Goal: Task Accomplishment & Management: Complete application form

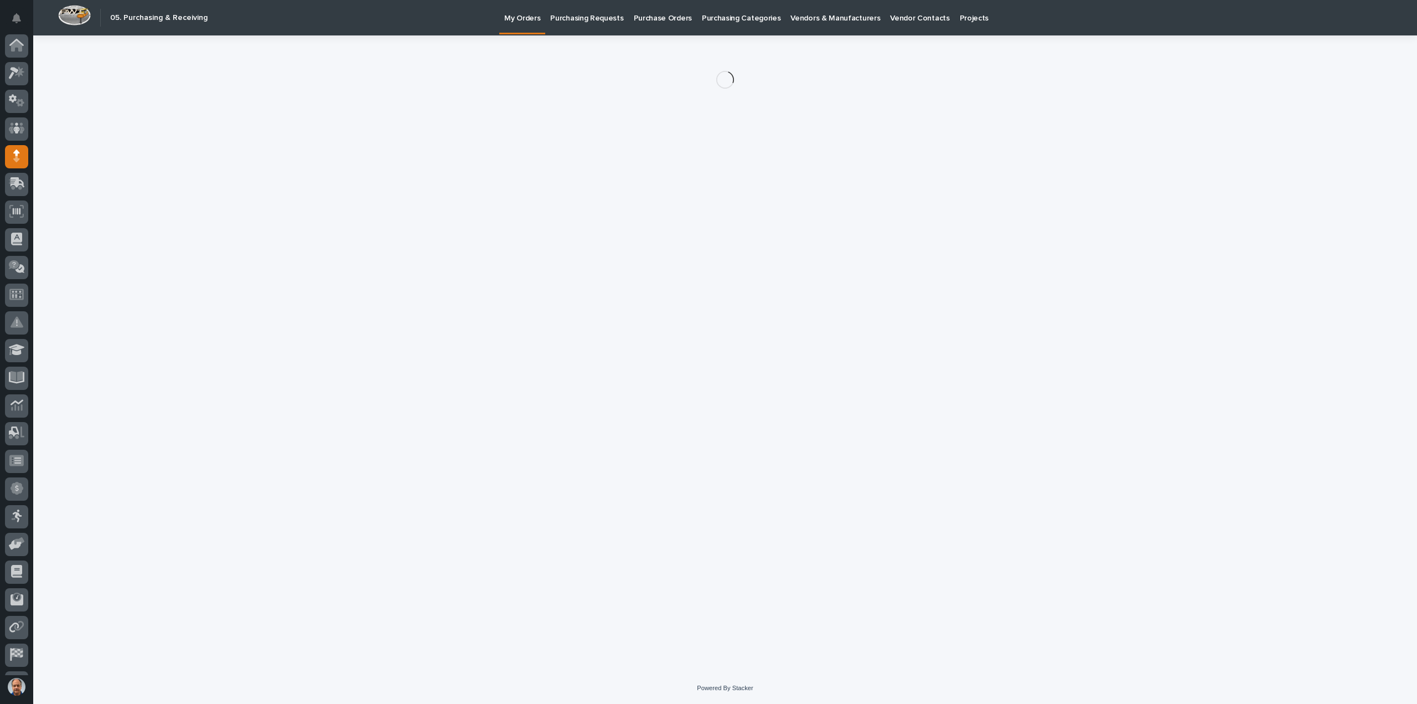
scroll to position [51, 0]
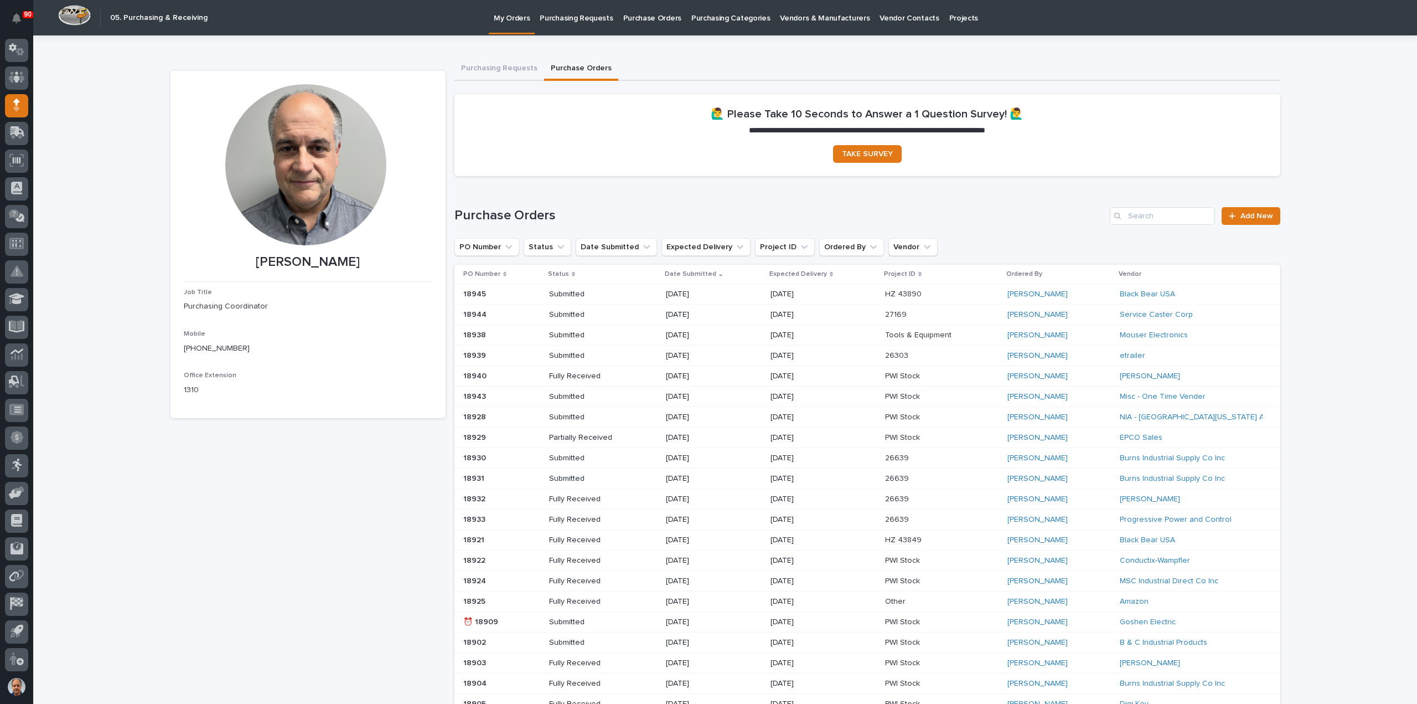
click at [580, 18] on p "Purchasing Requests" at bounding box center [576, 11] width 73 height 23
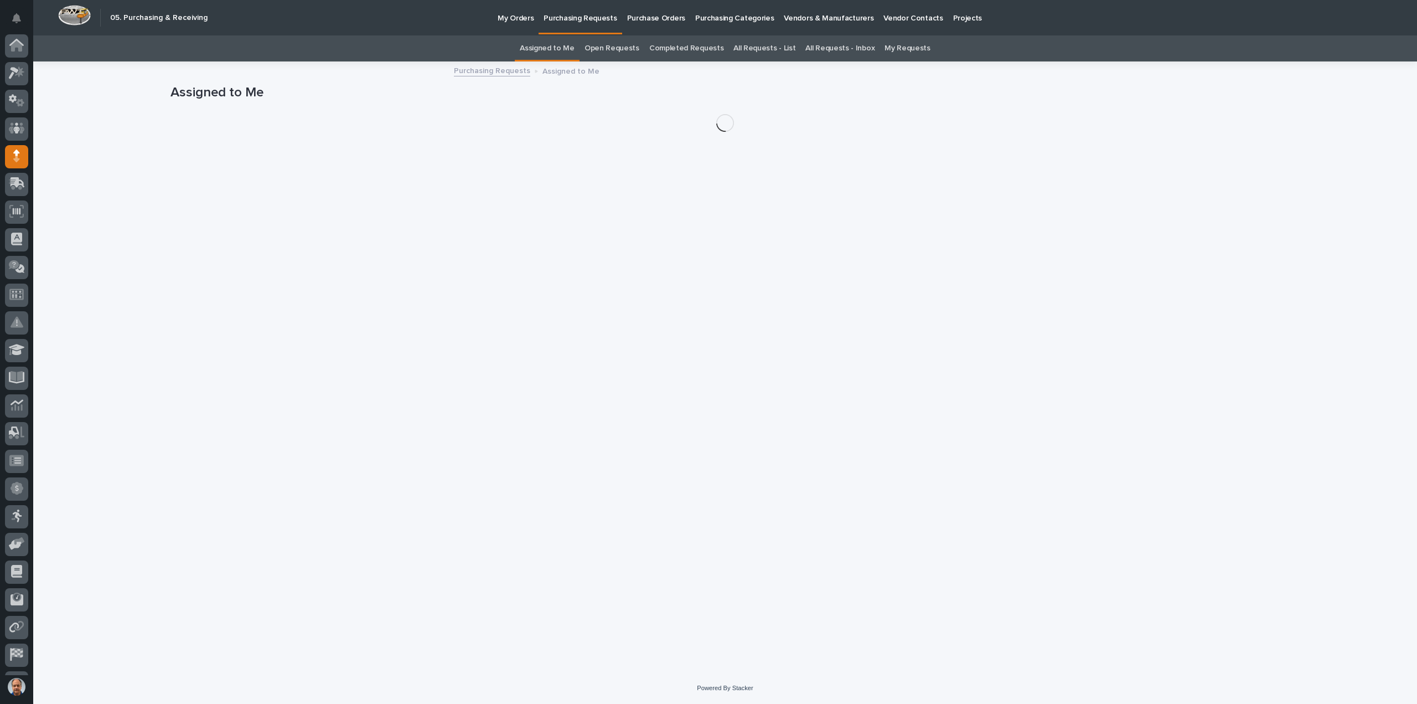
scroll to position [51, 0]
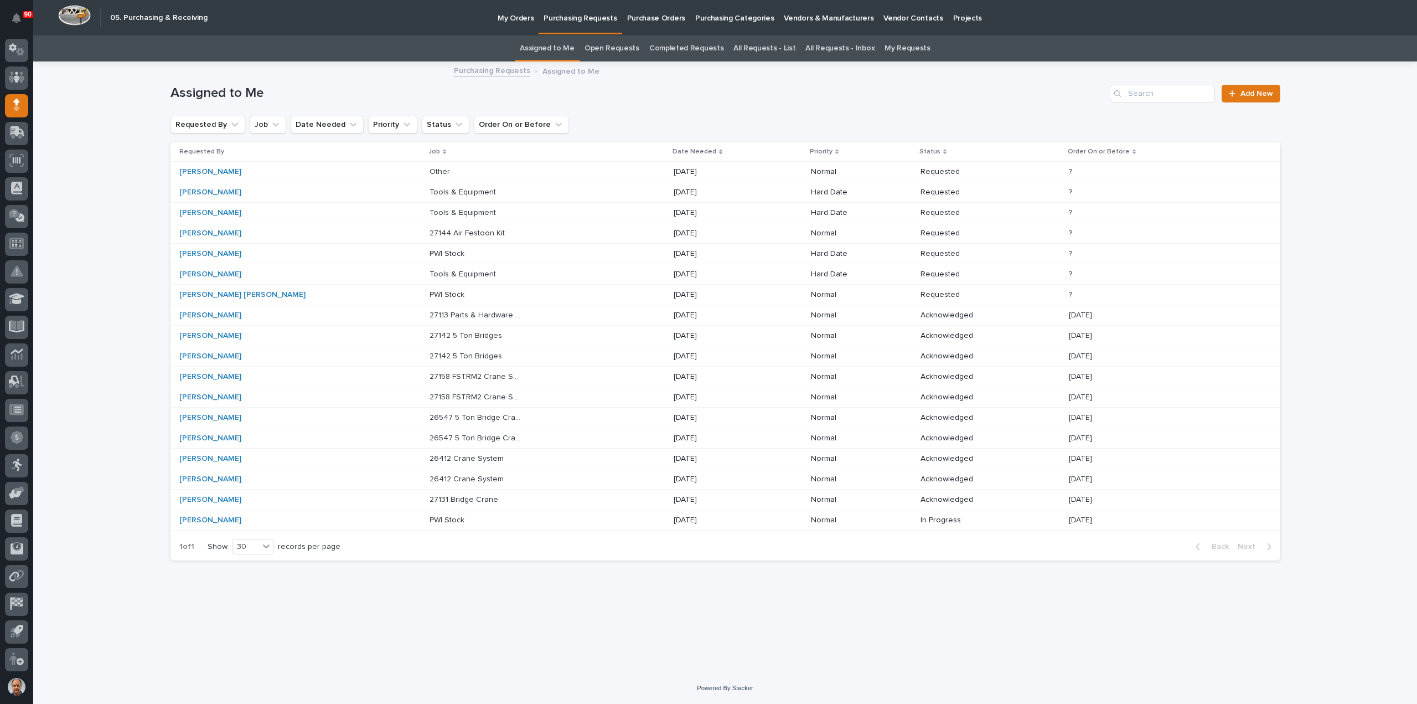
click at [435, 232] on p "27144 Air Festoon Kit" at bounding box center [469, 232] width 78 height 12
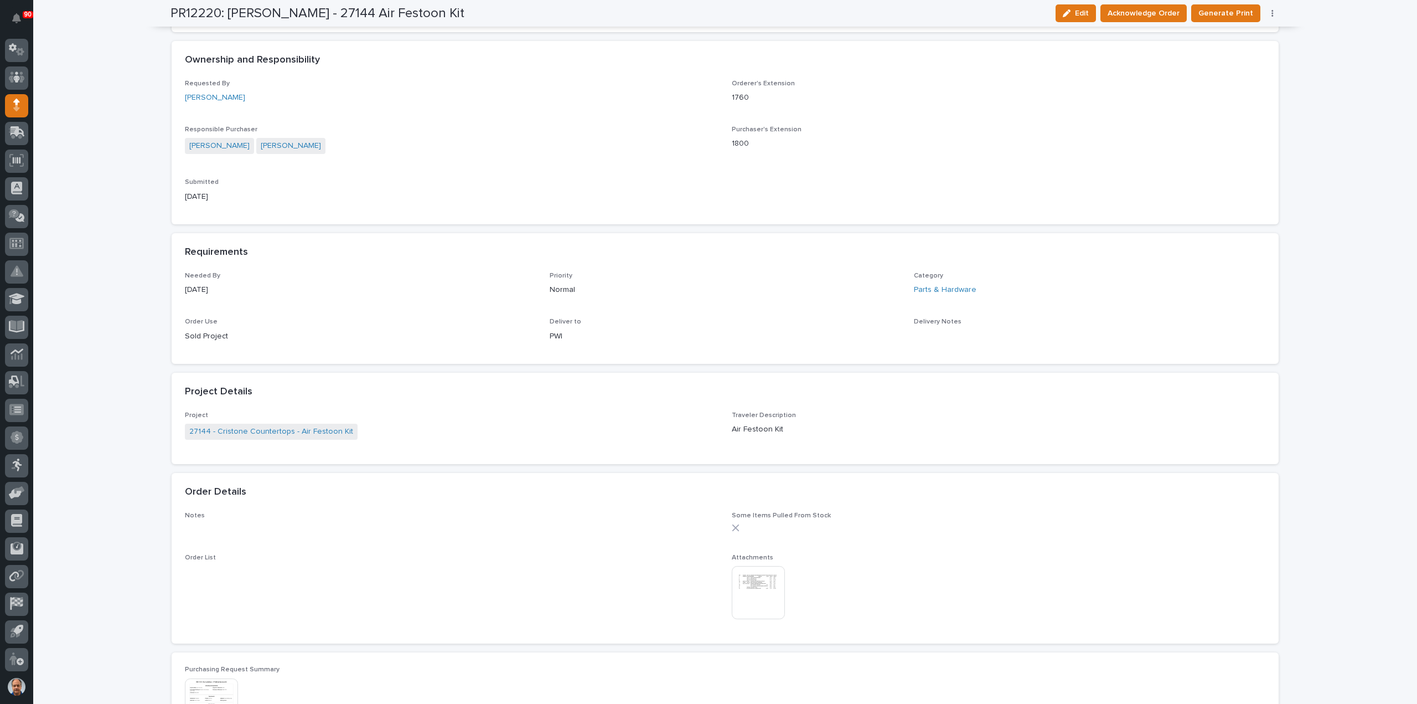
scroll to position [388, 0]
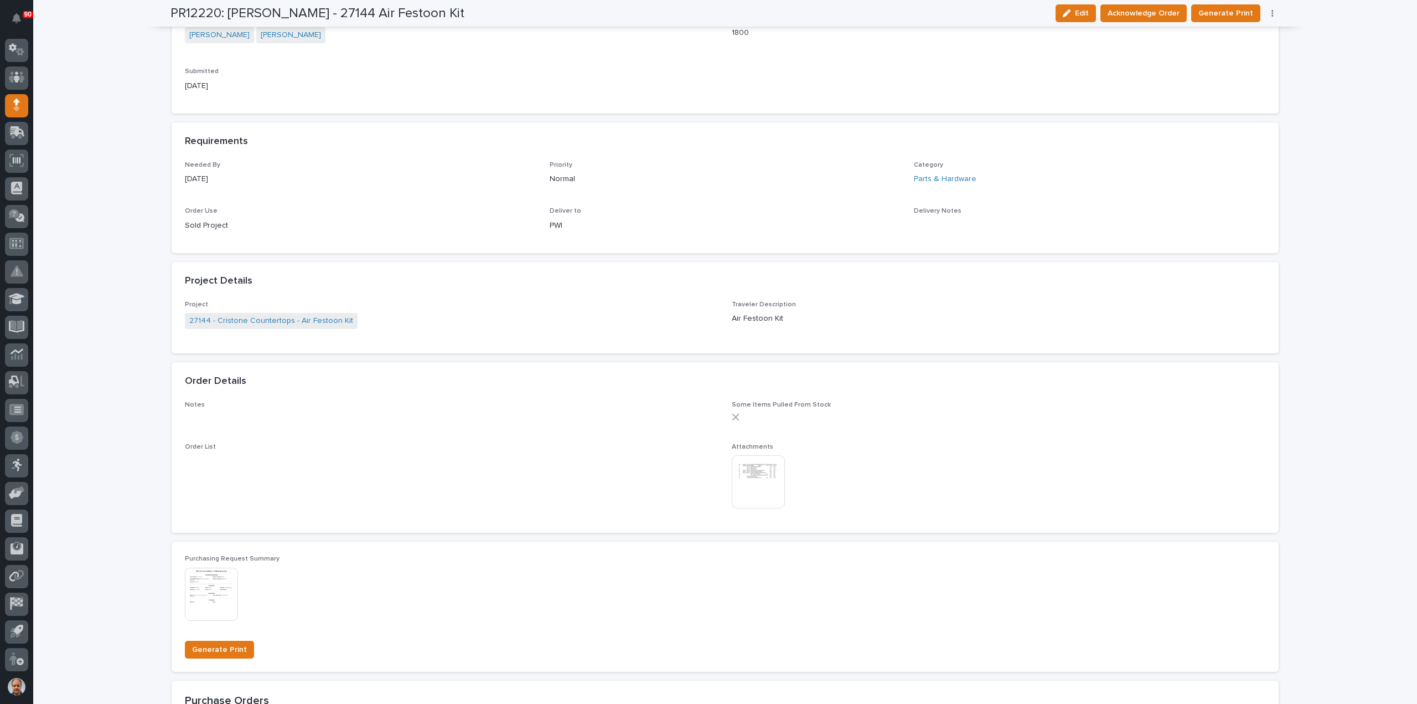
click at [750, 471] on img at bounding box center [758, 481] width 53 height 53
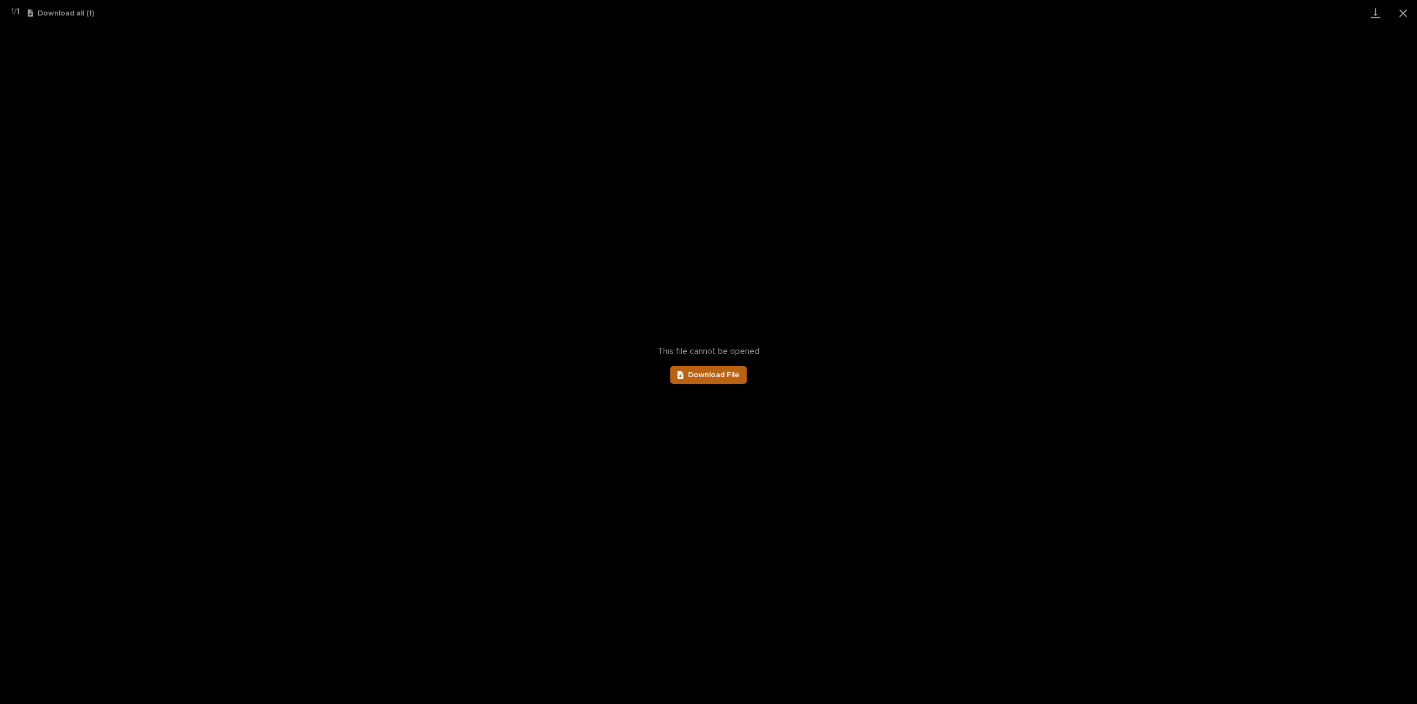
click at [719, 375] on span "Download File" at bounding box center [713, 375] width 51 height 8
click at [1401, 13] on button "Close gallery" at bounding box center [1404, 13] width 28 height 26
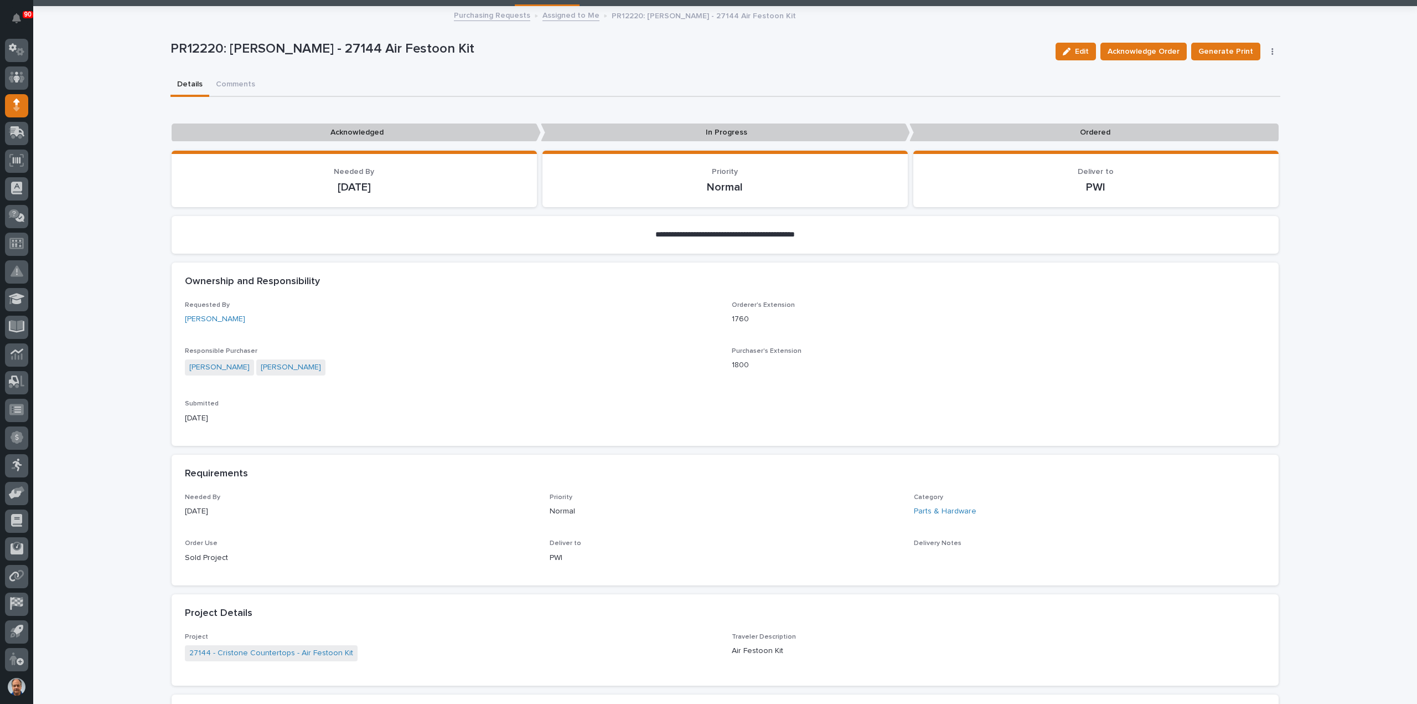
scroll to position [0, 0]
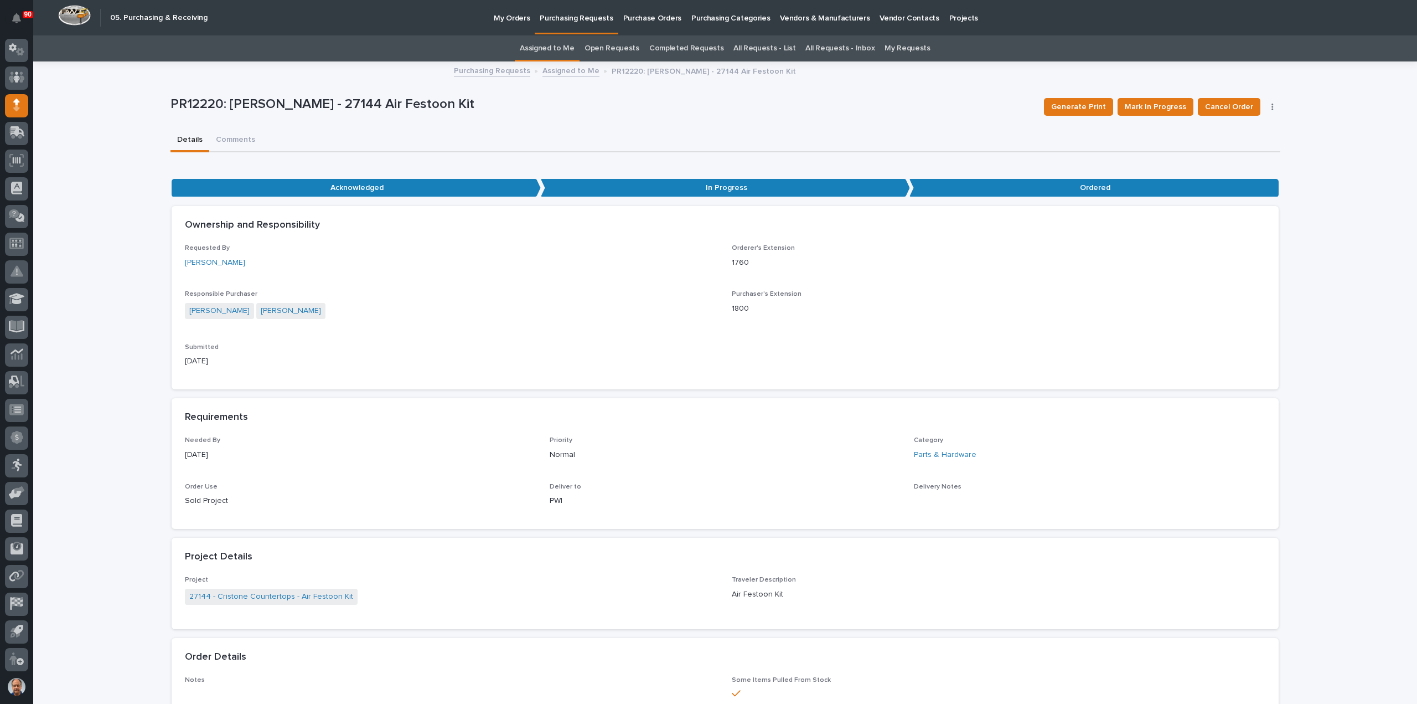
click at [1355, 110] on div "**********" at bounding box center [725, 716] width 1384 height 1307
click at [570, 16] on p "Purchasing Requests" at bounding box center [576, 11] width 73 height 23
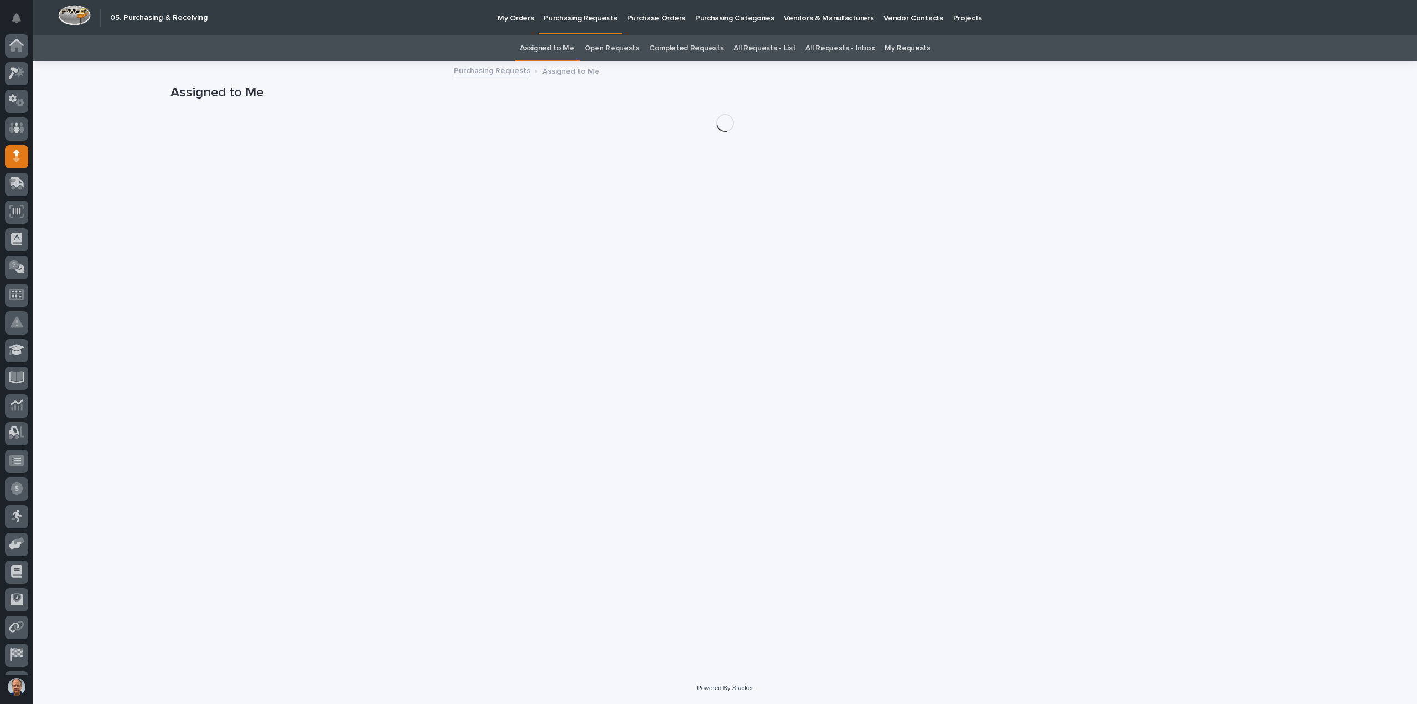
scroll to position [51, 0]
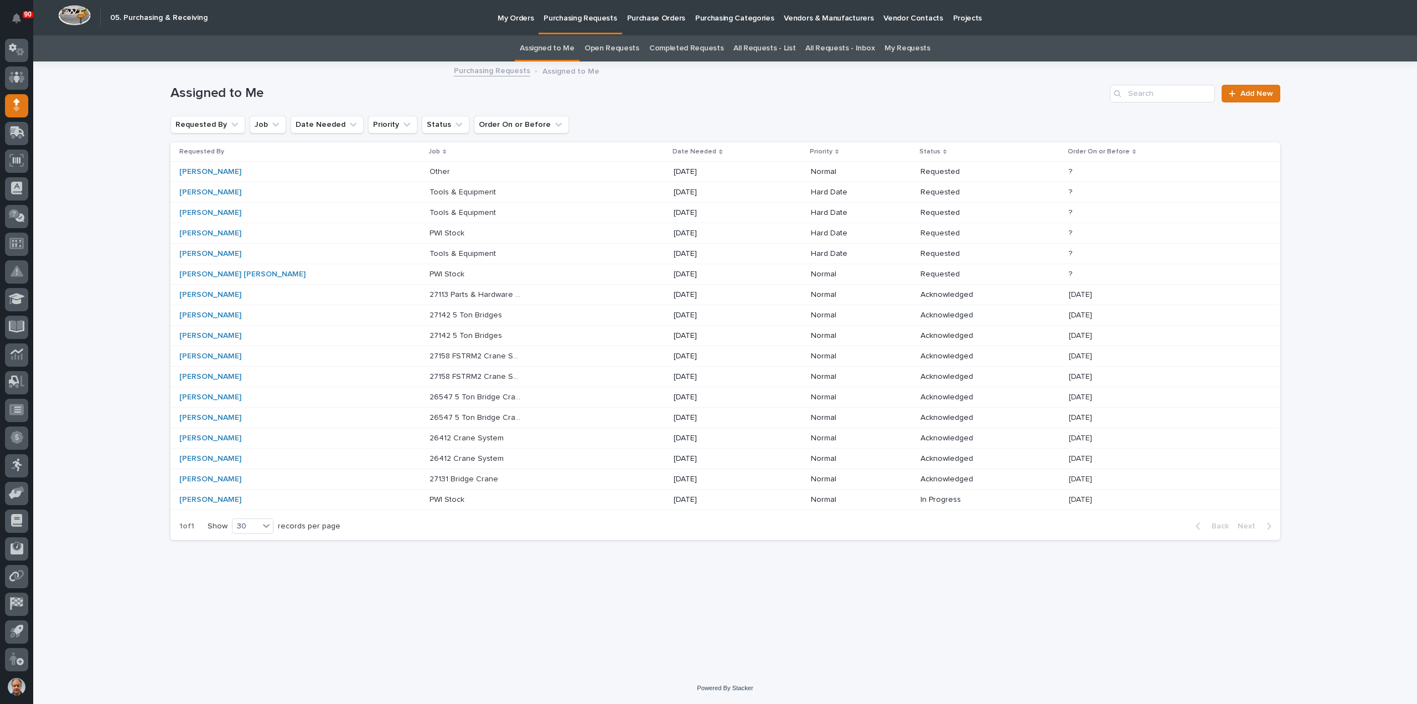
click at [430, 293] on p "27113 Parts & Hardware for Flange Width Adders" at bounding box center [477, 294] width 95 height 12
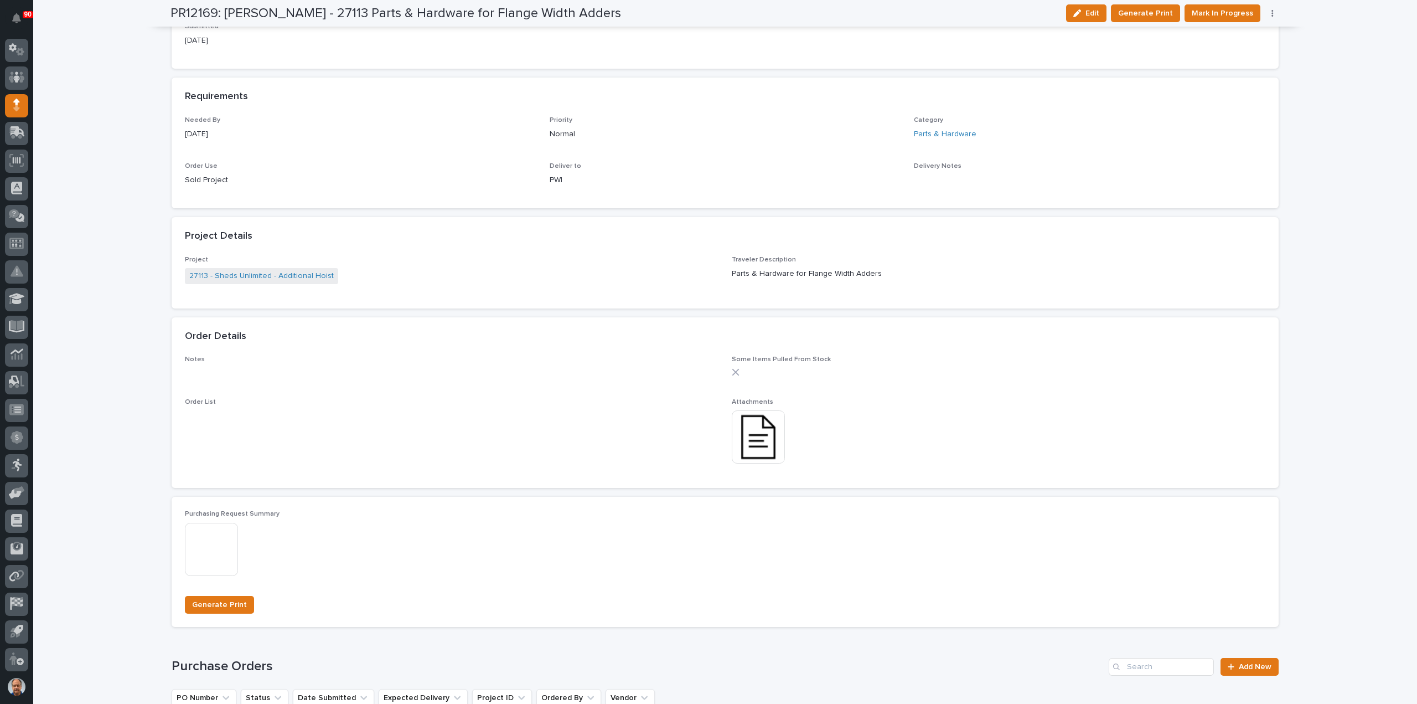
scroll to position [720, 0]
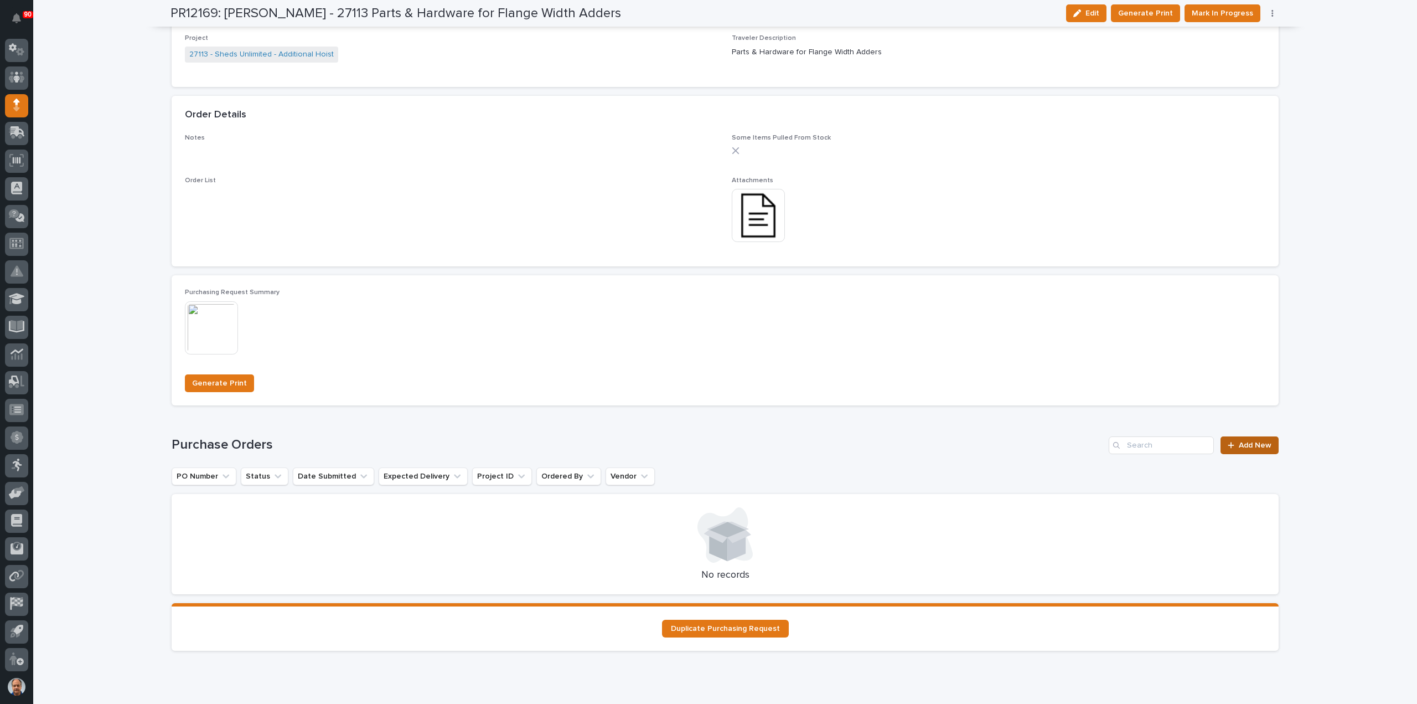
click at [1247, 442] on span "Add New" at bounding box center [1255, 445] width 33 height 8
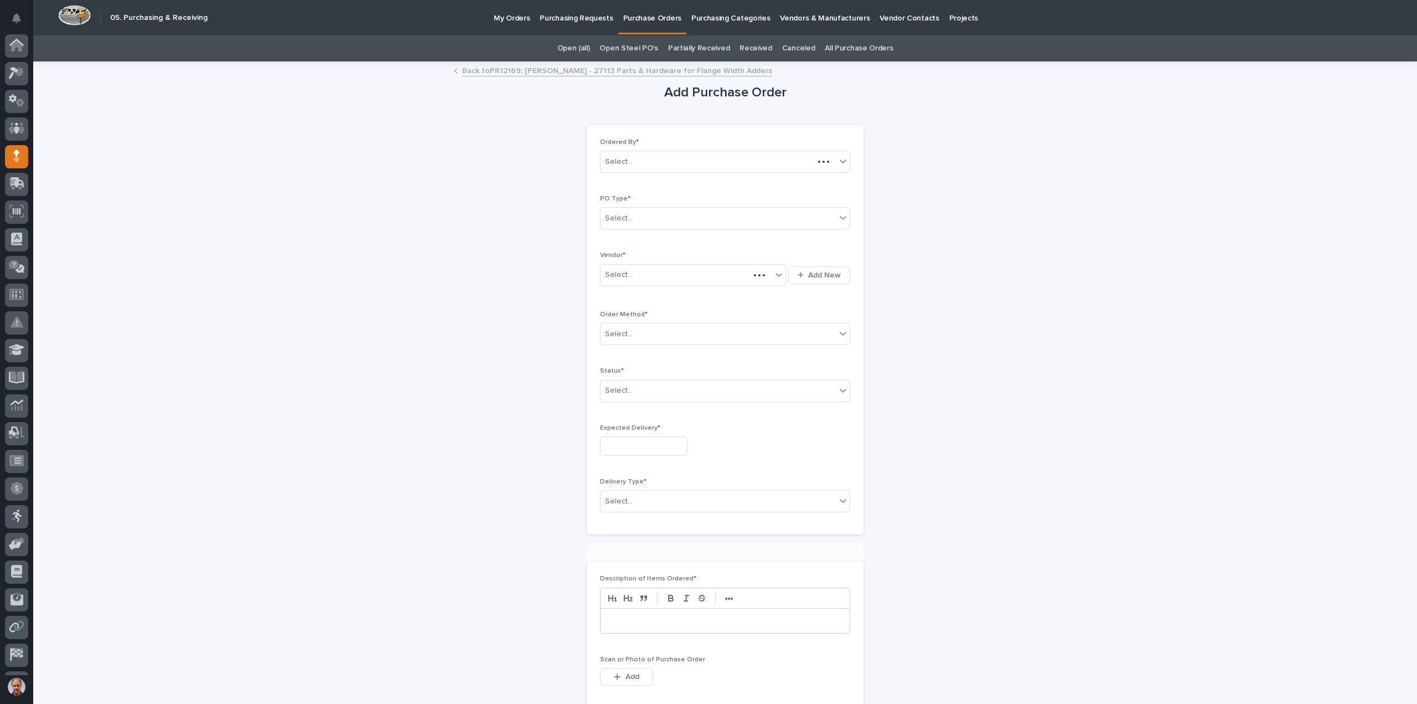
scroll to position [51, 0]
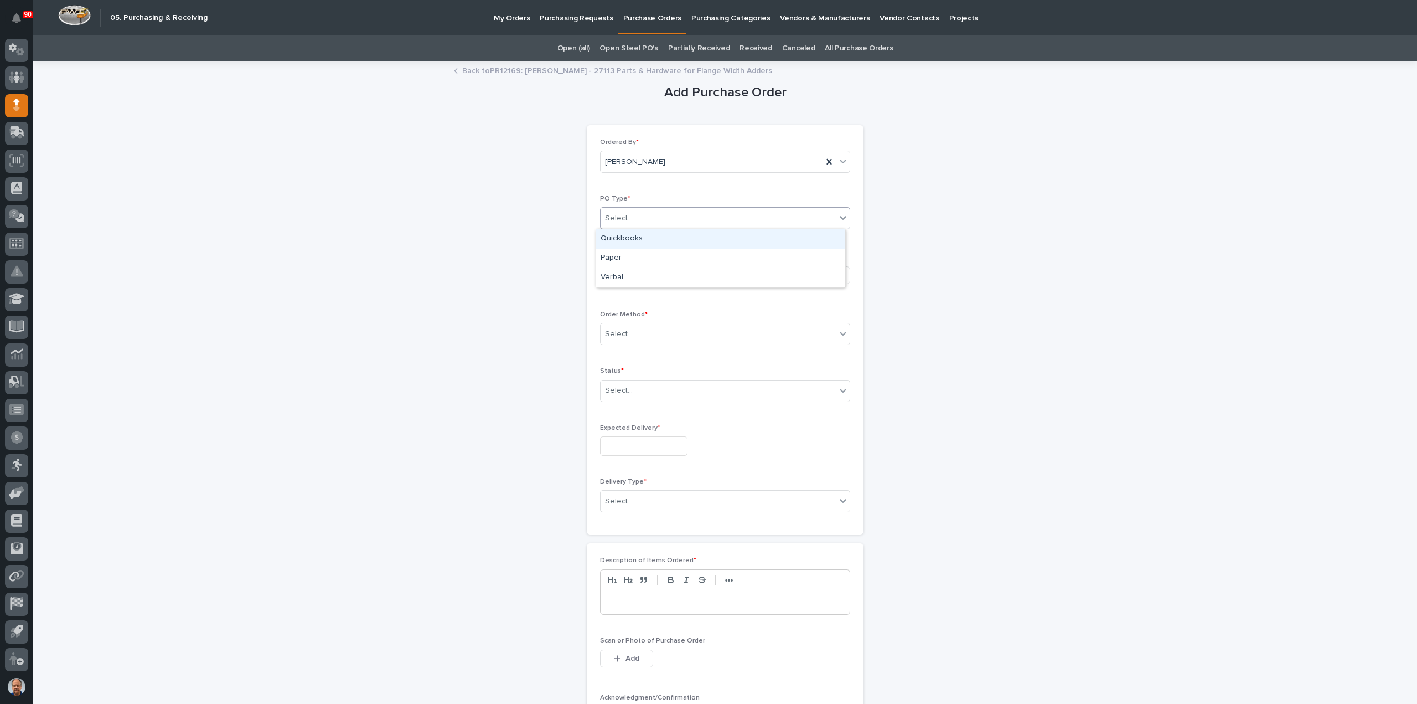
click at [664, 216] on div "Select..." at bounding box center [718, 218] width 235 height 18
click at [628, 259] on div "Paper" at bounding box center [720, 258] width 249 height 19
click at [641, 271] on div "Select..." at bounding box center [686, 275] width 171 height 18
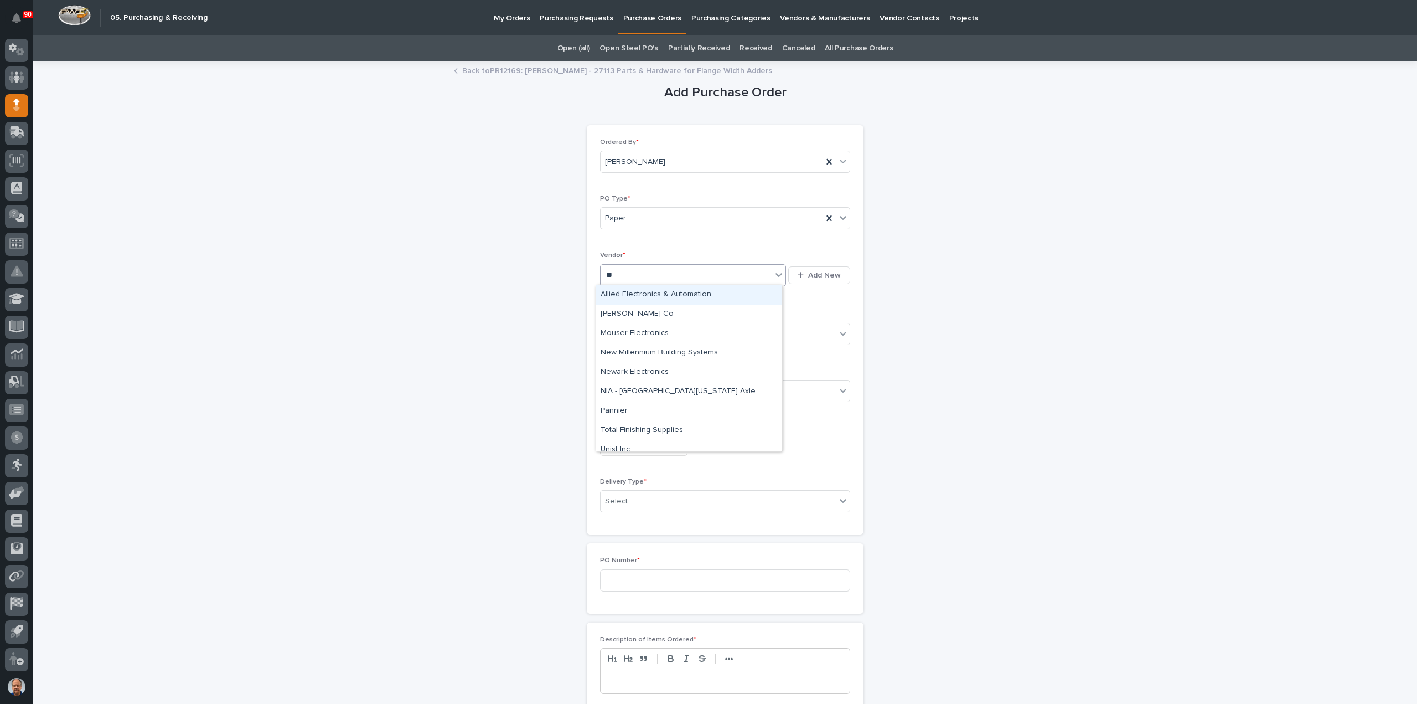
type input "***"
click at [639, 292] on div "NIA - [GEOGRAPHIC_DATA][US_STATE] Axle" at bounding box center [689, 294] width 186 height 19
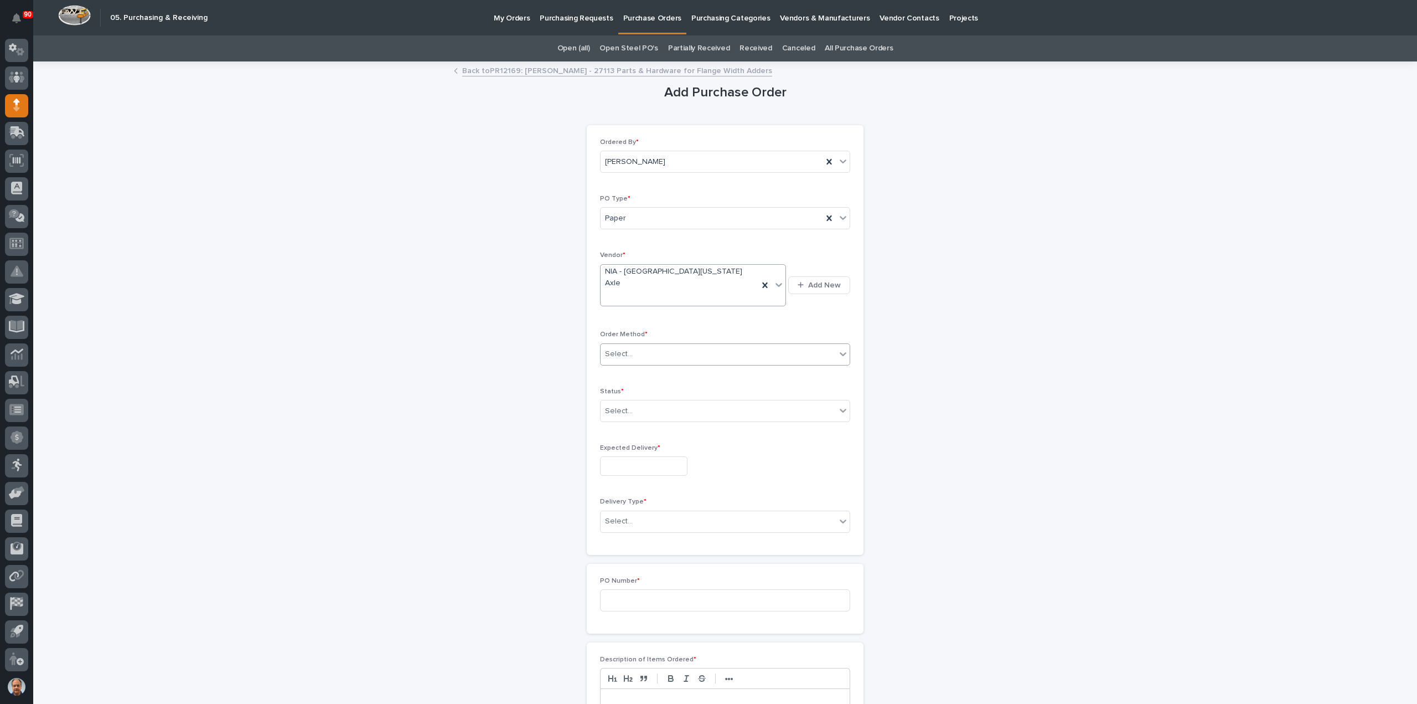
click at [627, 348] on div "Select..." at bounding box center [619, 354] width 28 height 12
click at [616, 373] on div "Email" at bounding box center [720, 372] width 249 height 19
drag, startPoint x: 634, startPoint y: 385, endPoint x: 659, endPoint y: 409, distance: 34.5
click at [636, 402] on div "Select..." at bounding box center [718, 411] width 235 height 18
click at [634, 428] on div "Submitted" at bounding box center [720, 429] width 249 height 19
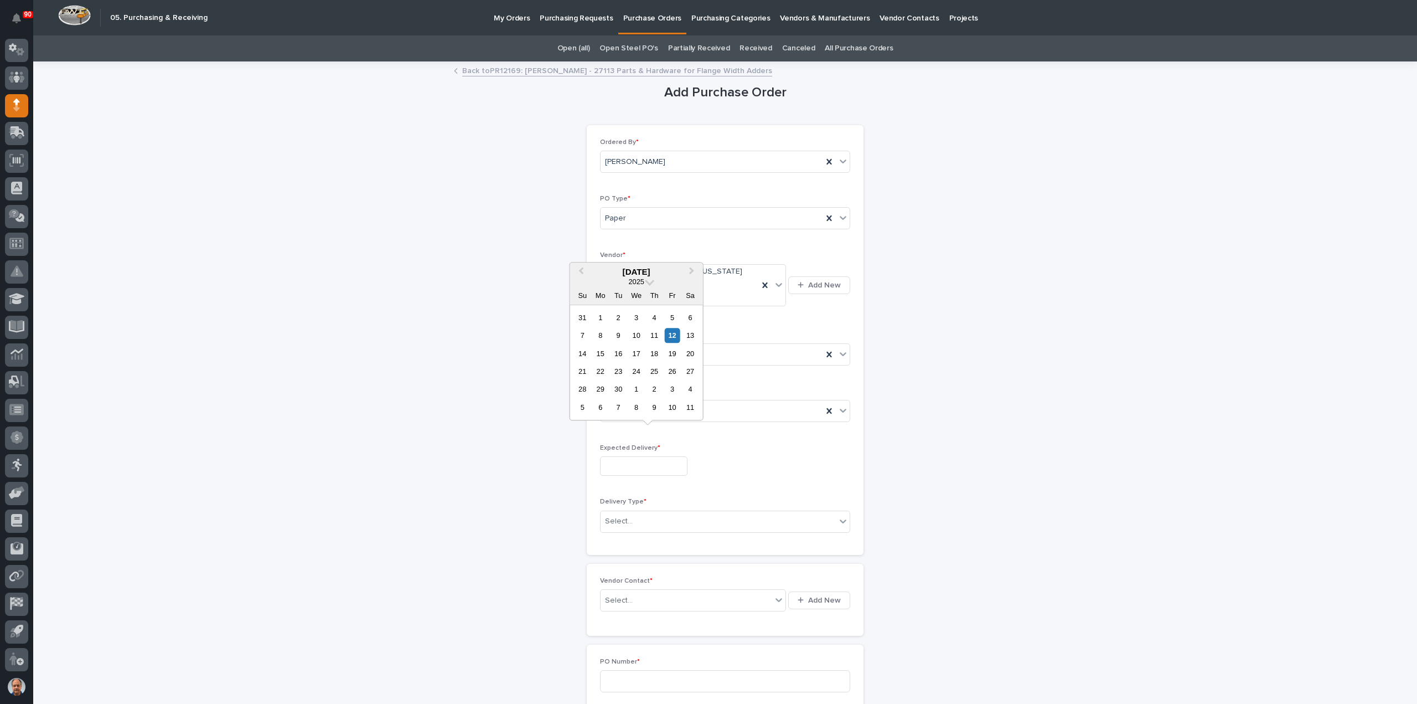
click at [636, 456] on input "text" at bounding box center [643, 465] width 87 height 19
click at [672, 371] on div "26" at bounding box center [672, 371] width 15 height 15
type input "**********"
click at [645, 512] on div "Select..." at bounding box center [718, 521] width 235 height 18
click at [630, 540] on div "PWI Pickup" at bounding box center [720, 538] width 249 height 19
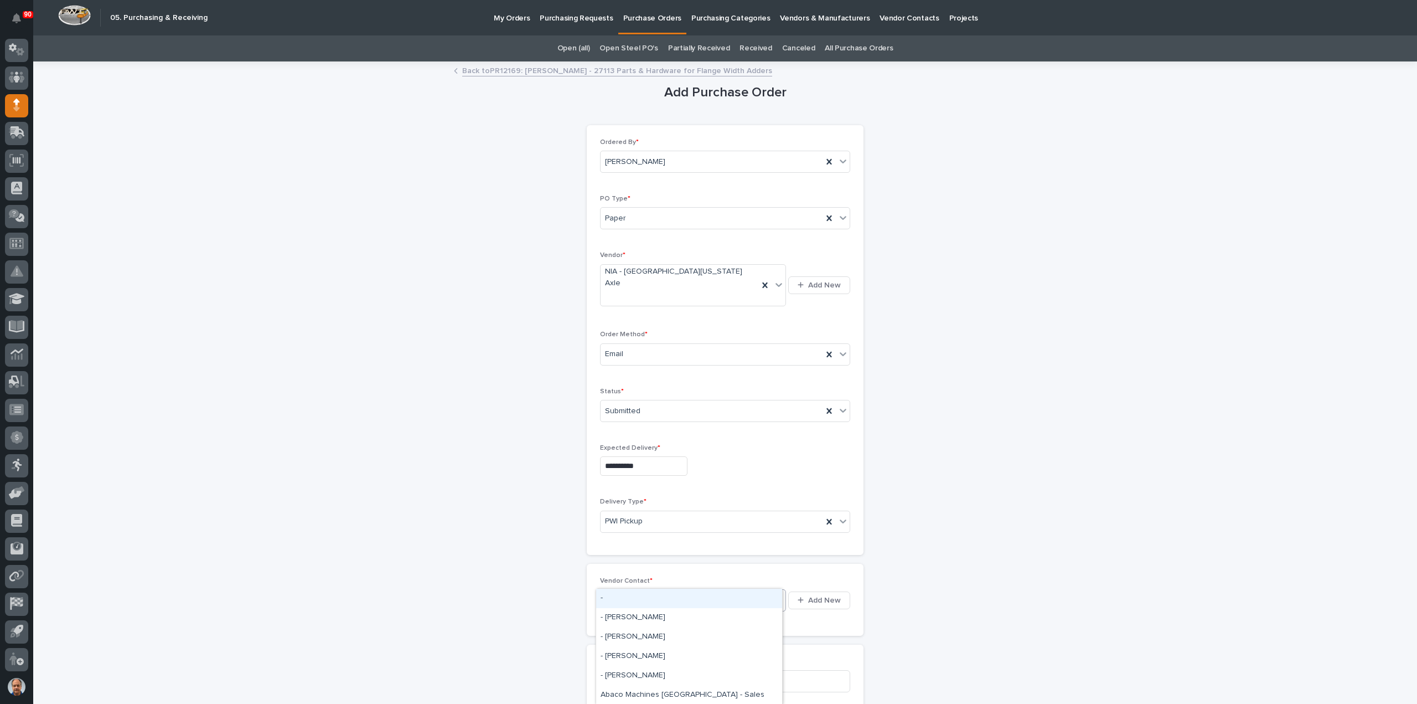
click at [615, 595] on div "Select..." at bounding box center [619, 601] width 28 height 12
type input "***"
click at [658, 596] on div "NIA - [GEOGRAPHIC_DATA][US_STATE] Axle -" at bounding box center [689, 598] width 186 height 19
click at [639, 690] on input at bounding box center [725, 701] width 250 height 22
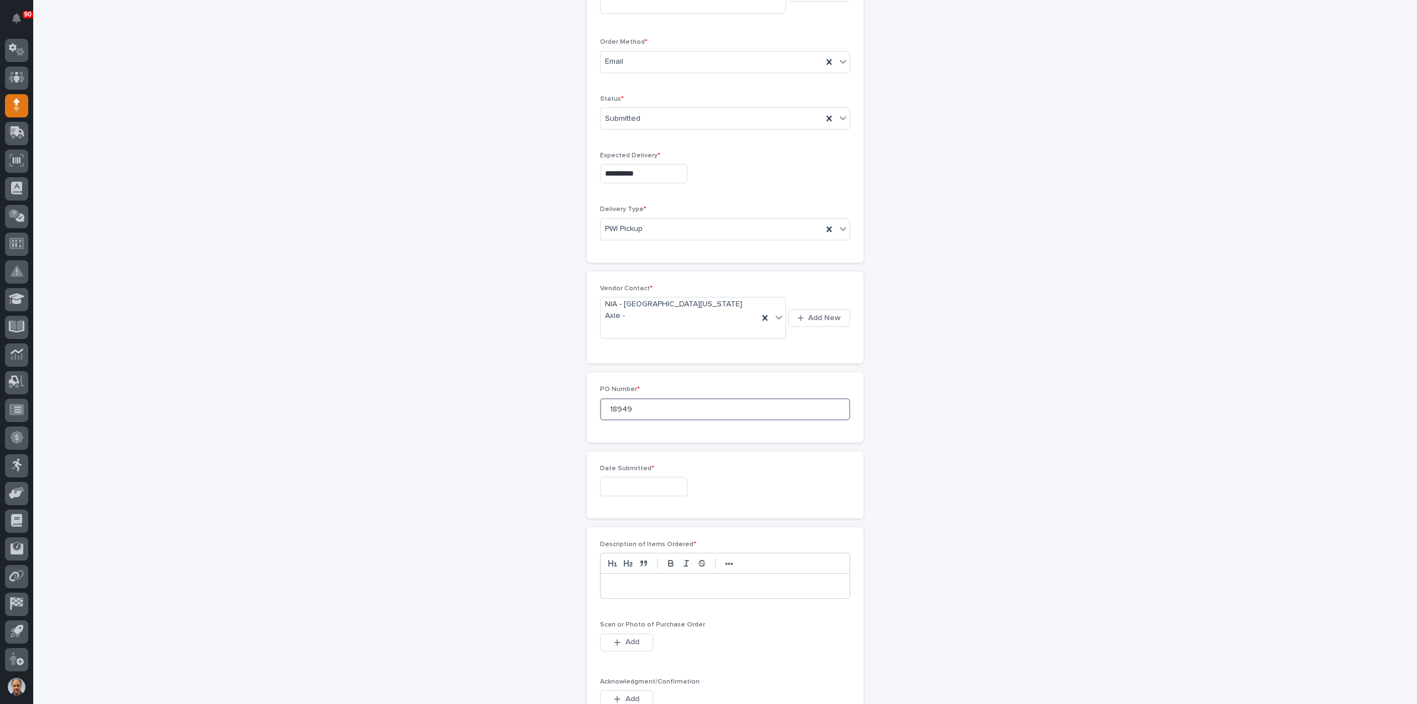
scroll to position [332, 0]
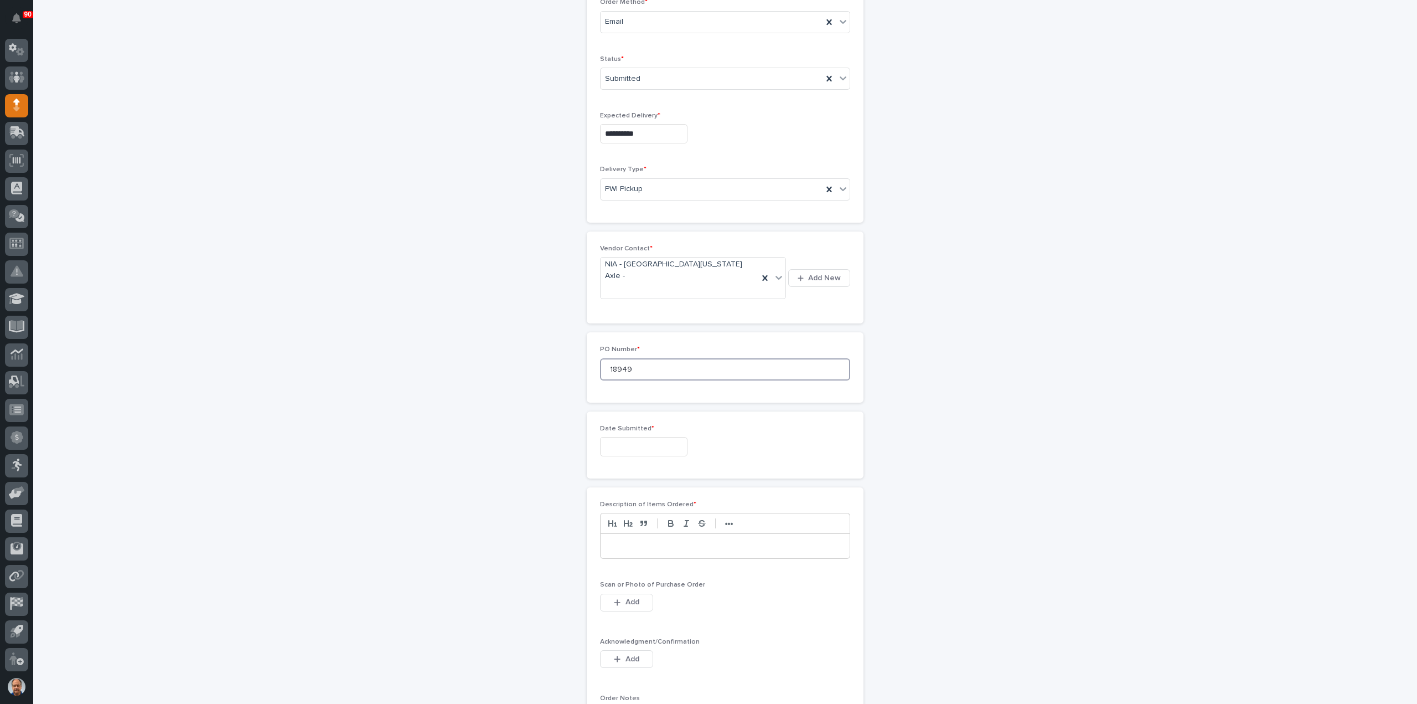
type input "18949"
click at [654, 437] on input "text" at bounding box center [643, 446] width 87 height 19
click at [669, 294] on div "12" at bounding box center [672, 294] width 15 height 15
type input "**********"
click at [644, 540] on p at bounding box center [725, 545] width 233 height 11
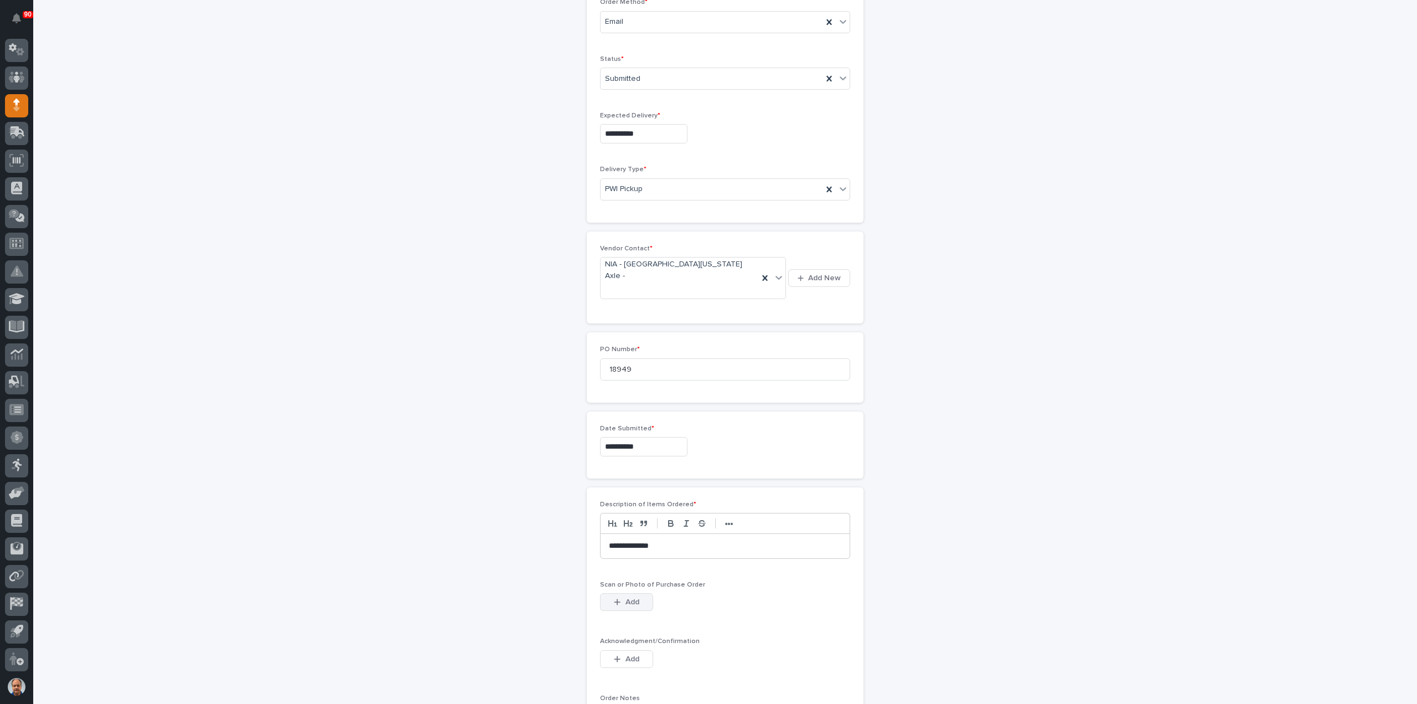
click at [634, 597] on span "Add" at bounding box center [633, 602] width 14 height 10
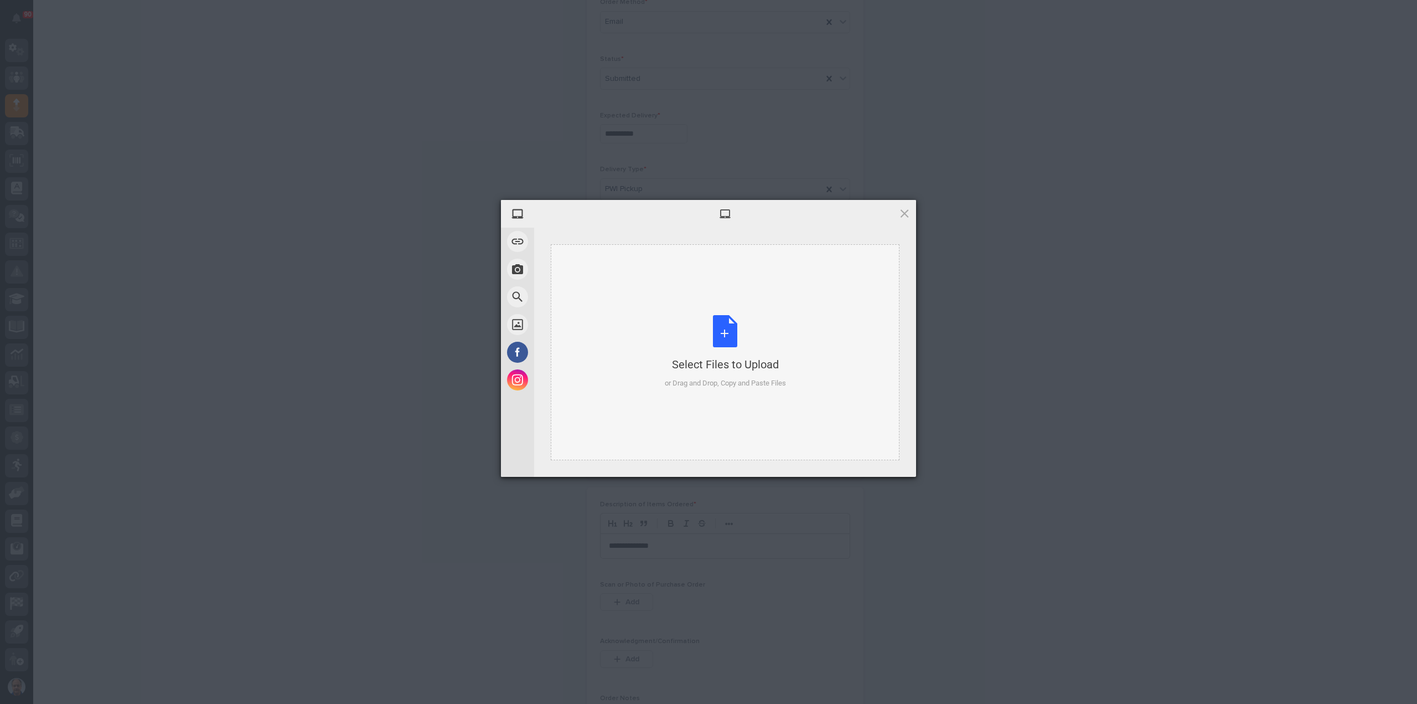
click at [726, 323] on div "Select Files to Upload or Drag and Drop, Copy and Paste Files" at bounding box center [725, 352] width 121 height 74
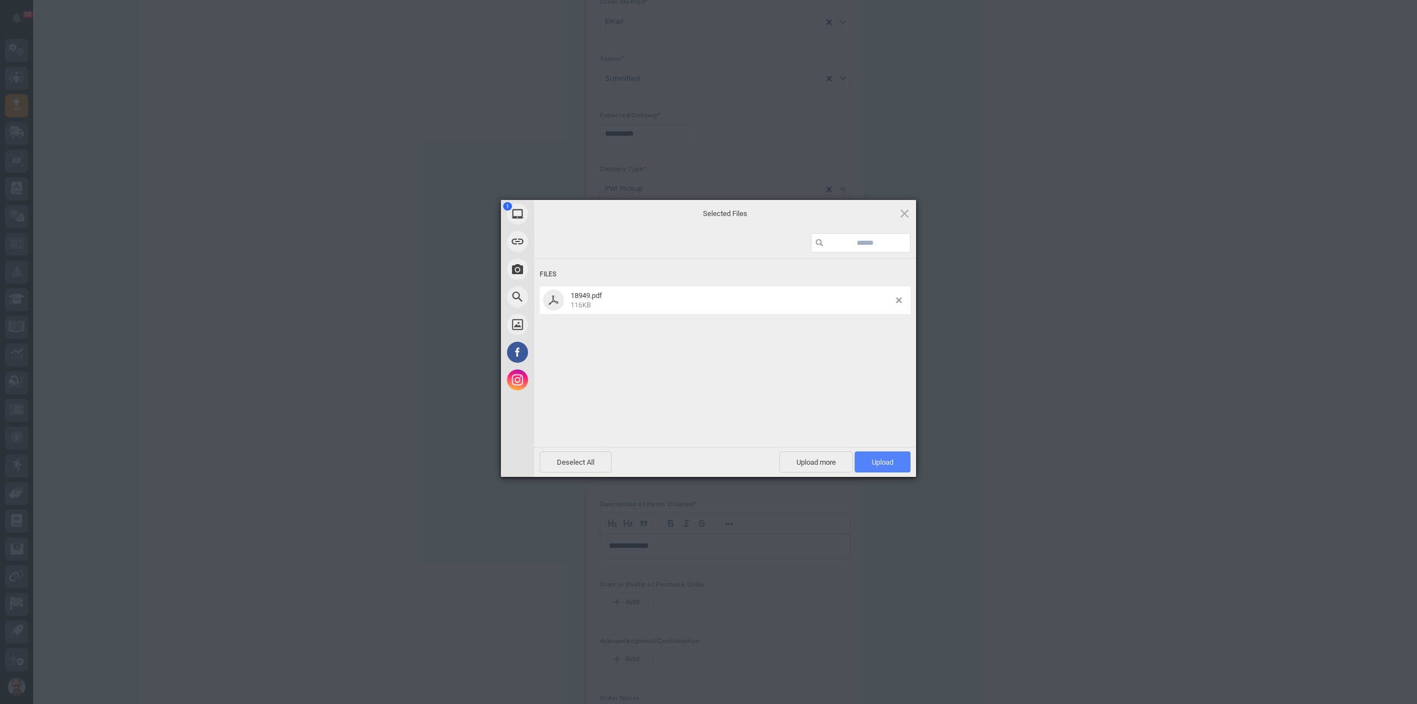
click at [884, 455] on span "Upload 1" at bounding box center [883, 461] width 56 height 21
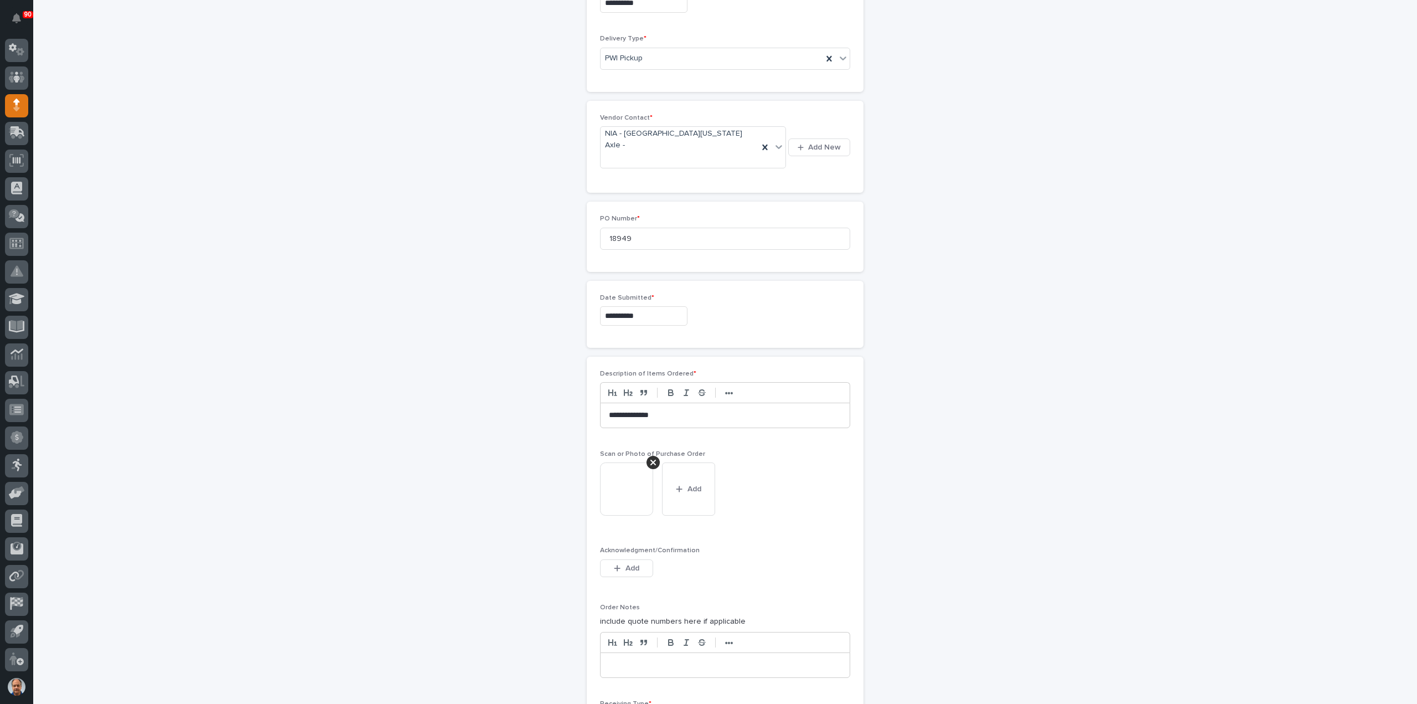
scroll to position [629, 0]
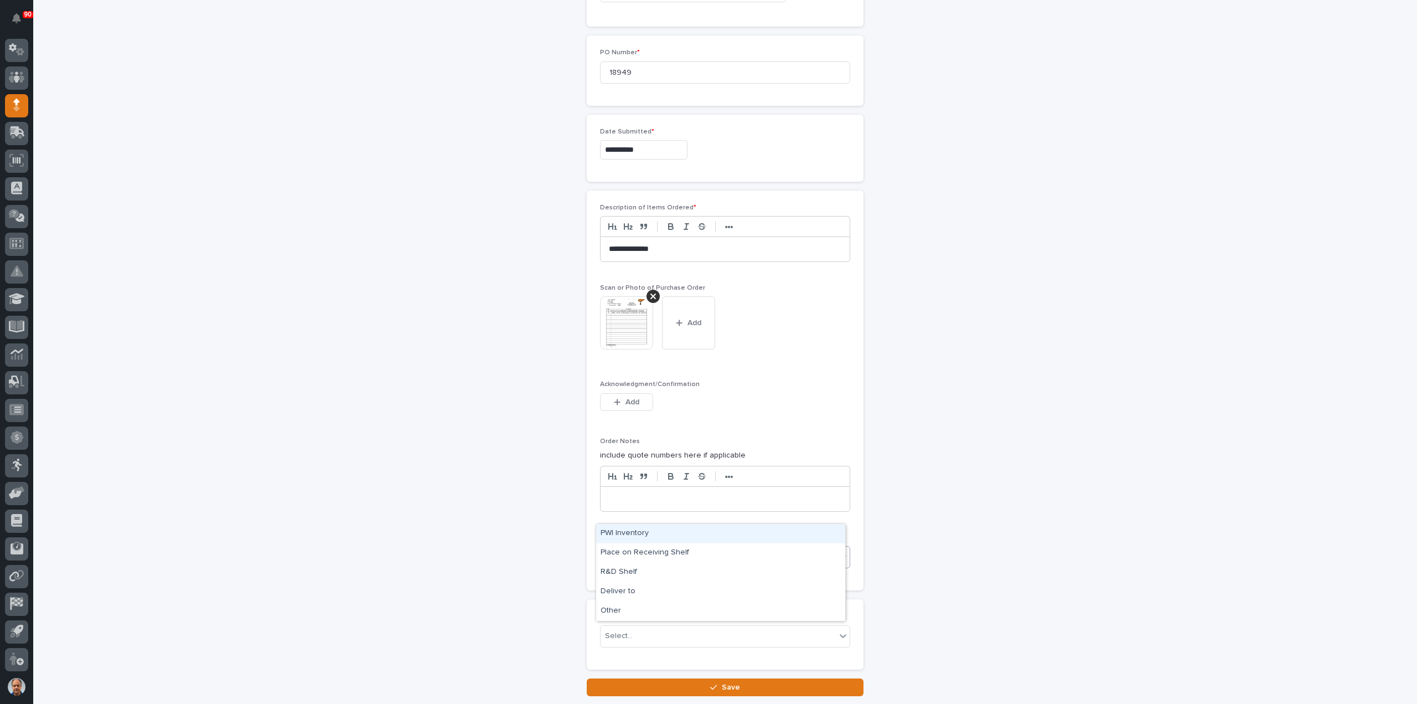
click at [666, 548] on div "Select..." at bounding box center [718, 557] width 235 height 18
click at [676, 553] on div "Place on Receiving Shelf" at bounding box center [720, 552] width 249 height 19
click at [655, 493] on p at bounding box center [725, 498] width 233 height 11
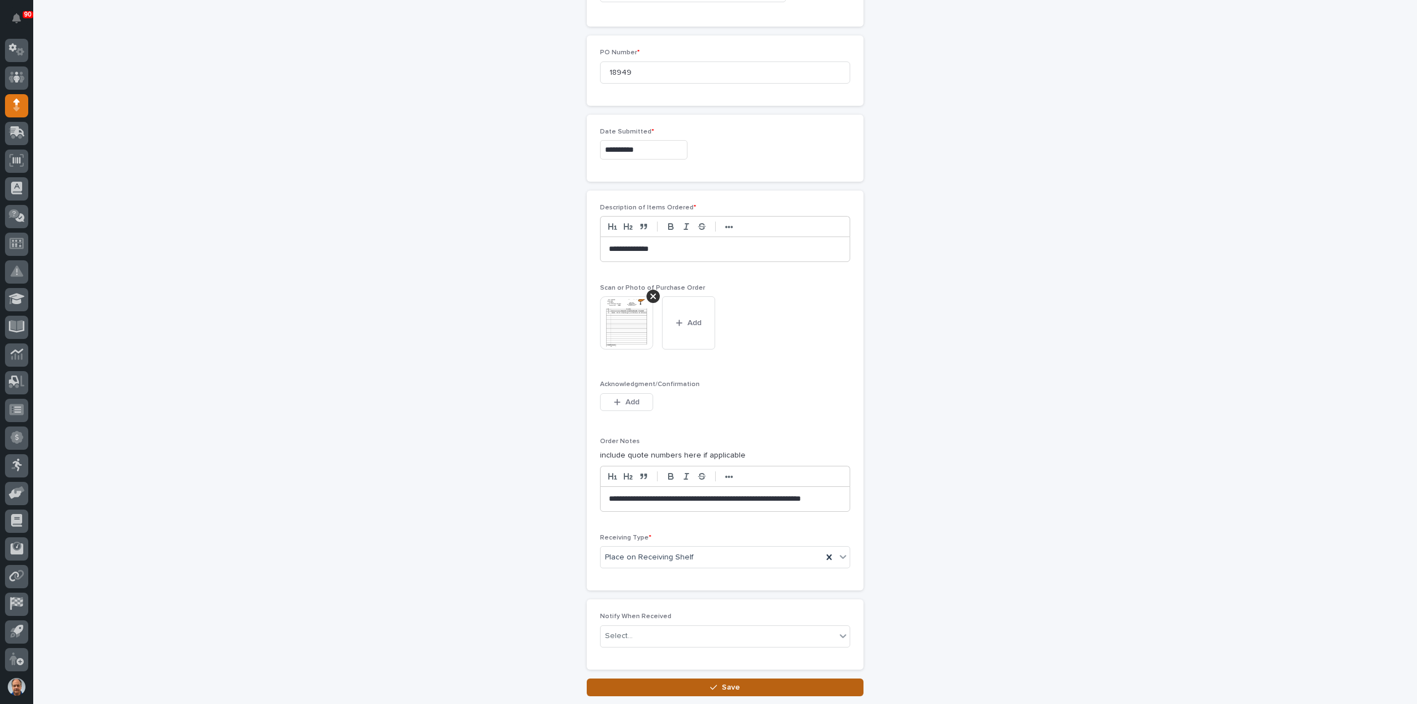
click at [722, 682] on span "Save" at bounding box center [731, 687] width 18 height 10
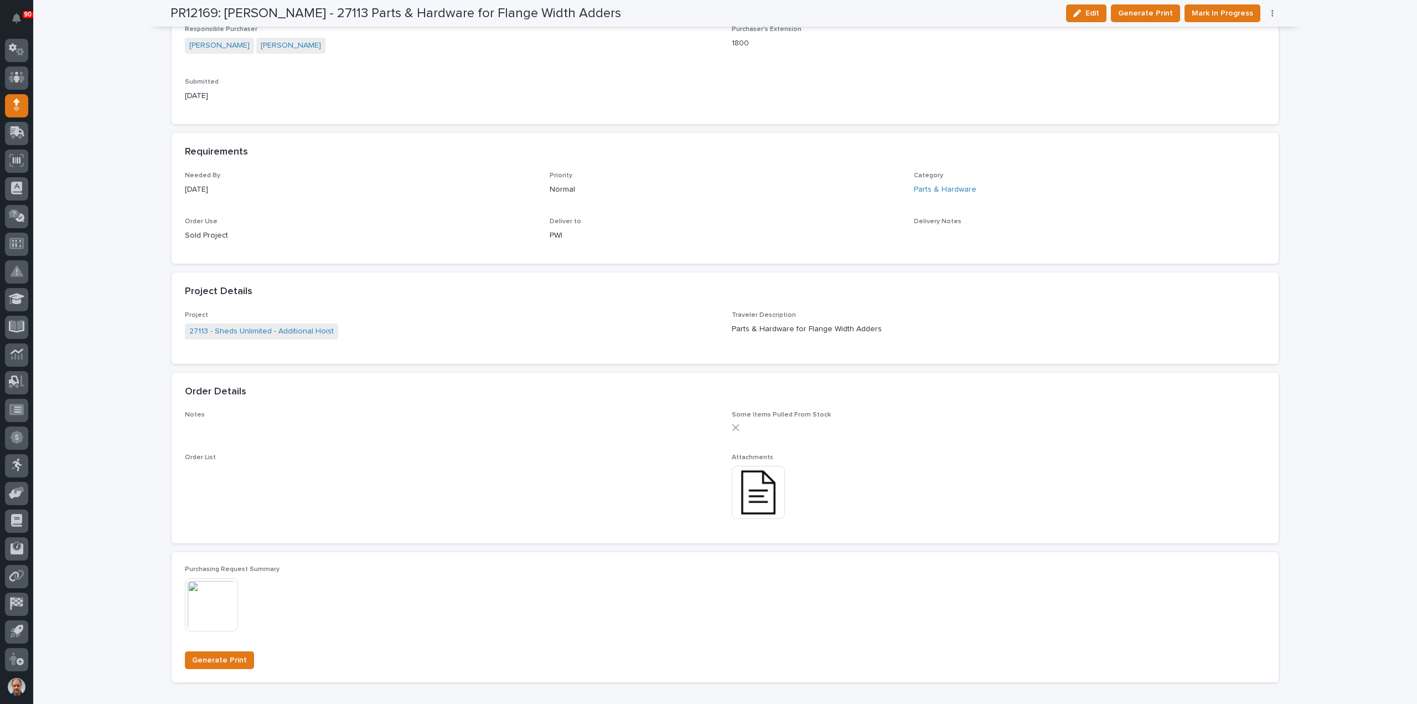
scroll to position [427, 0]
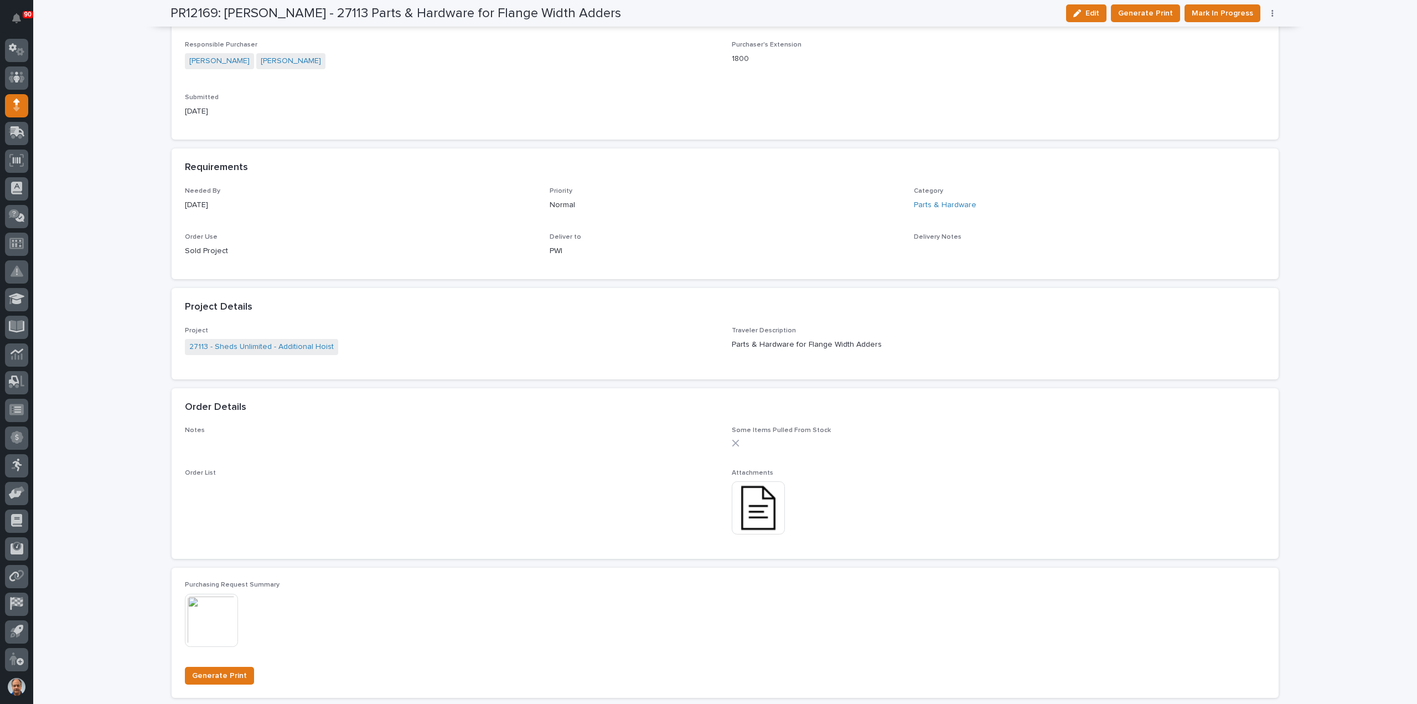
click at [758, 501] on img at bounding box center [758, 507] width 53 height 53
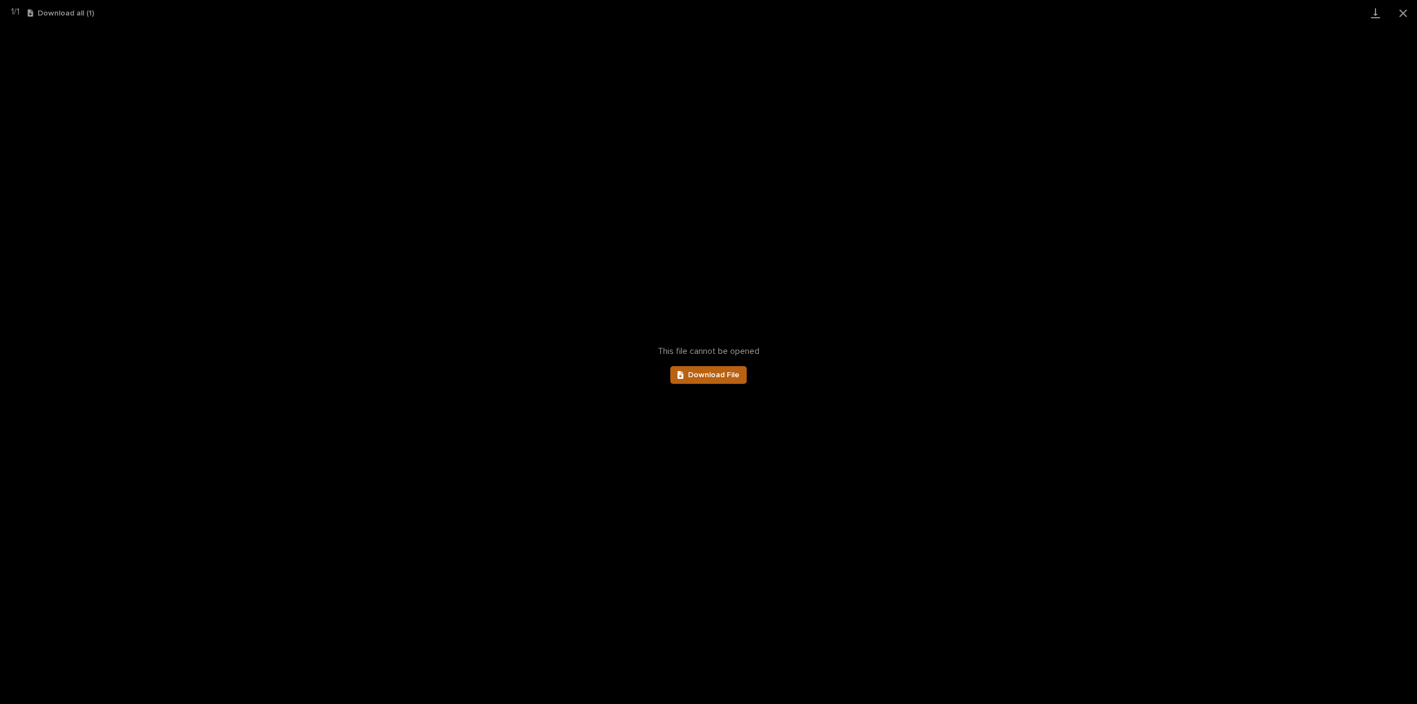
click at [718, 374] on span "Download File" at bounding box center [713, 375] width 51 height 8
click at [1402, 14] on button "Close gallery" at bounding box center [1404, 13] width 28 height 26
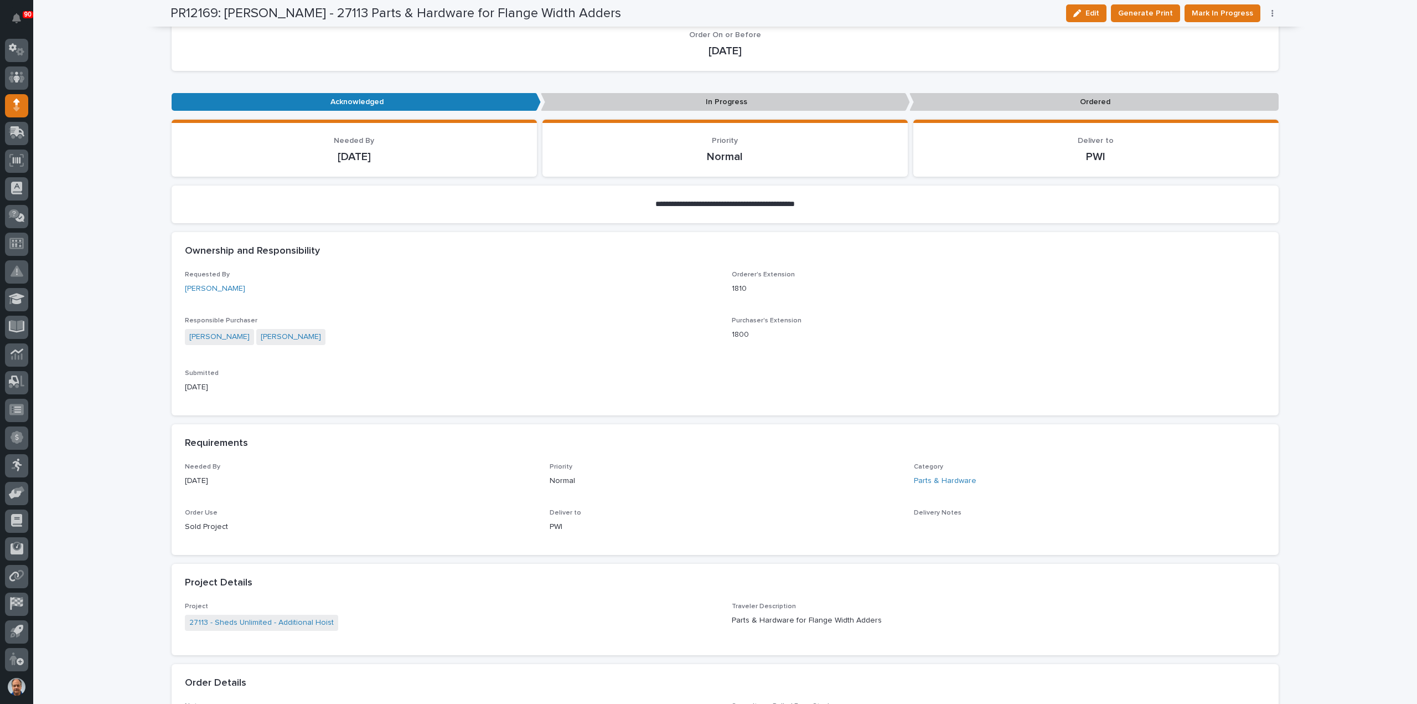
scroll to position [151, 0]
click at [1238, 13] on span "Mark In Progress" at bounding box center [1222, 13] width 61 height 13
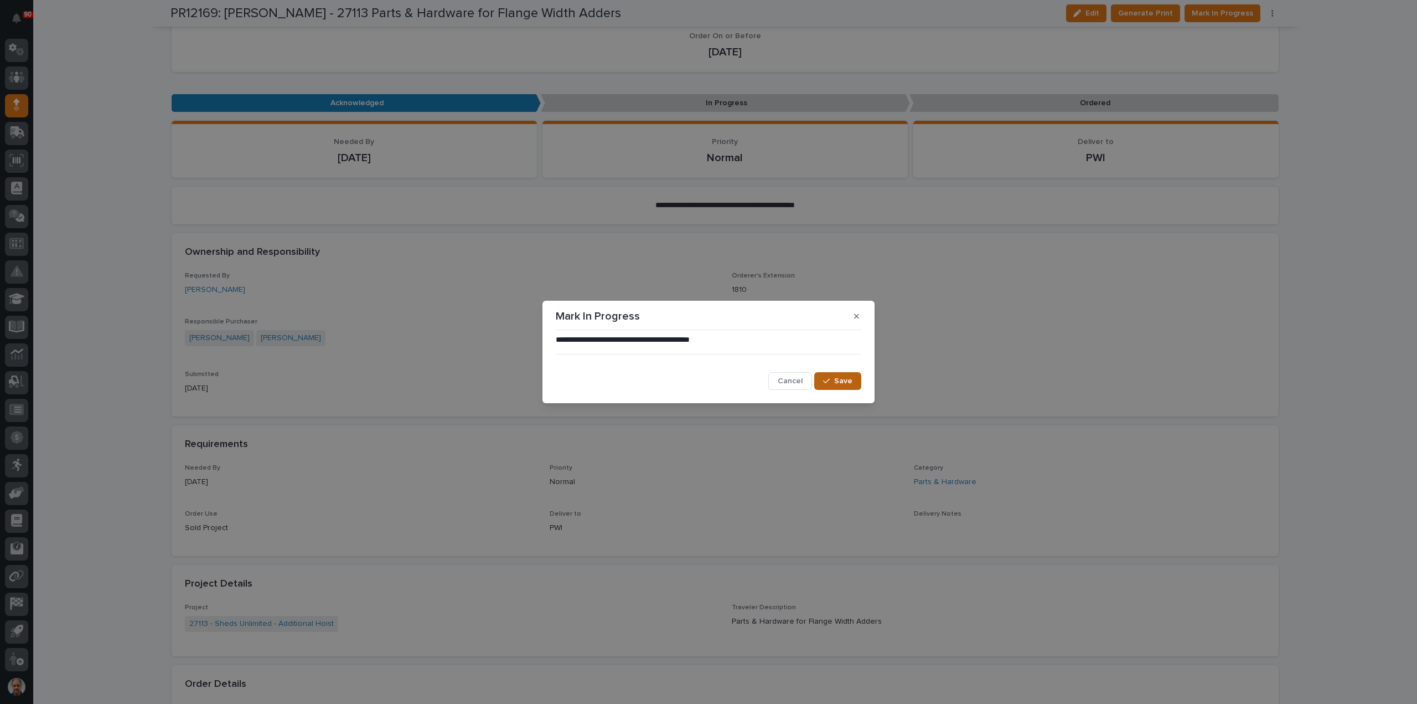
click at [826, 378] on icon "button" at bounding box center [826, 381] width 7 height 8
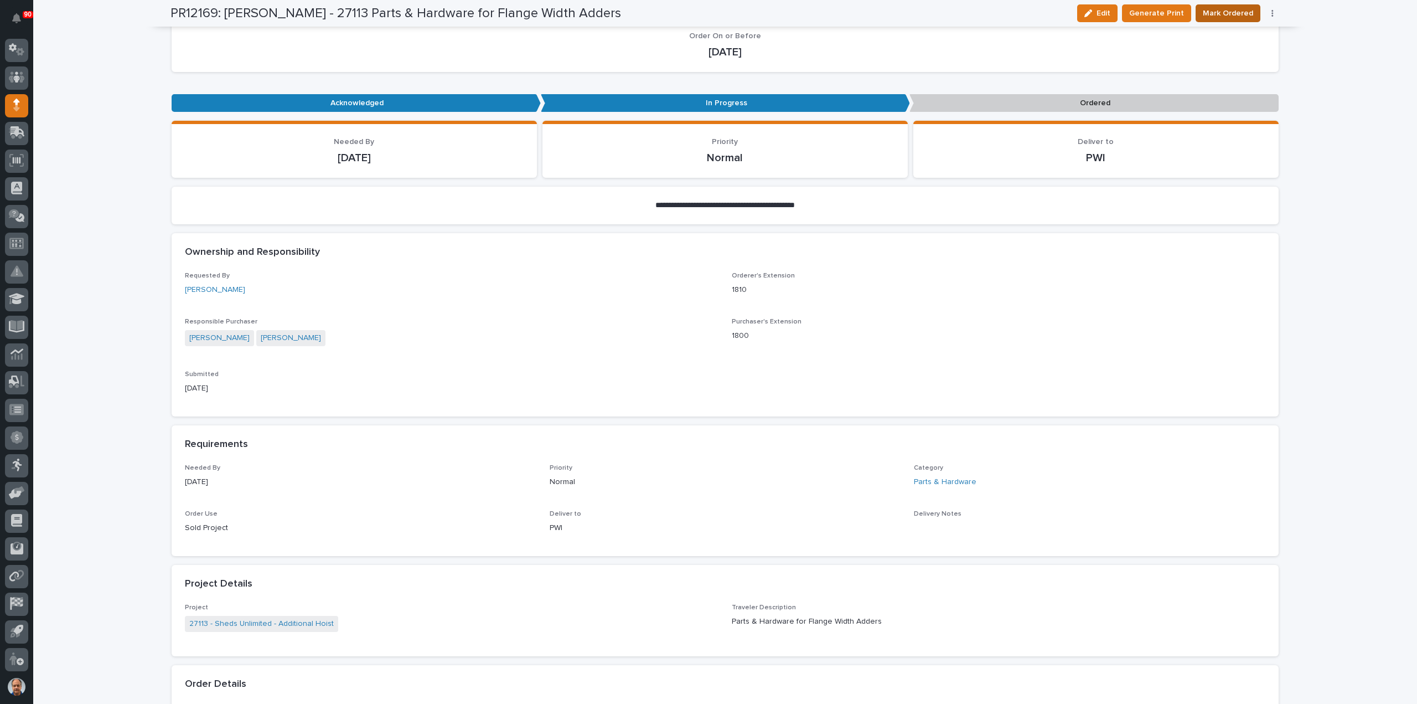
click at [1243, 12] on span "Mark Ordered" at bounding box center [1228, 13] width 50 height 13
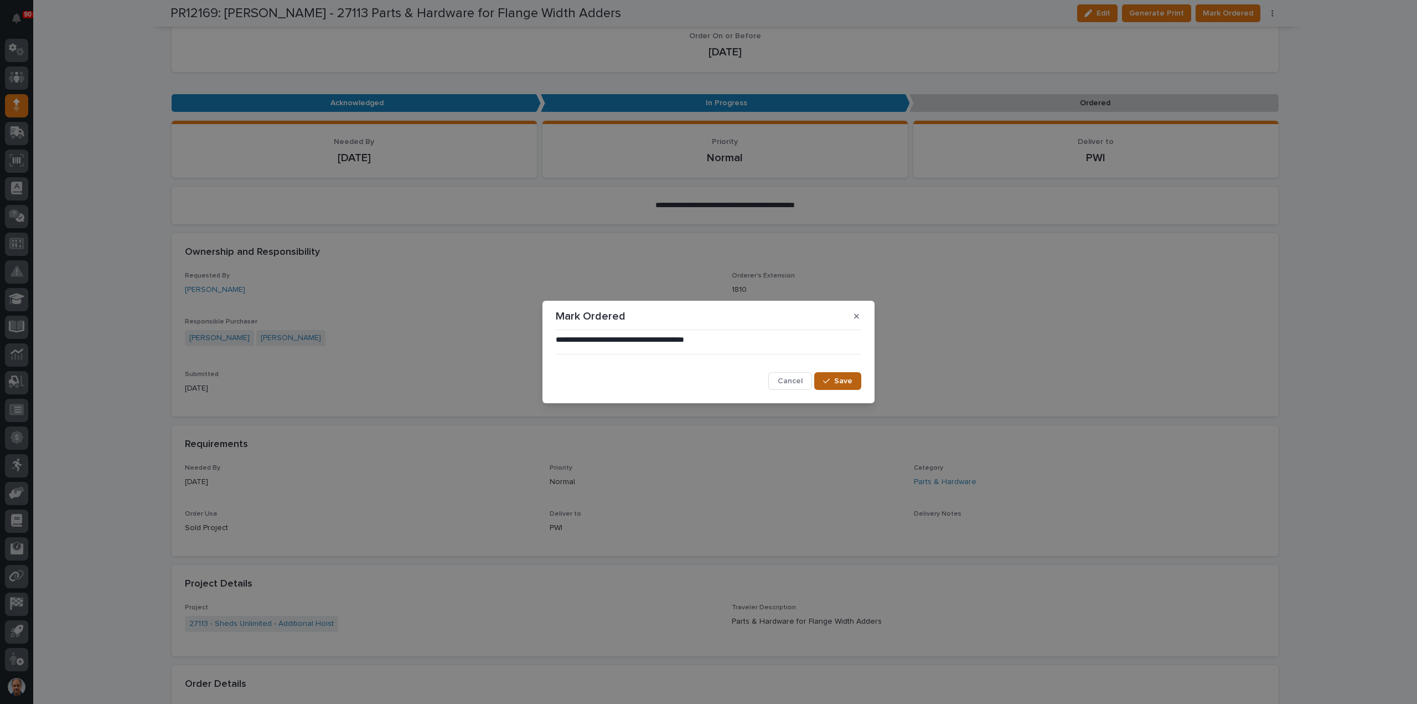
click at [842, 386] on span "Save" at bounding box center [843, 381] width 18 height 10
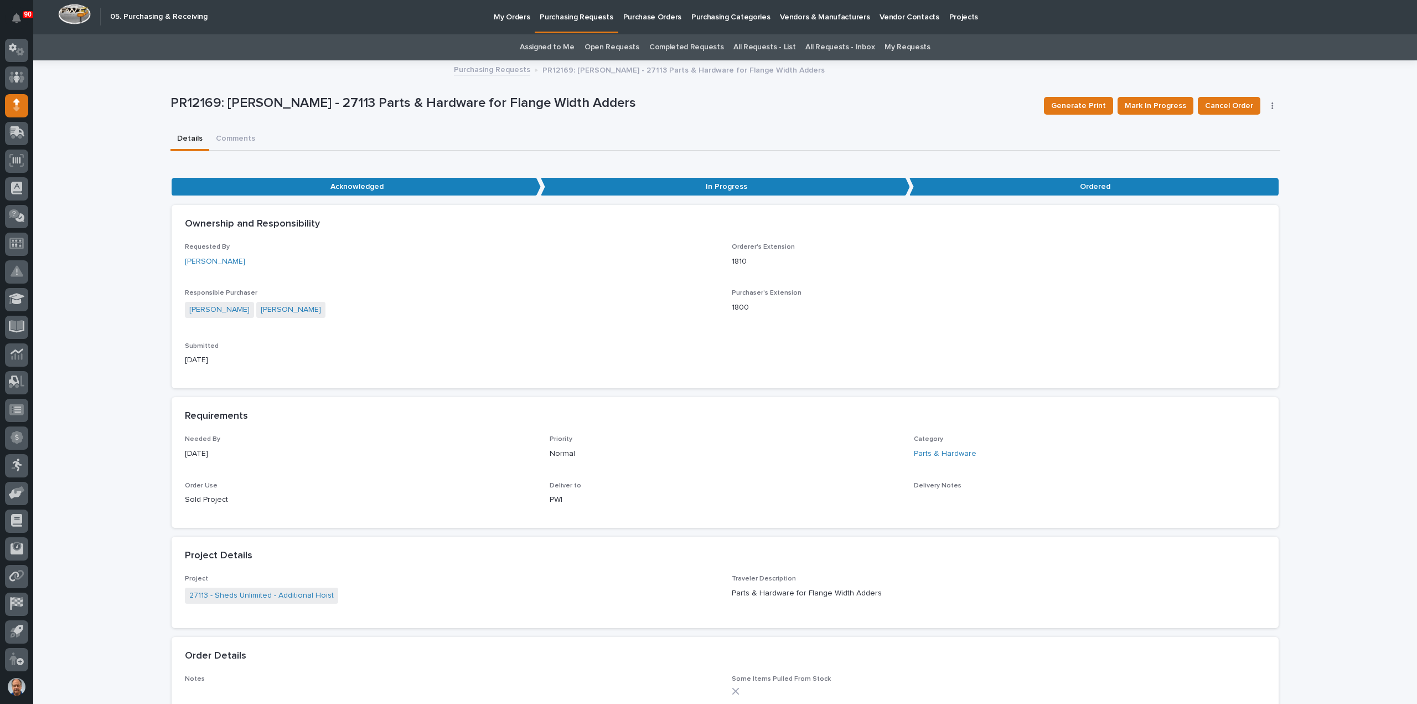
scroll to position [0, 0]
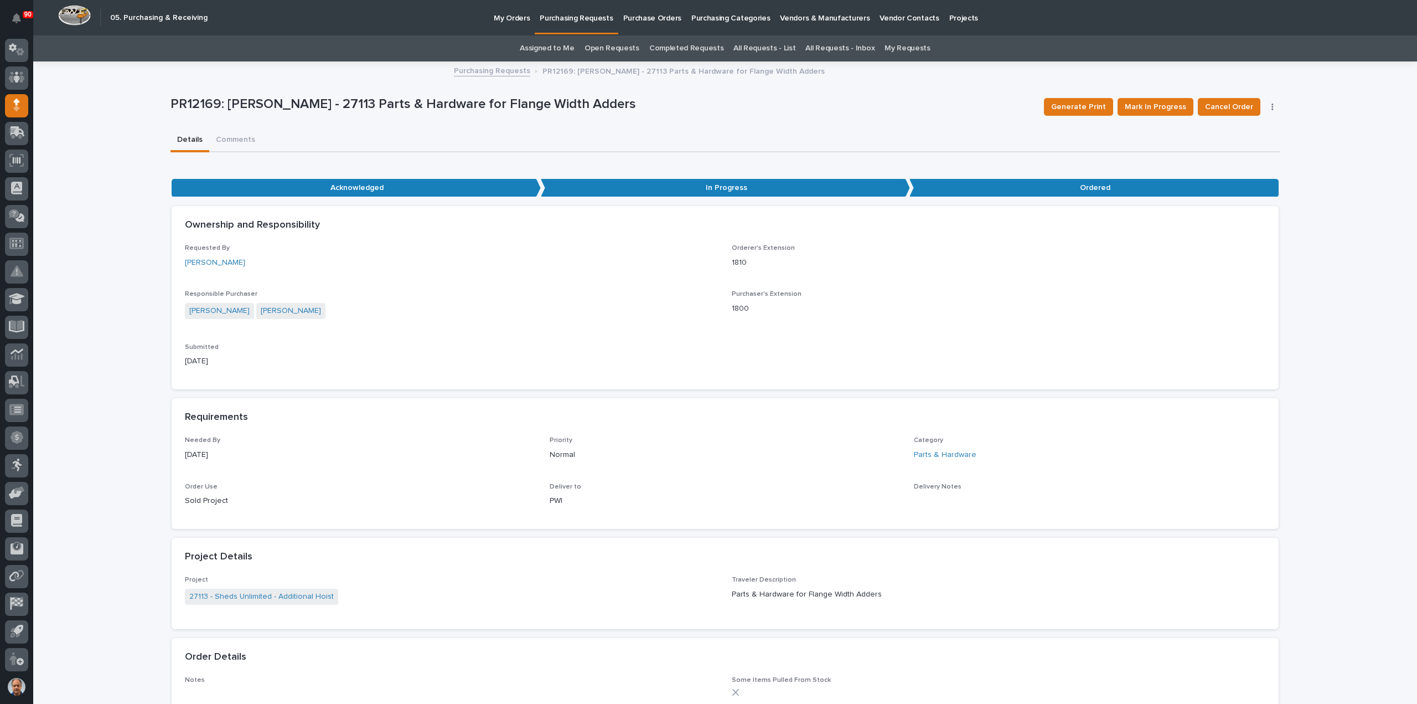
click at [586, 20] on p "Purchasing Requests" at bounding box center [576, 11] width 73 height 23
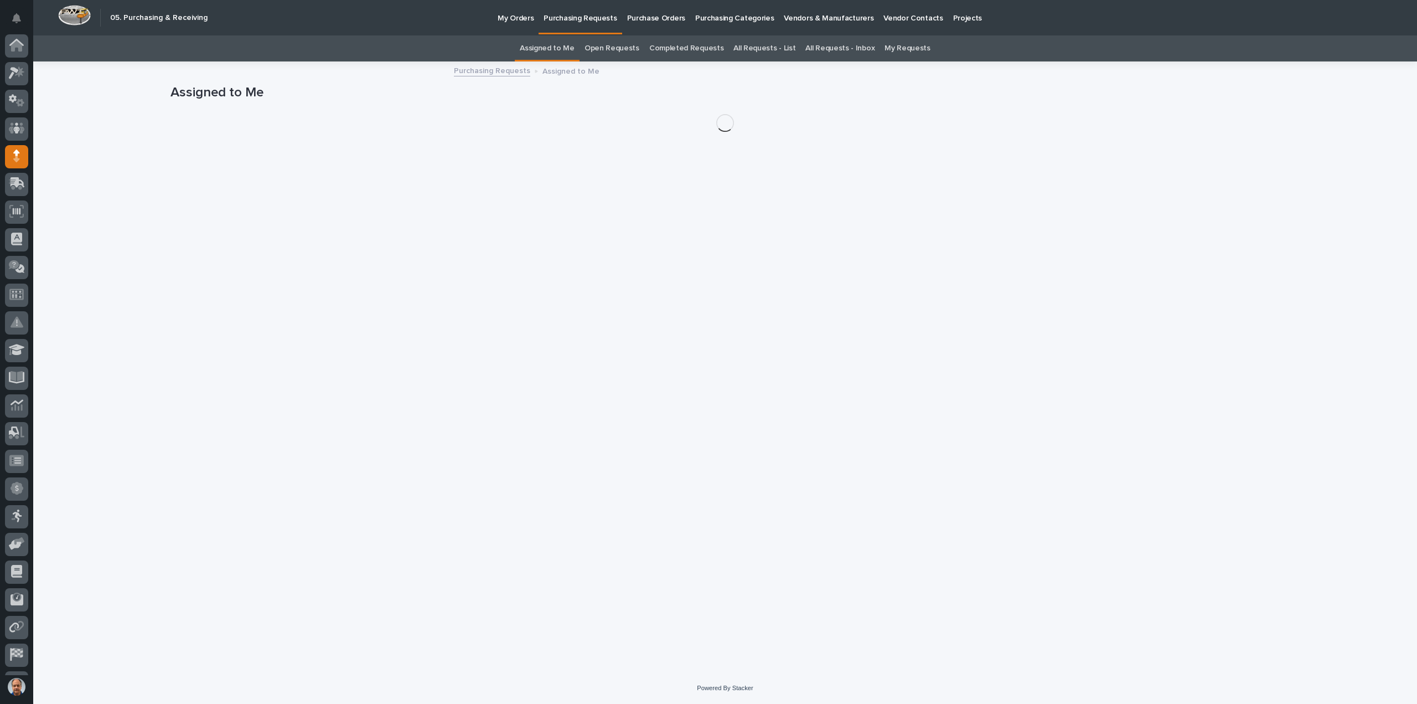
scroll to position [51, 0]
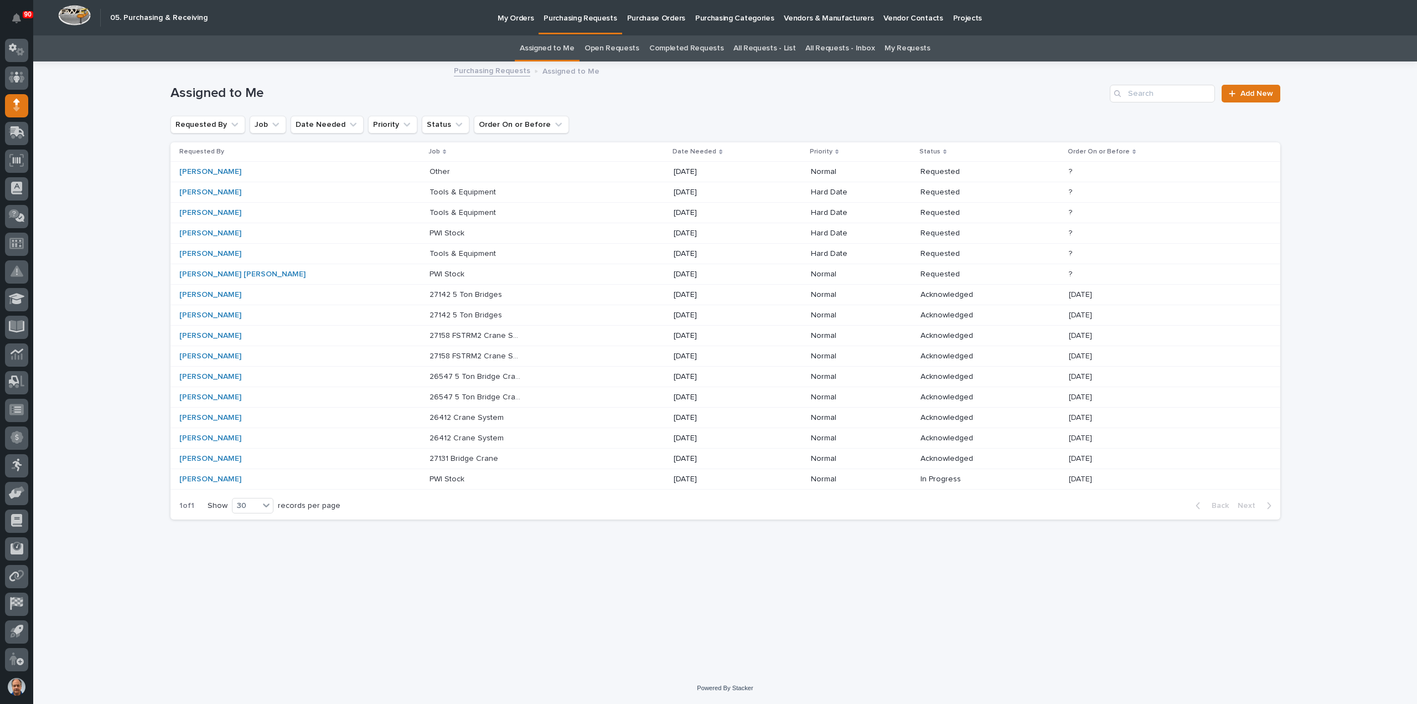
click at [430, 232] on p "PWI Stock" at bounding box center [448, 232] width 37 height 12
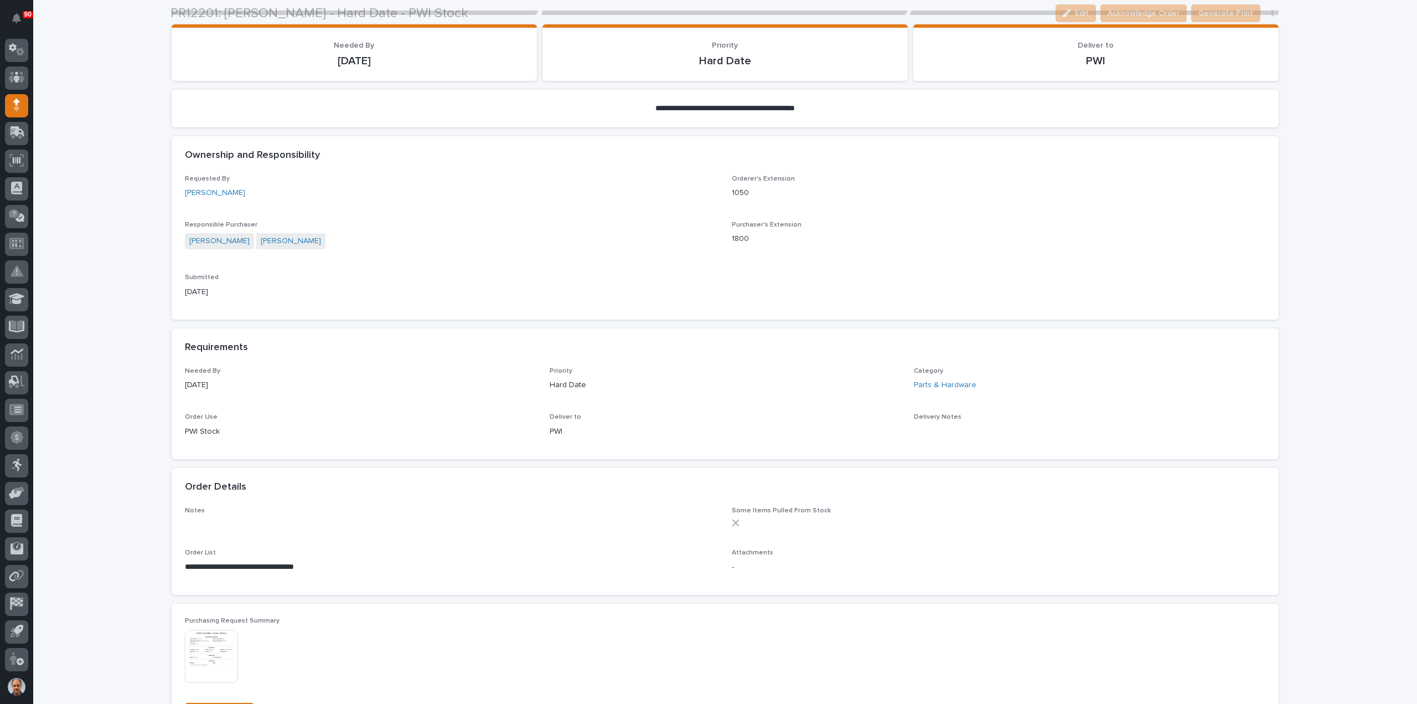
scroll to position [277, 0]
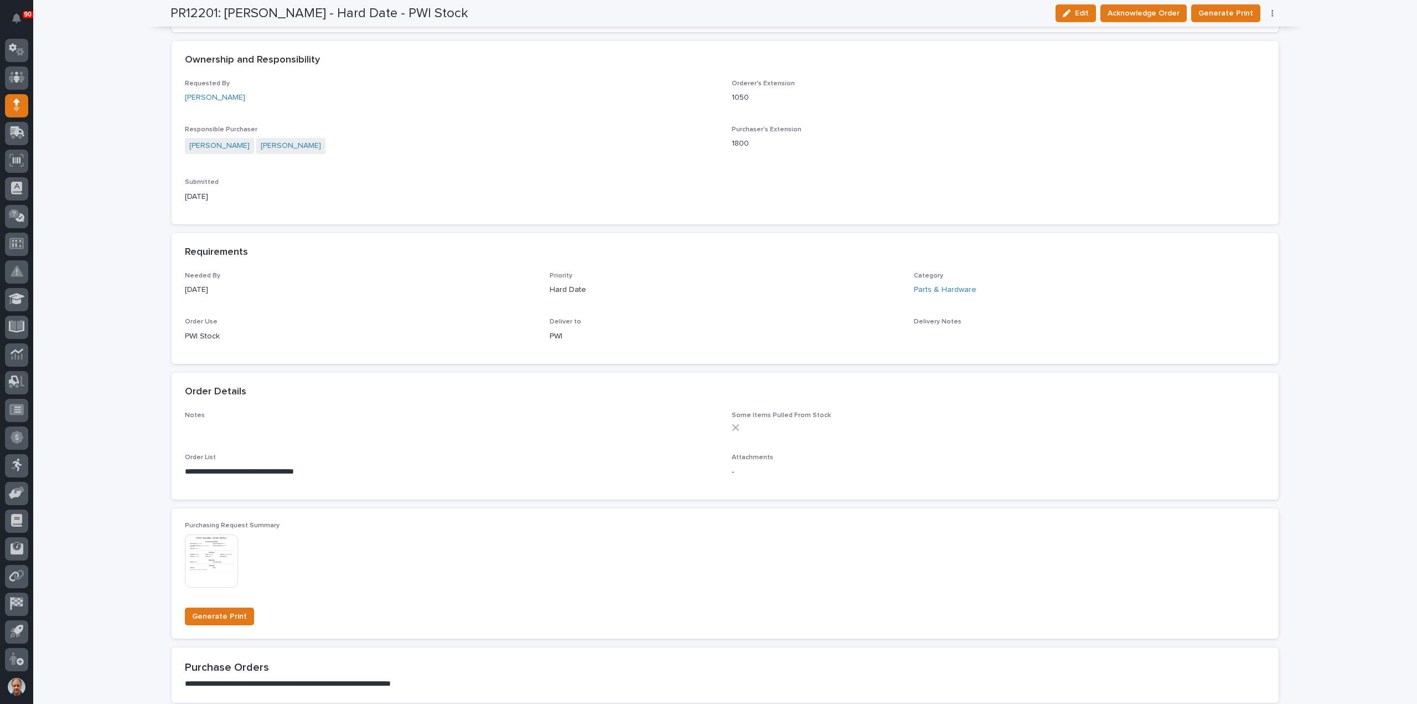
click at [1179, 689] on section "**********" at bounding box center [725, 674] width 1107 height 55
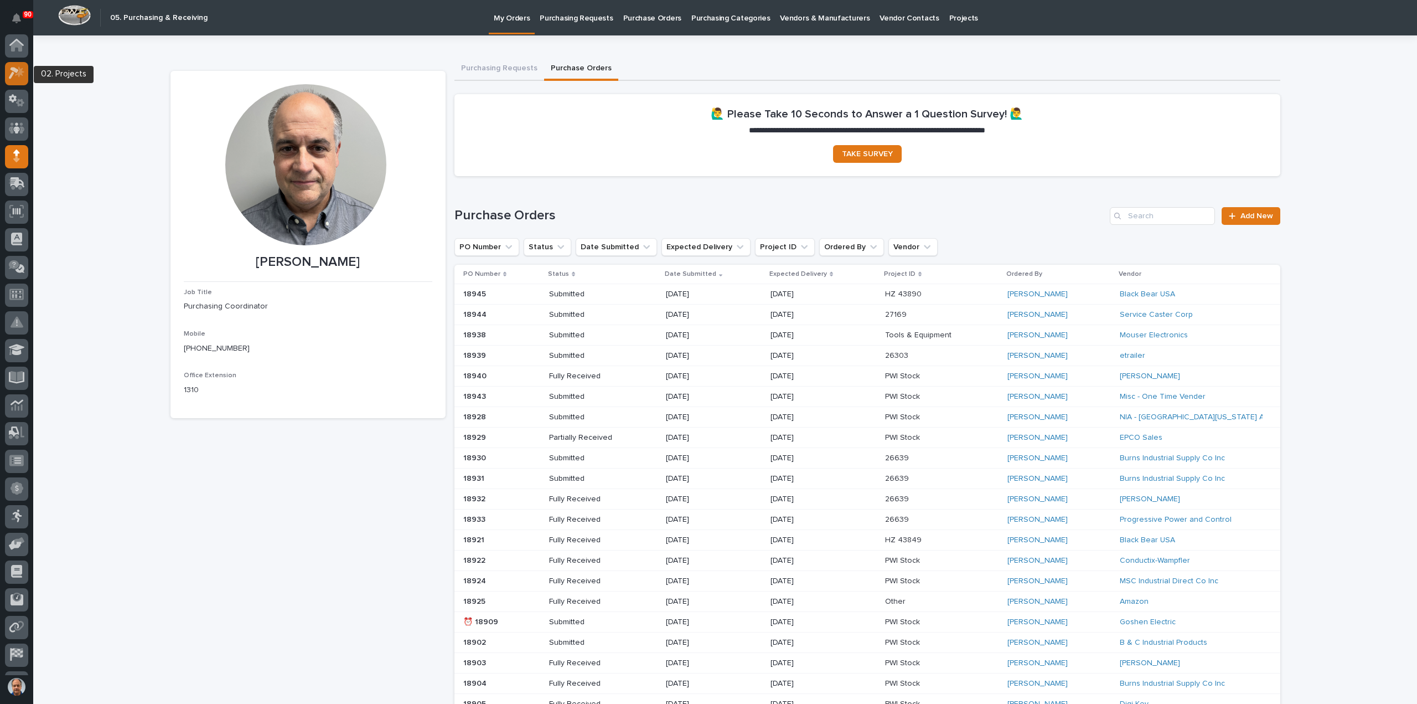
click at [12, 68] on icon at bounding box center [14, 74] width 10 height 12
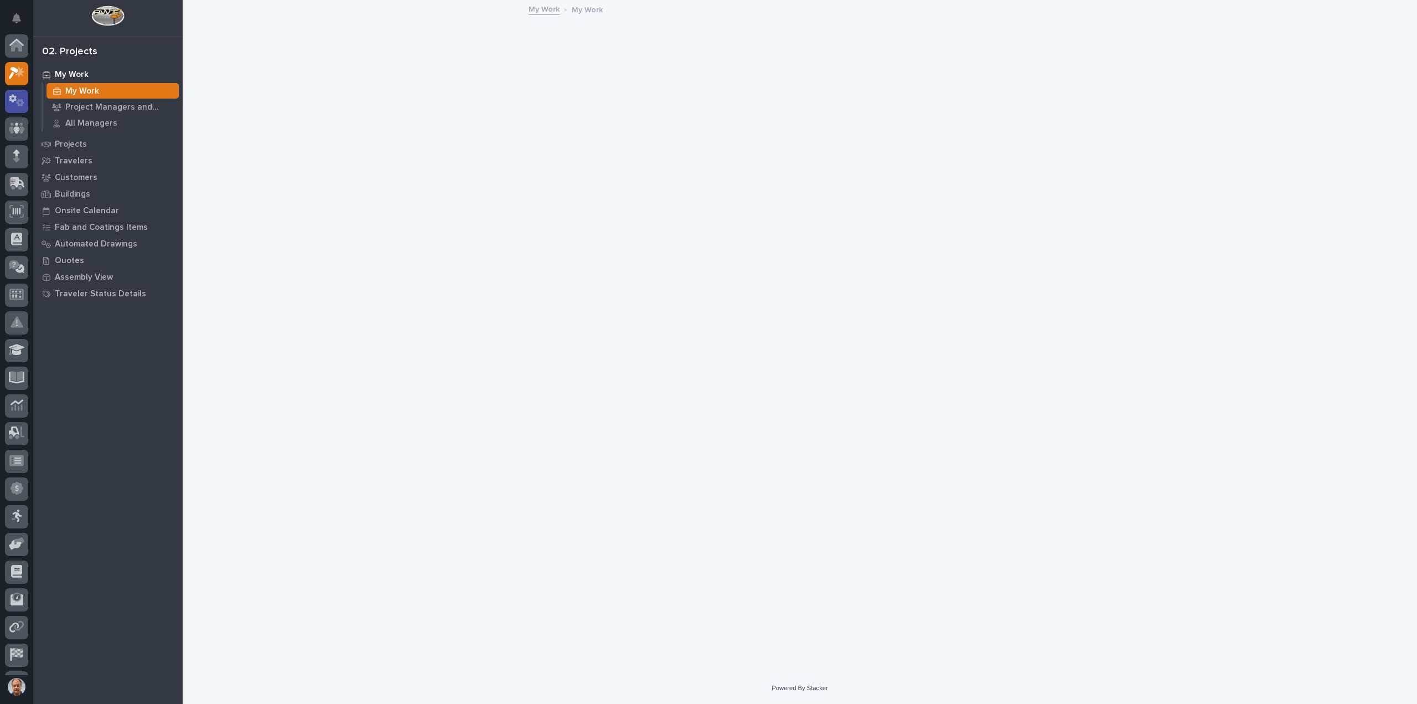
scroll to position [28, 0]
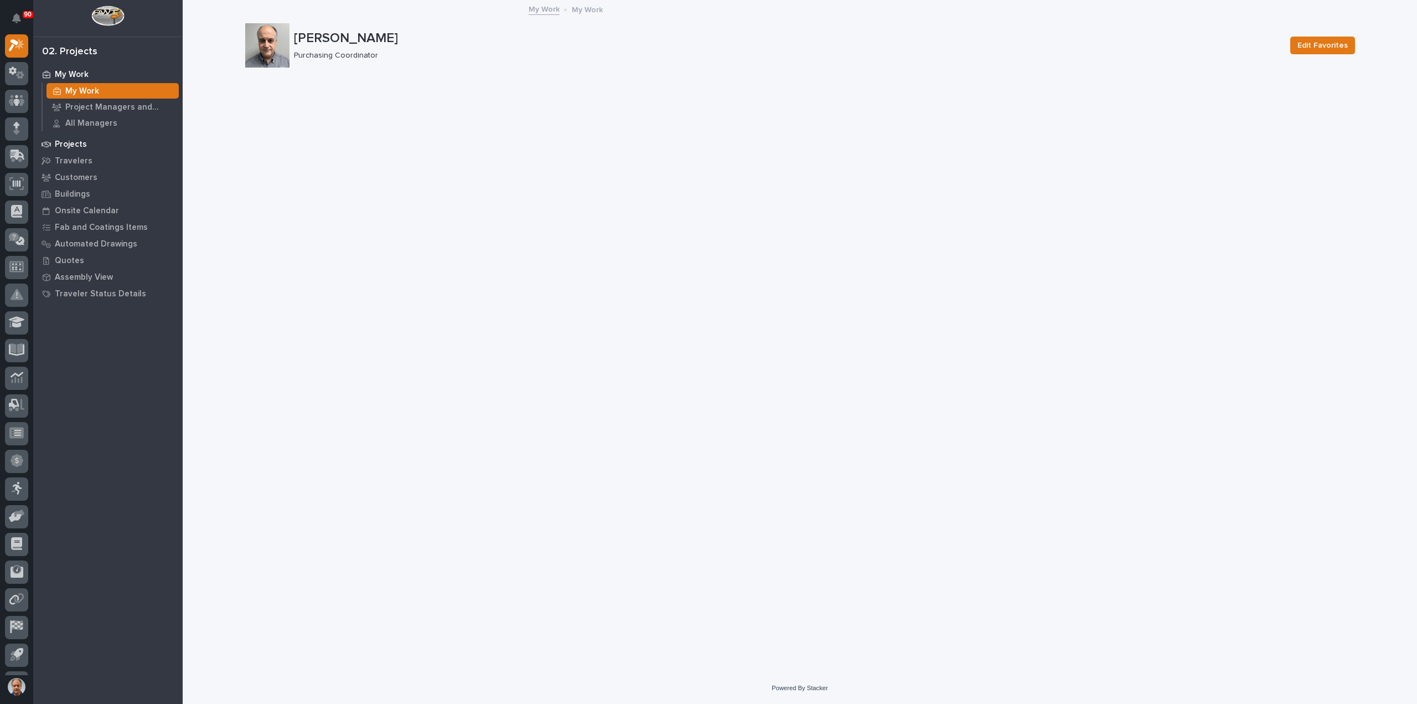
click at [70, 142] on p "Projects" at bounding box center [71, 145] width 32 height 10
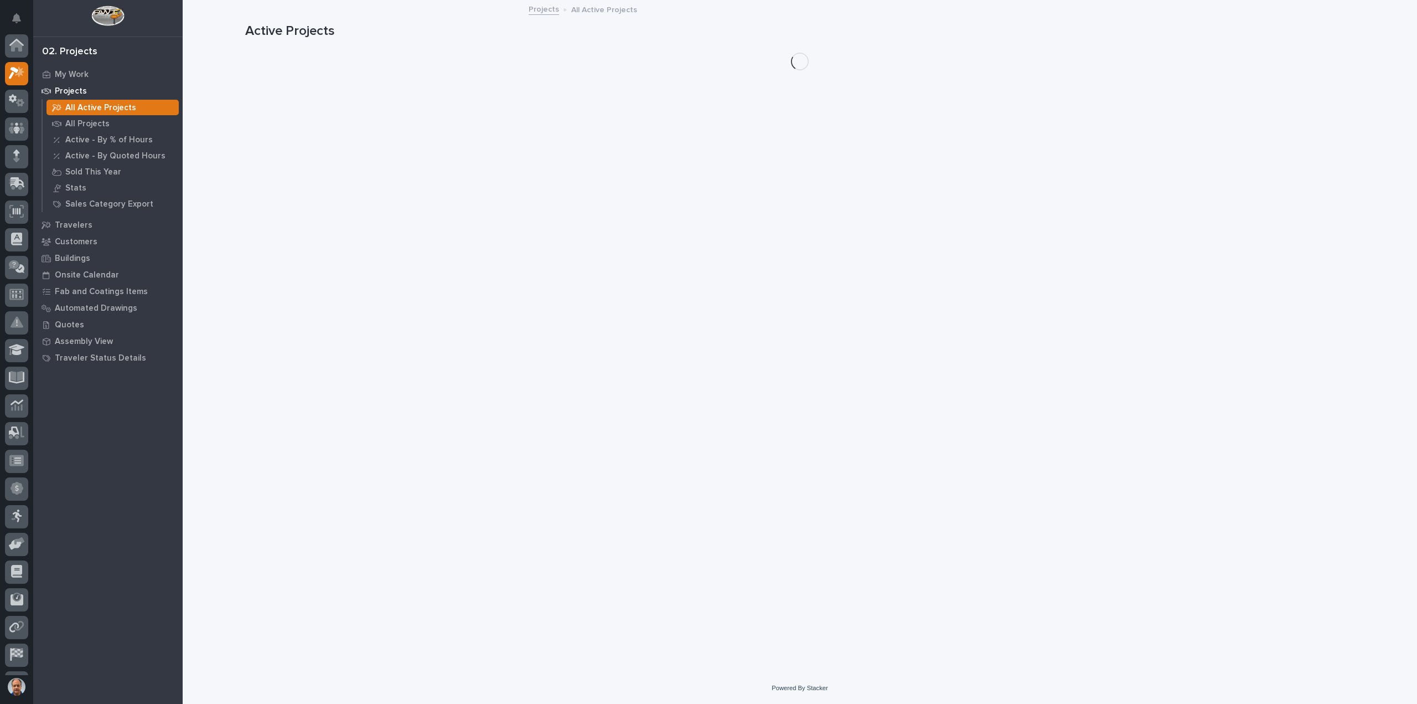
scroll to position [28, 0]
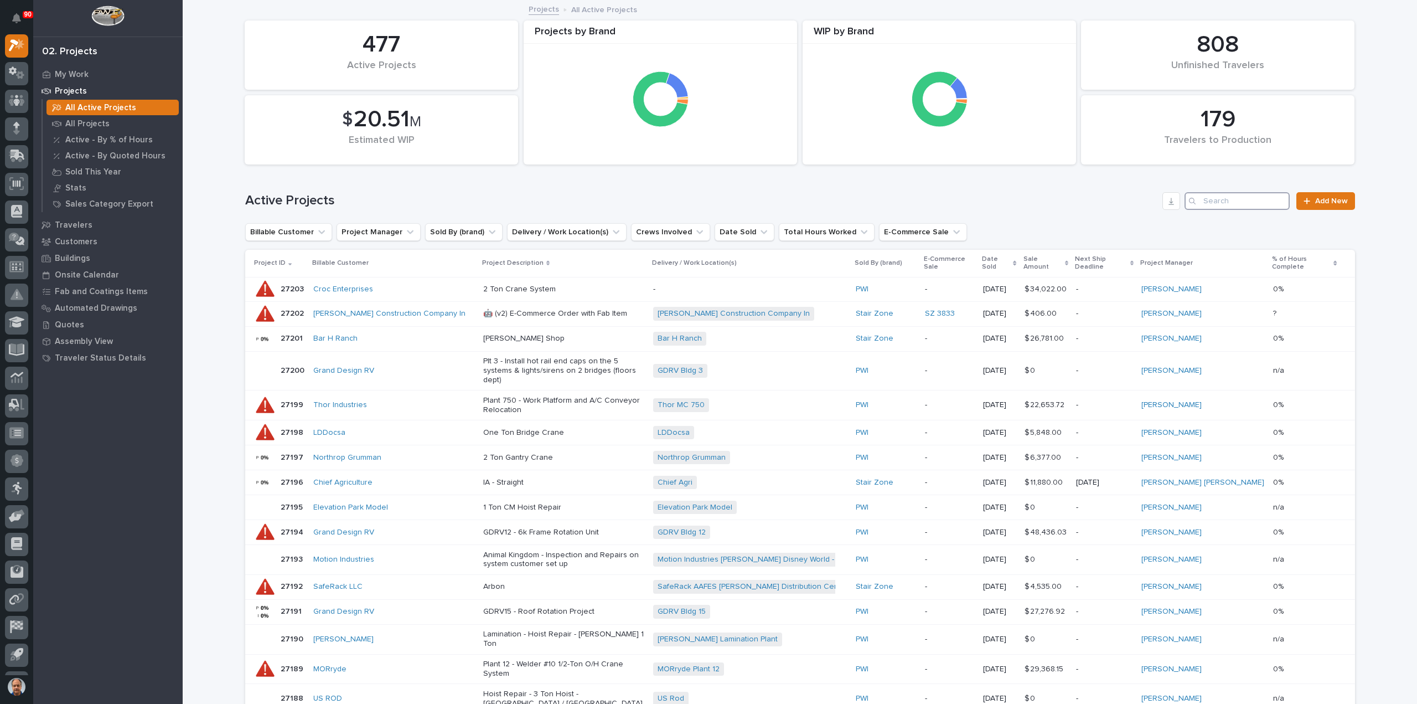
click at [1207, 200] on input "Search" at bounding box center [1237, 201] width 105 height 18
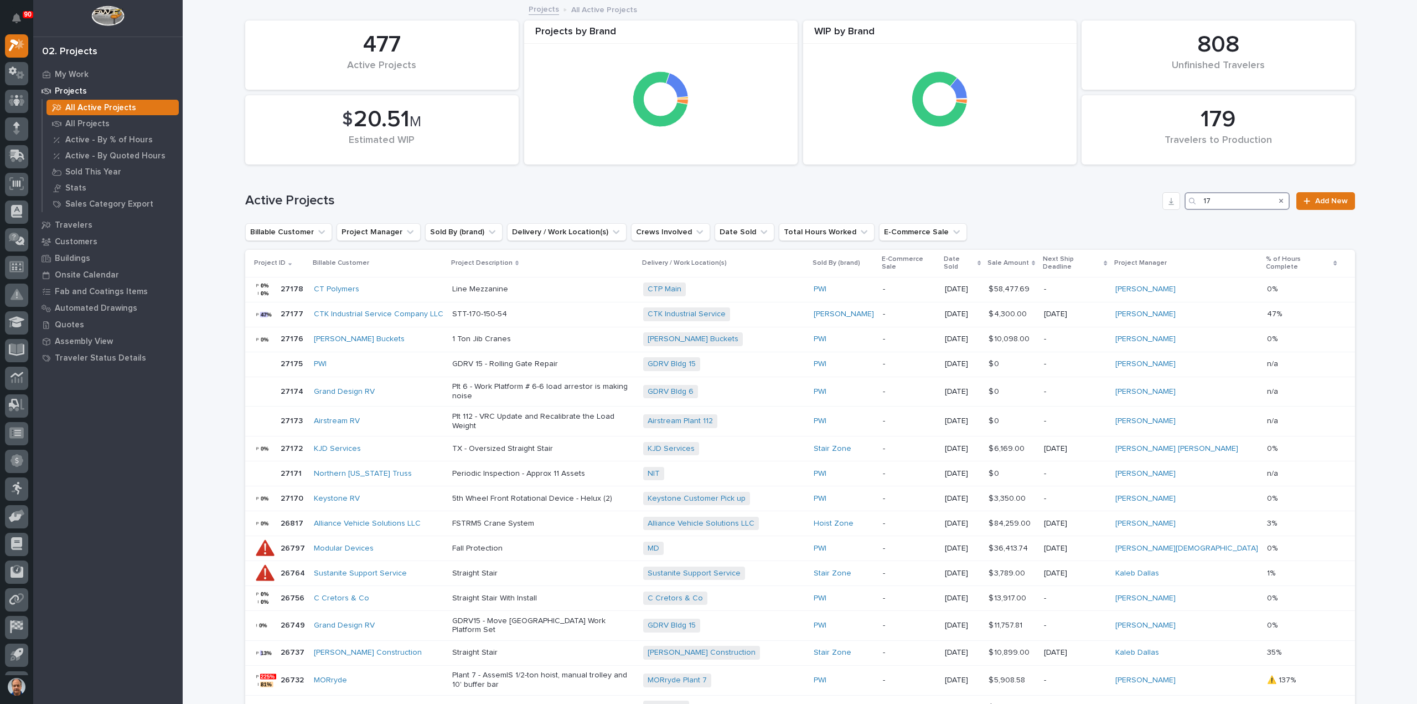
type input "1"
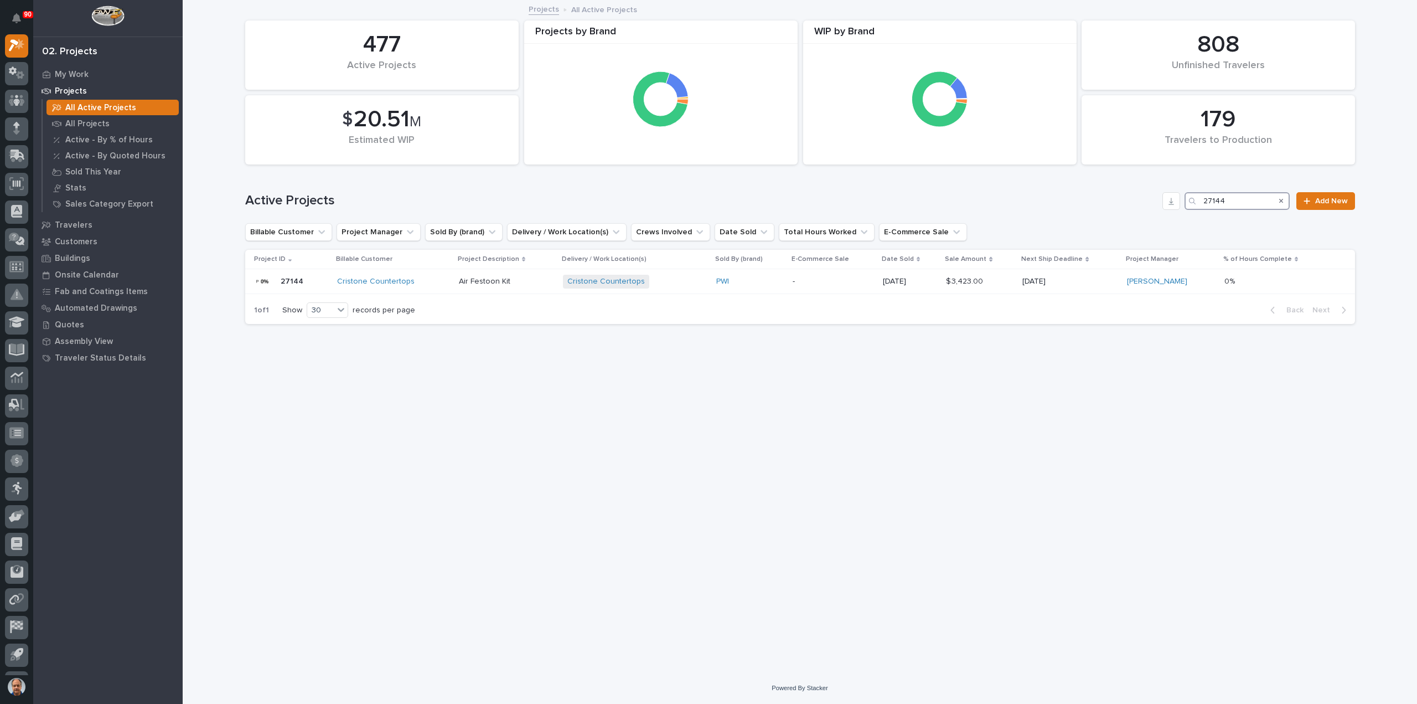
type input "27144"
click at [403, 282] on link "Cristone Countertops" at bounding box center [376, 281] width 78 height 9
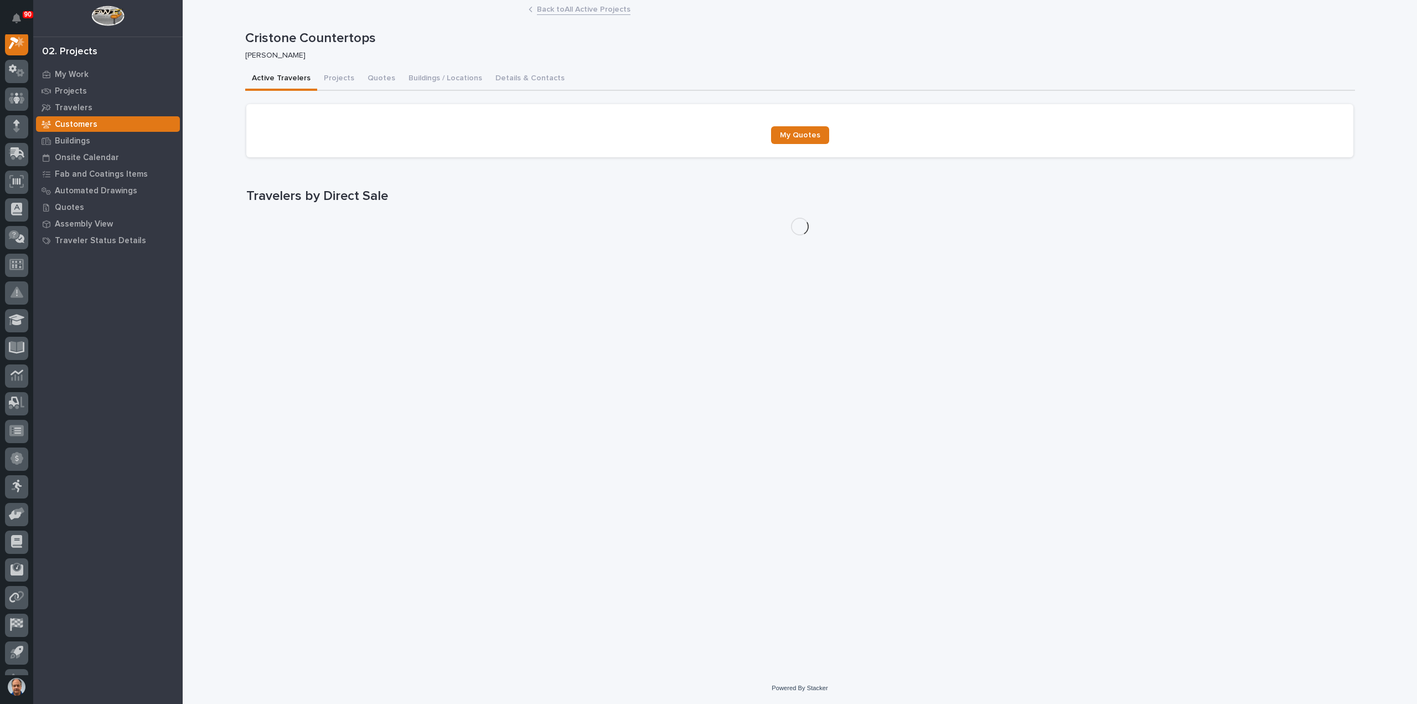
scroll to position [28, 0]
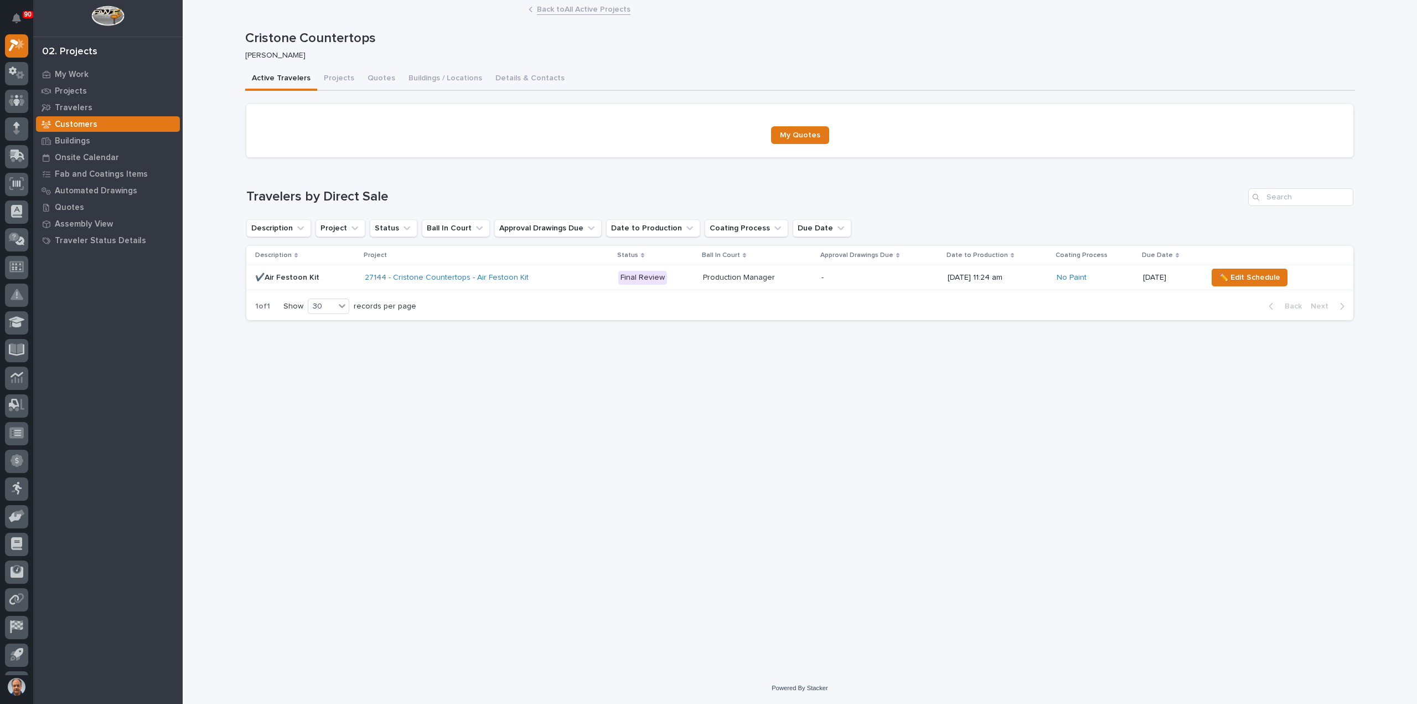
click at [539, 277] on div "27144 - Cristone Countertops - Air Festoon Kit" at bounding box center [462, 277] width 194 height 9
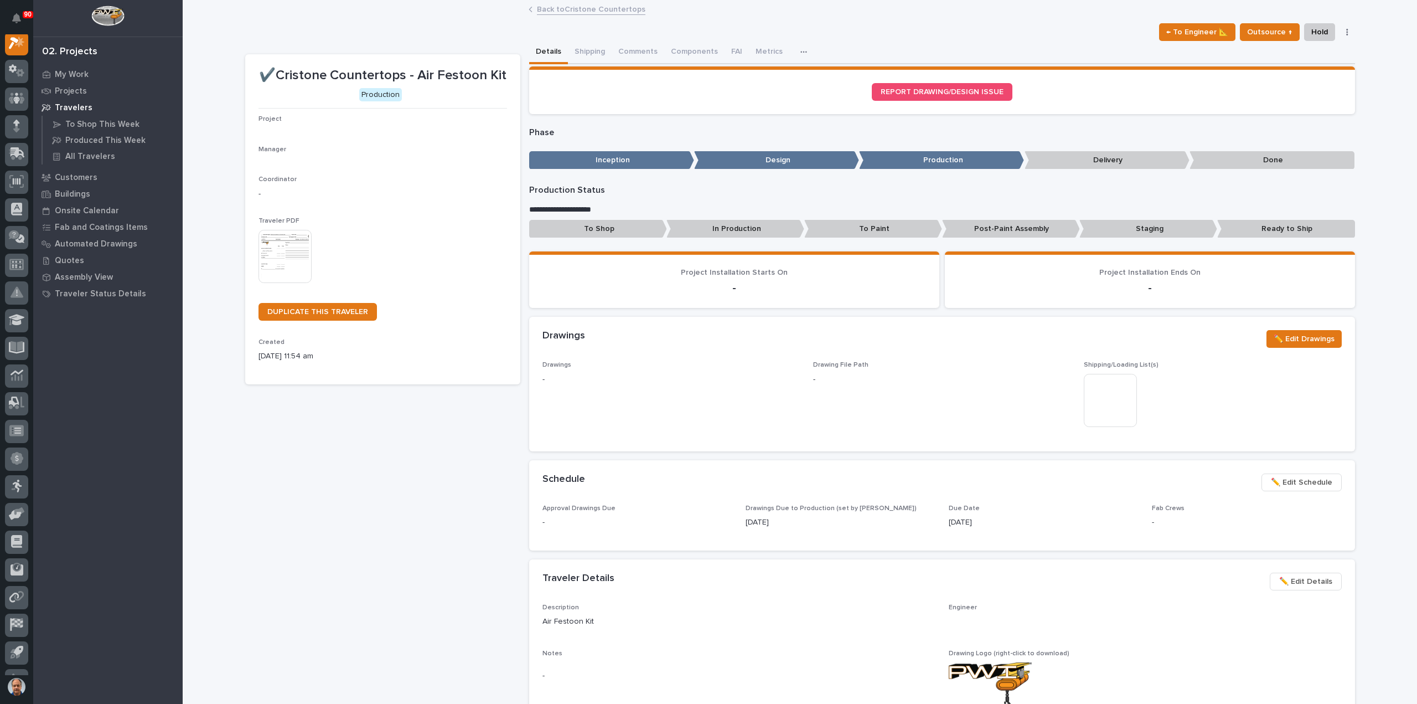
scroll to position [28, 0]
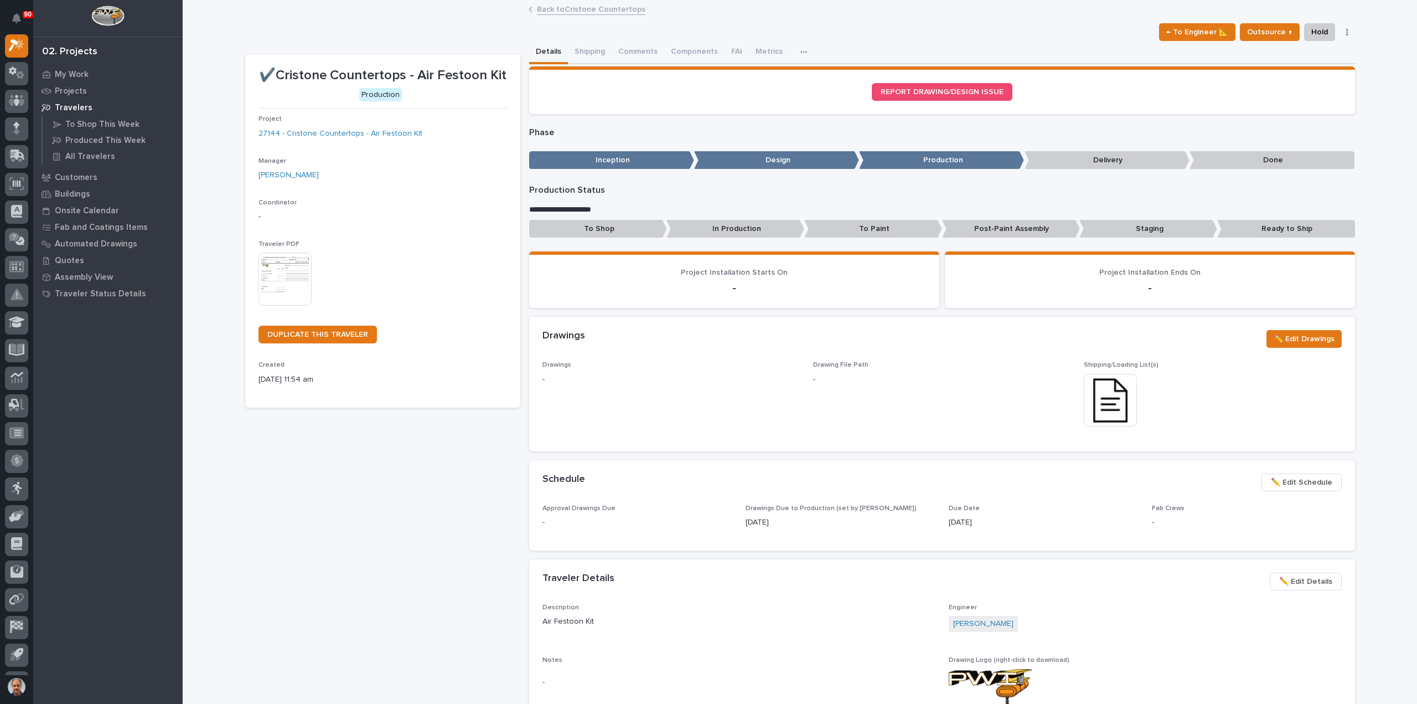
click at [272, 267] on img at bounding box center [285, 278] width 53 height 53
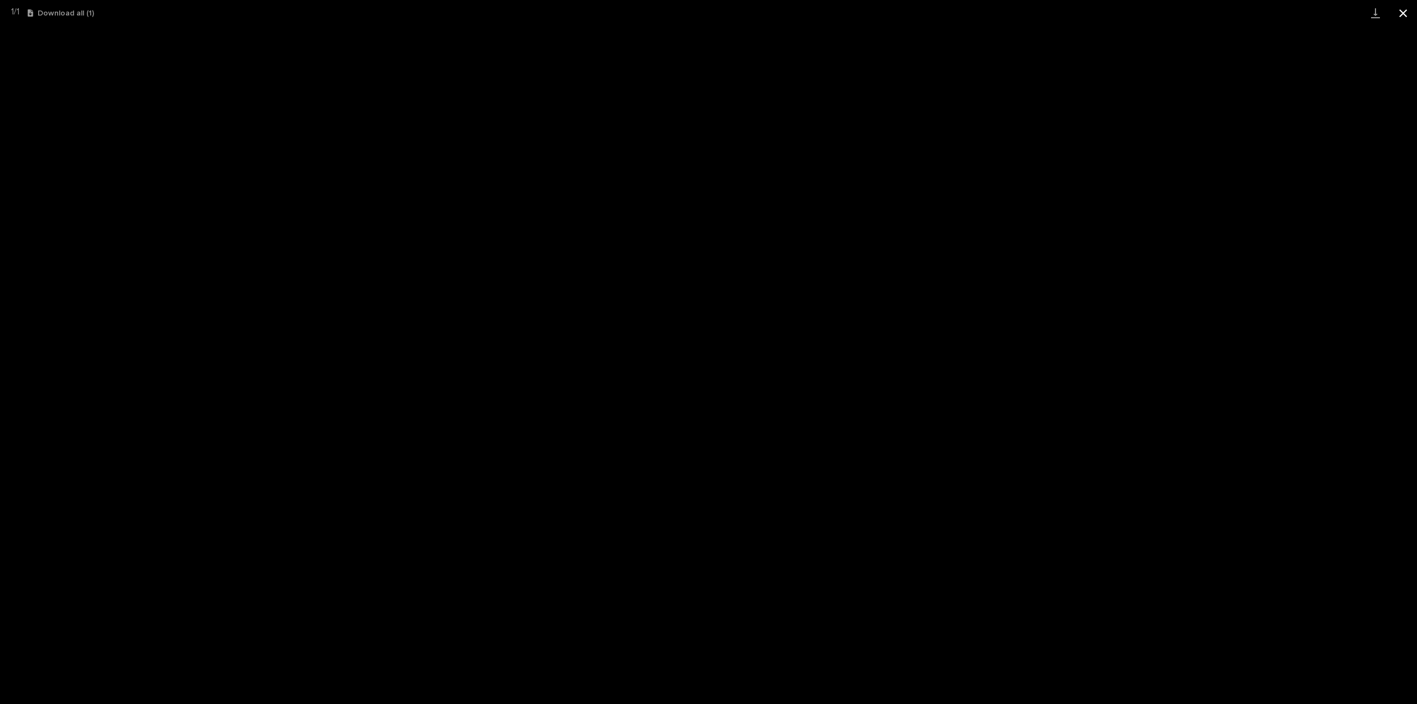
click at [1400, 11] on button "Close gallery" at bounding box center [1404, 13] width 28 height 26
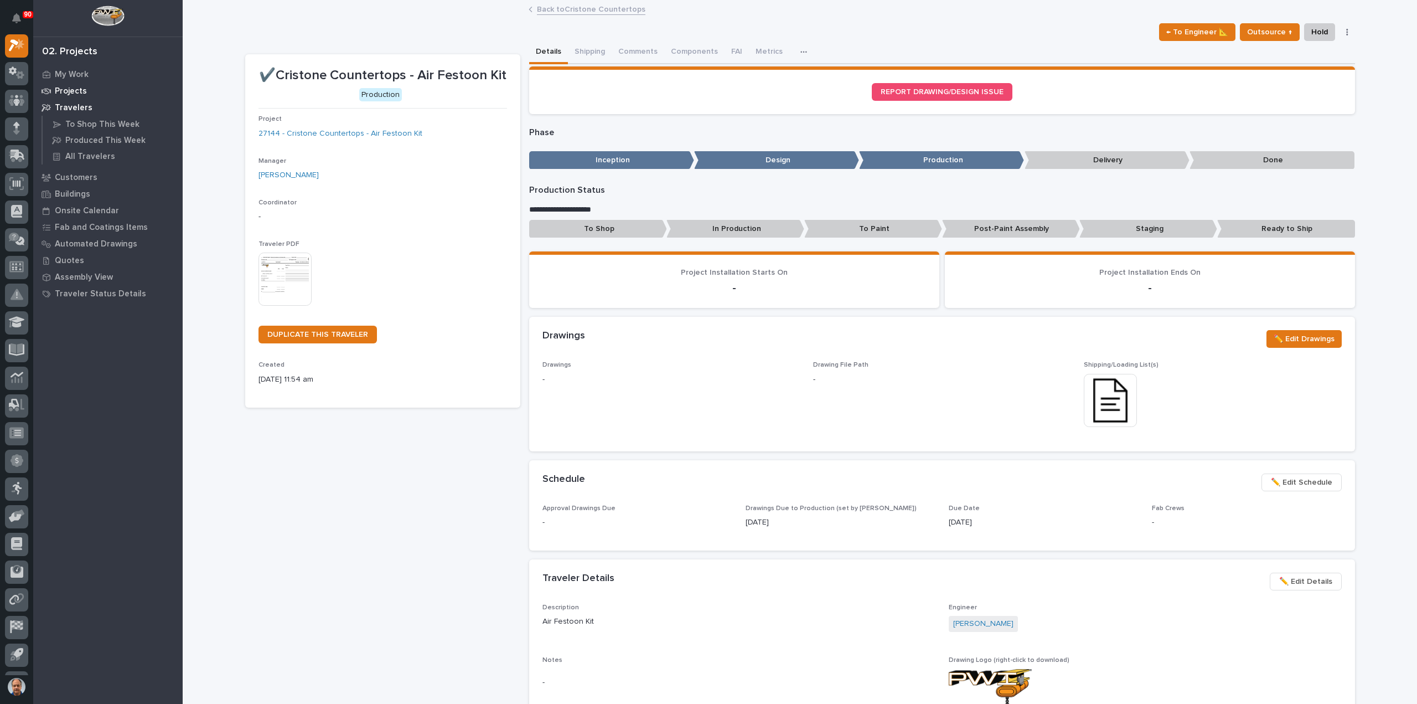
click at [70, 87] on p "Projects" at bounding box center [71, 91] width 32 height 10
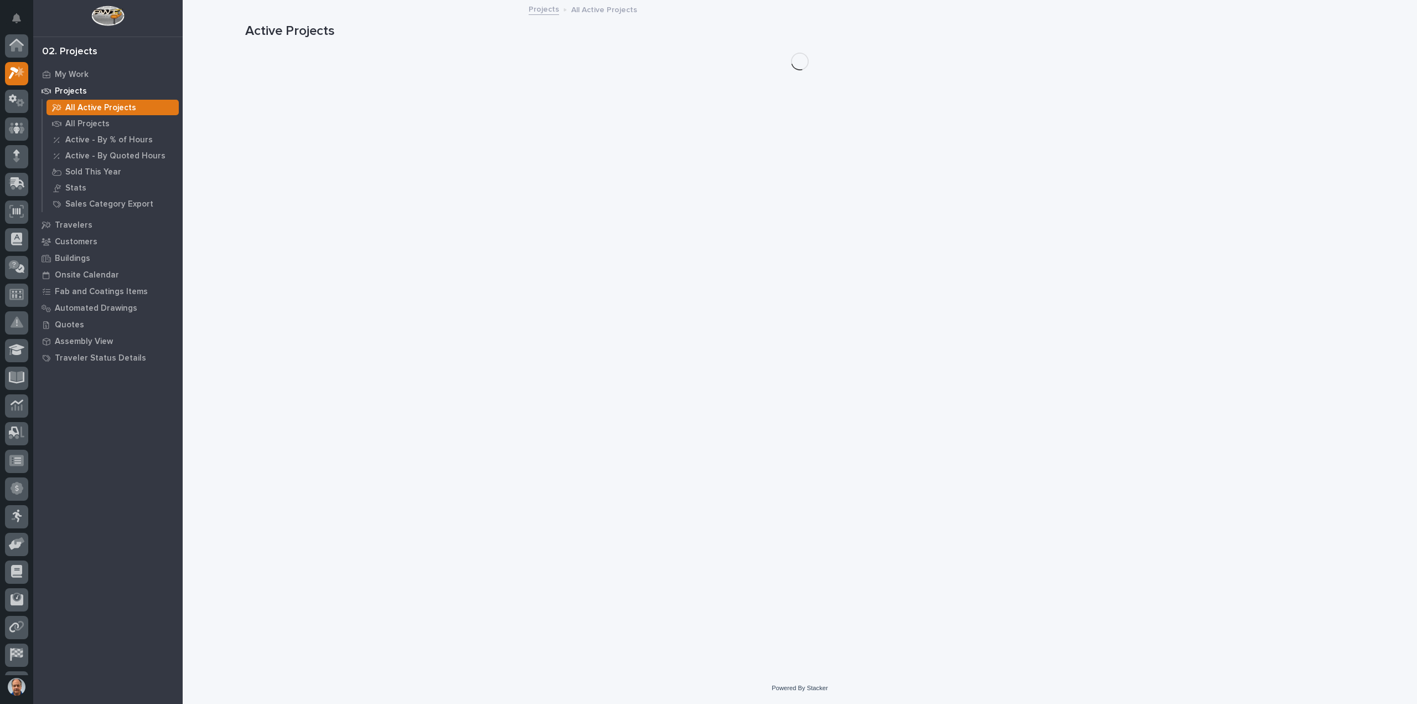
scroll to position [28, 0]
click at [96, 122] on p "All Projects" at bounding box center [87, 124] width 44 height 10
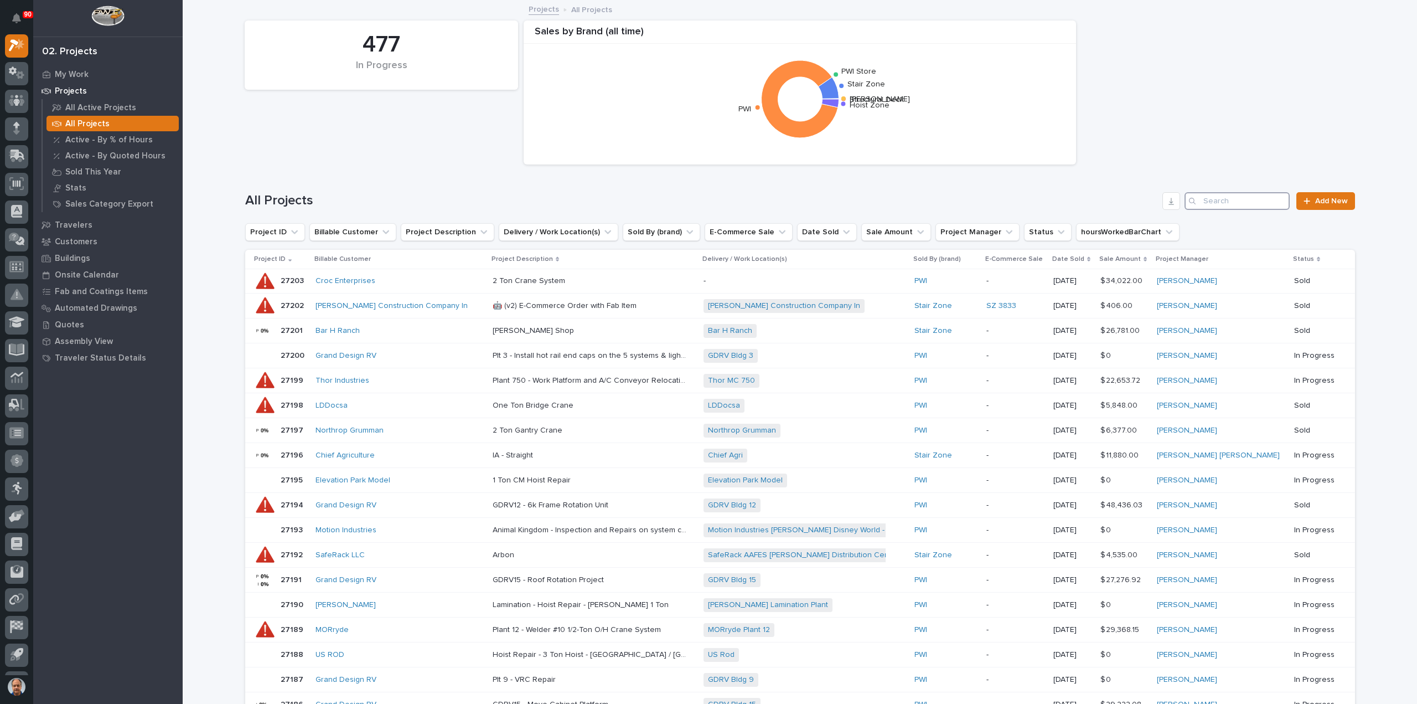
click at [1227, 194] on input "Search" at bounding box center [1237, 201] width 105 height 18
type input "27144"
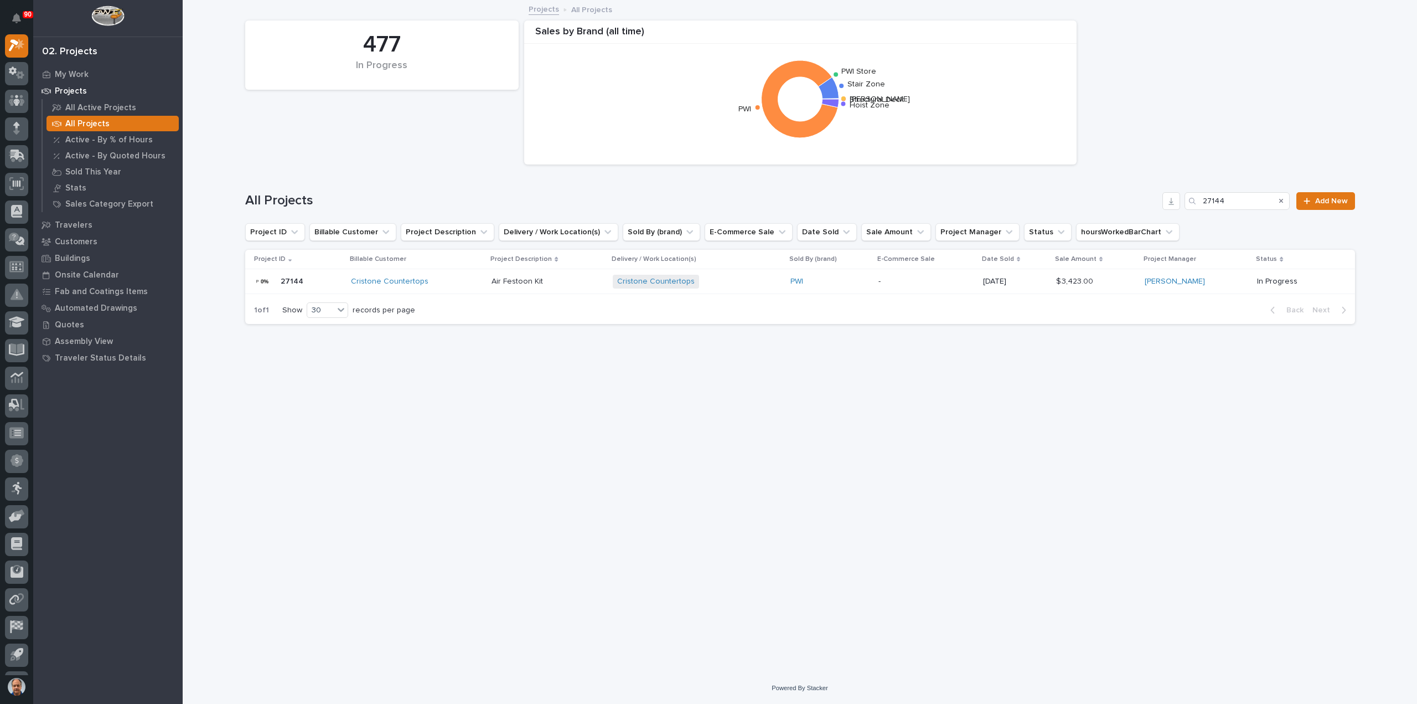
click at [448, 282] on div "Cristone Countertops" at bounding box center [417, 281] width 132 height 9
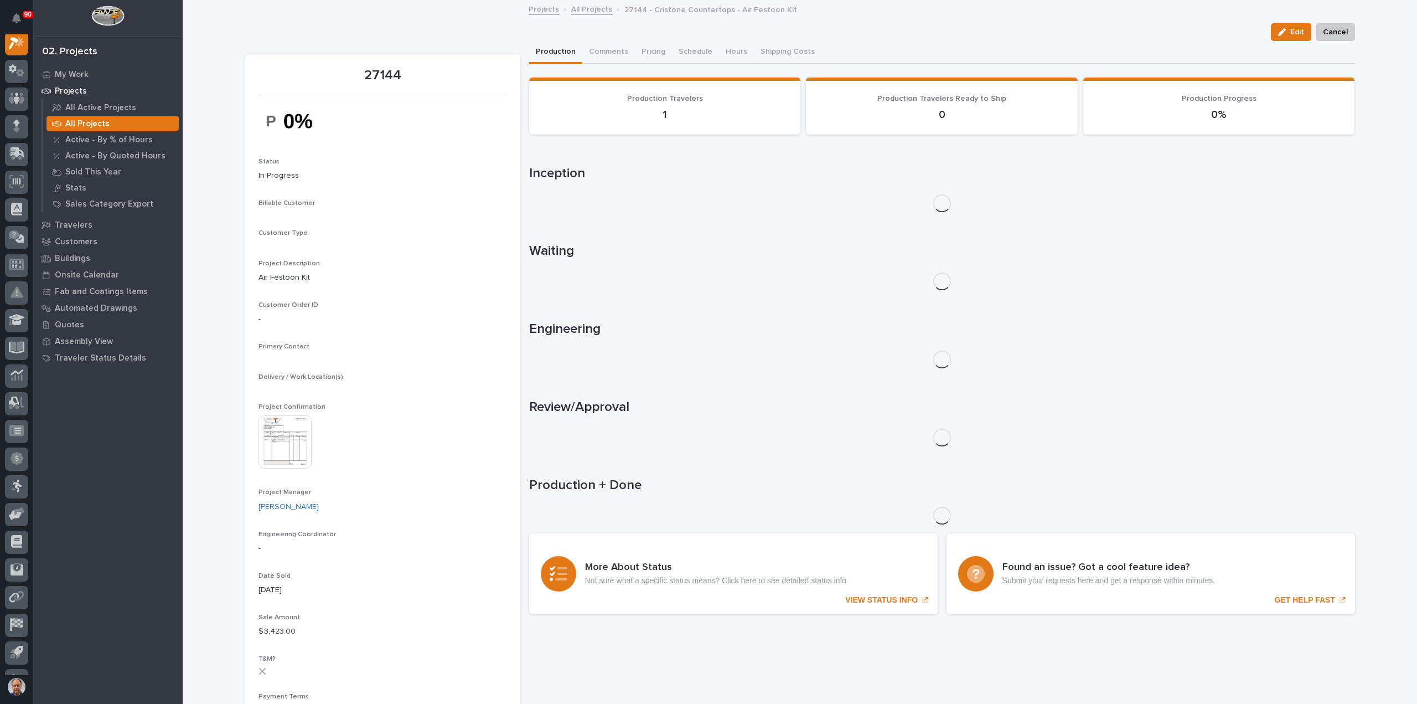
scroll to position [28, 0]
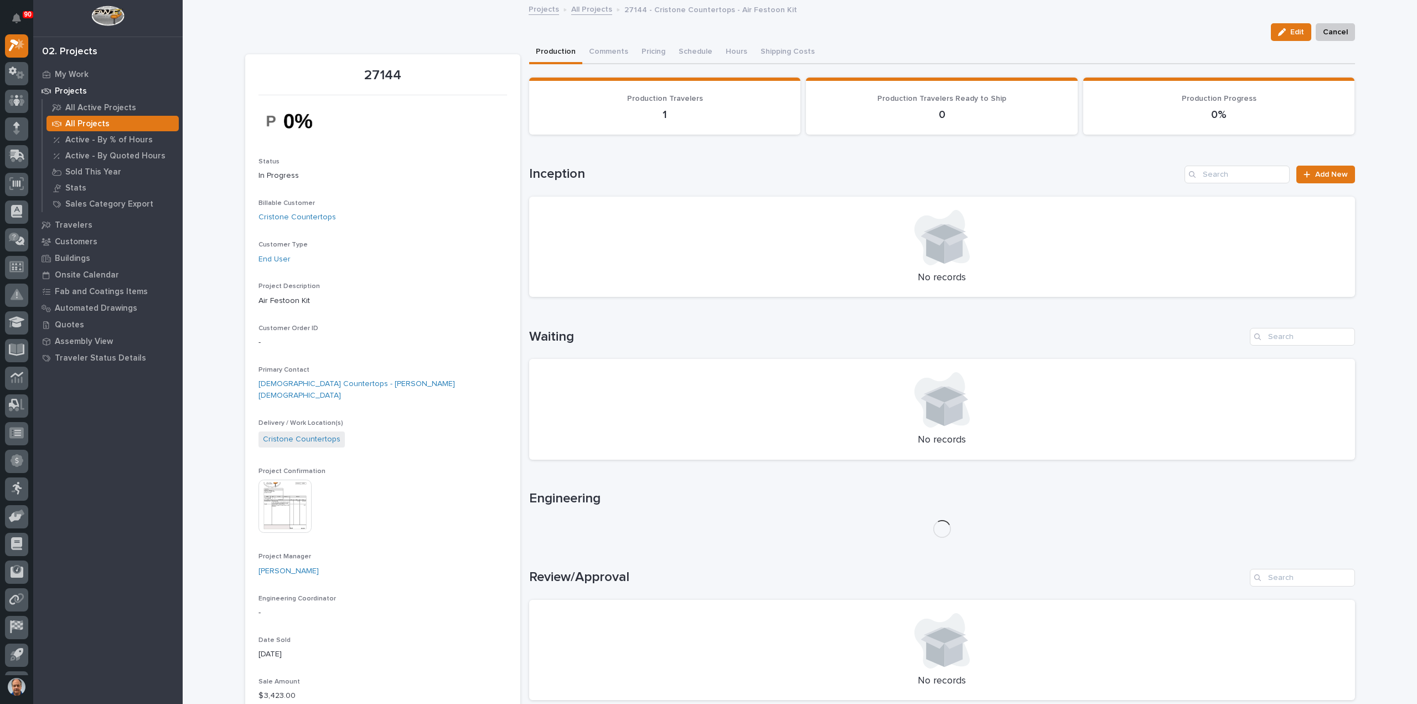
click at [280, 488] on img at bounding box center [285, 505] width 53 height 53
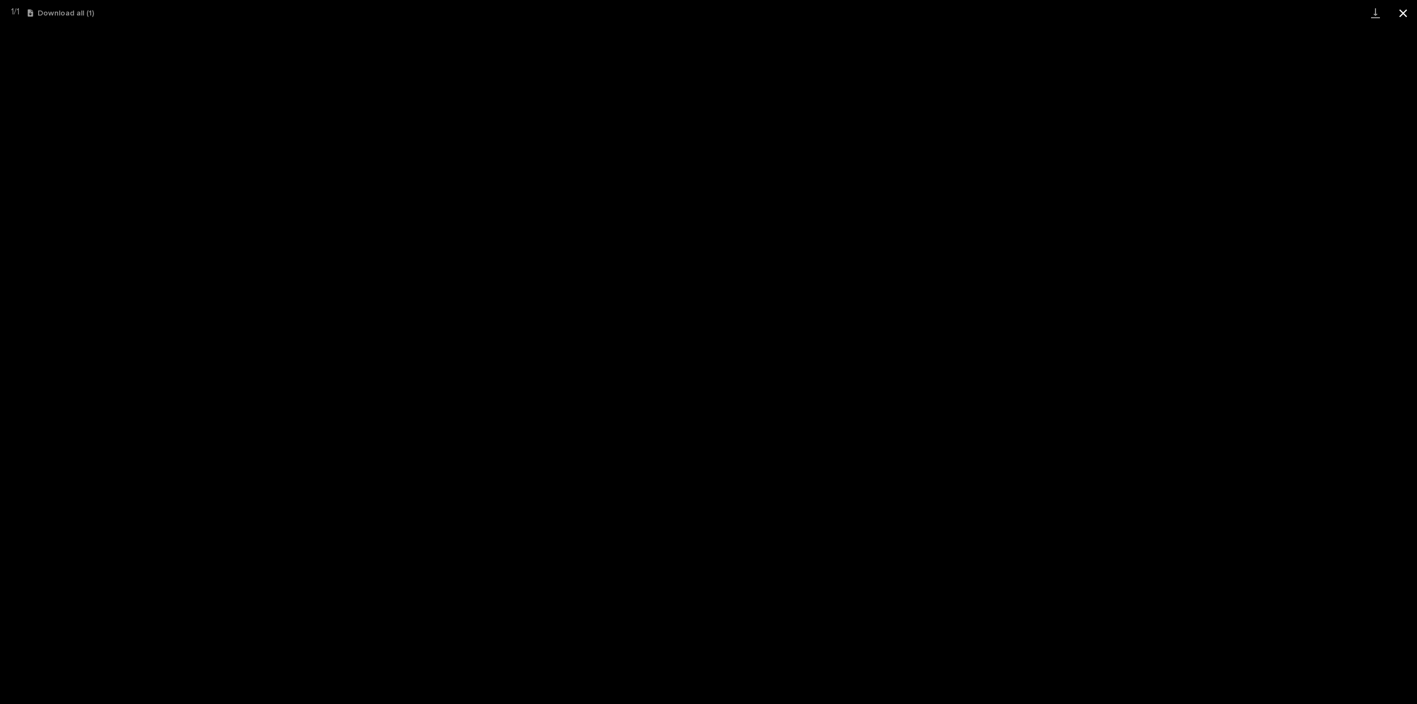
click at [1405, 15] on button "Close gallery" at bounding box center [1404, 13] width 28 height 26
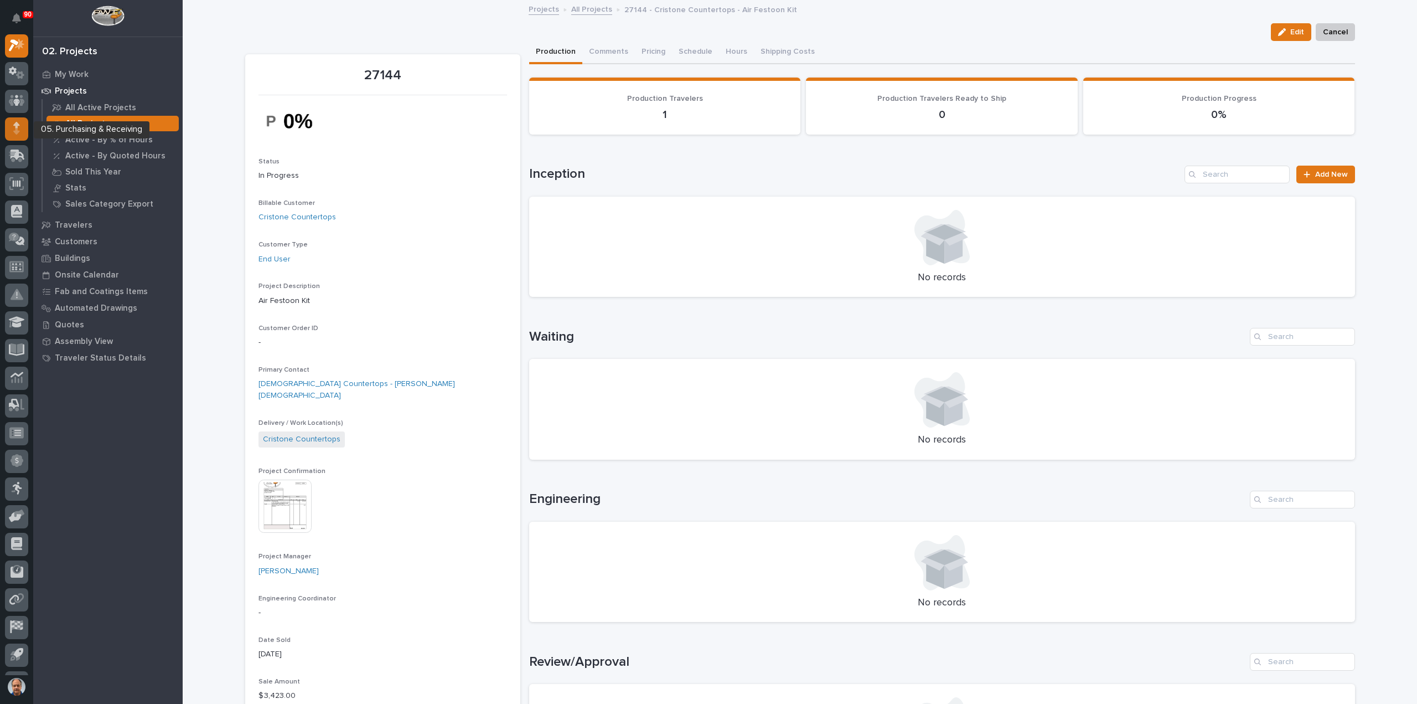
click at [18, 126] on icon at bounding box center [16, 125] width 7 height 6
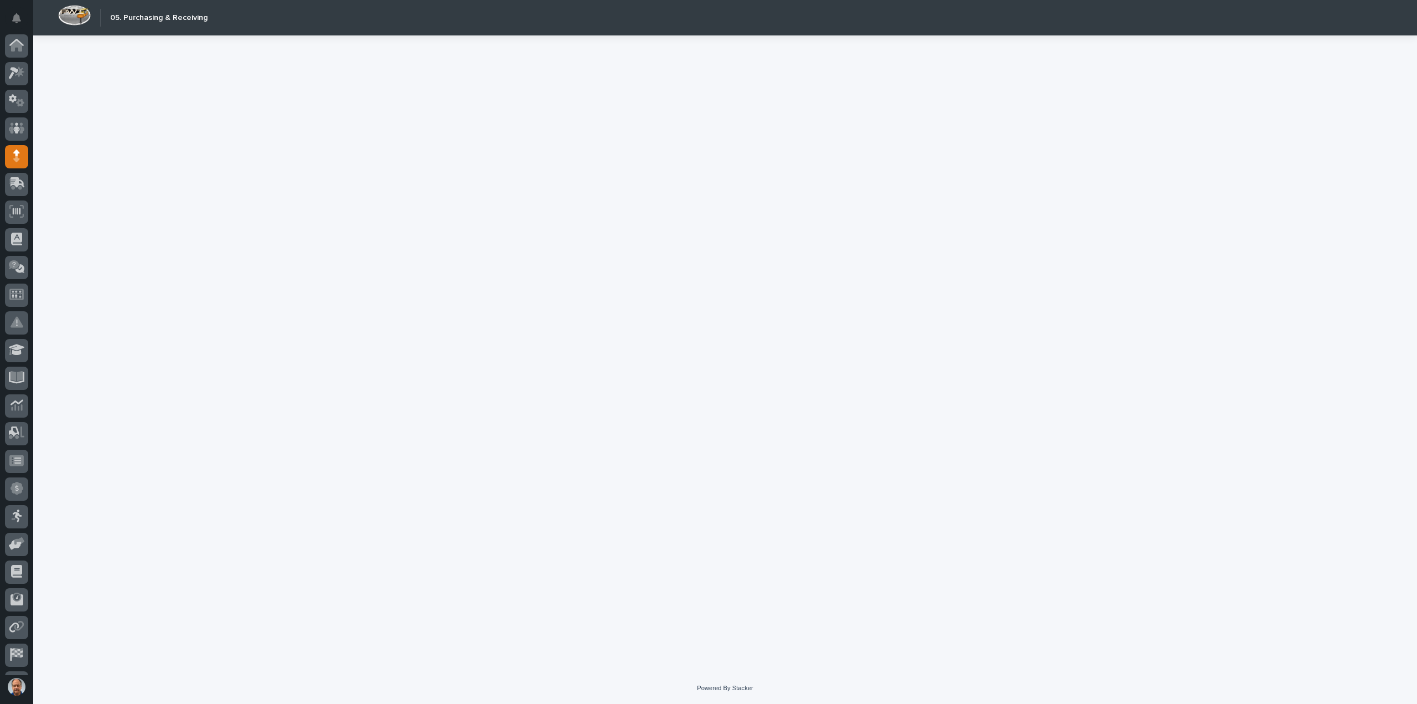
scroll to position [51, 0]
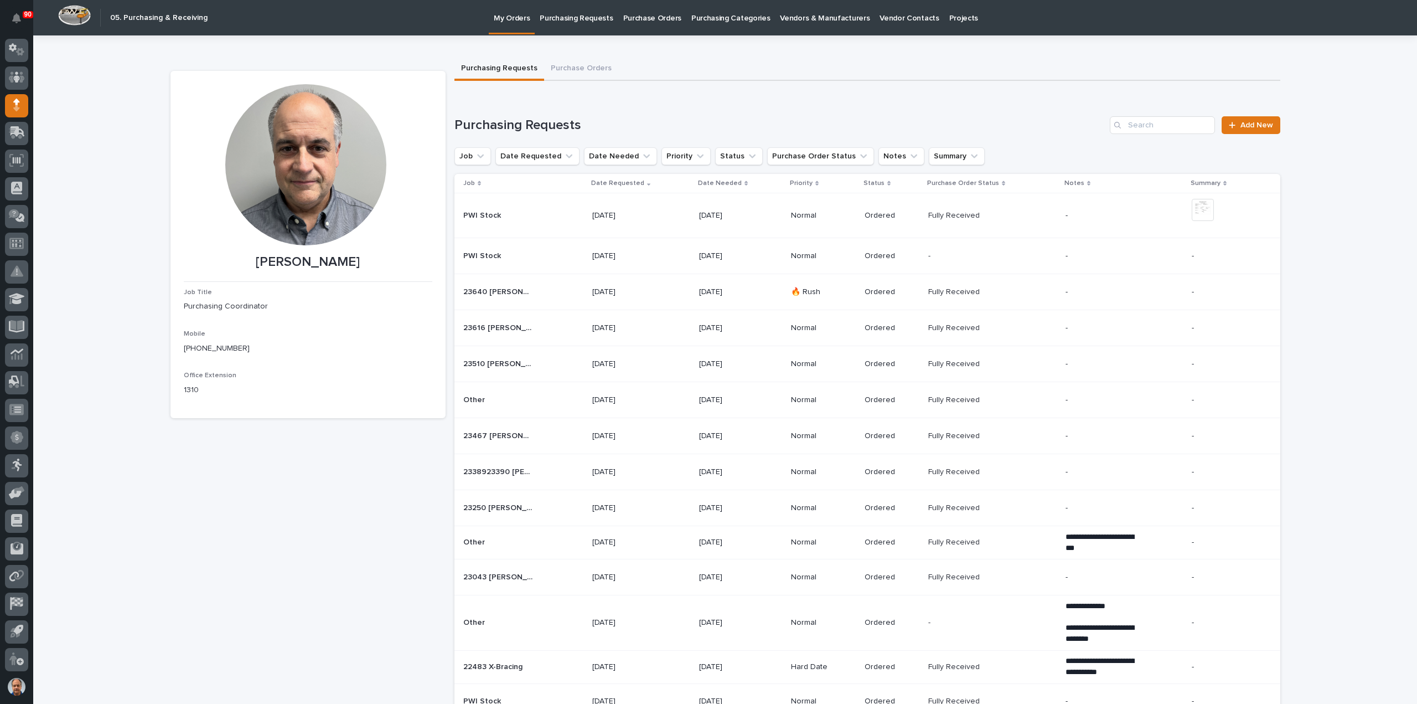
click at [564, 14] on p "Purchasing Requests" at bounding box center [576, 11] width 73 height 23
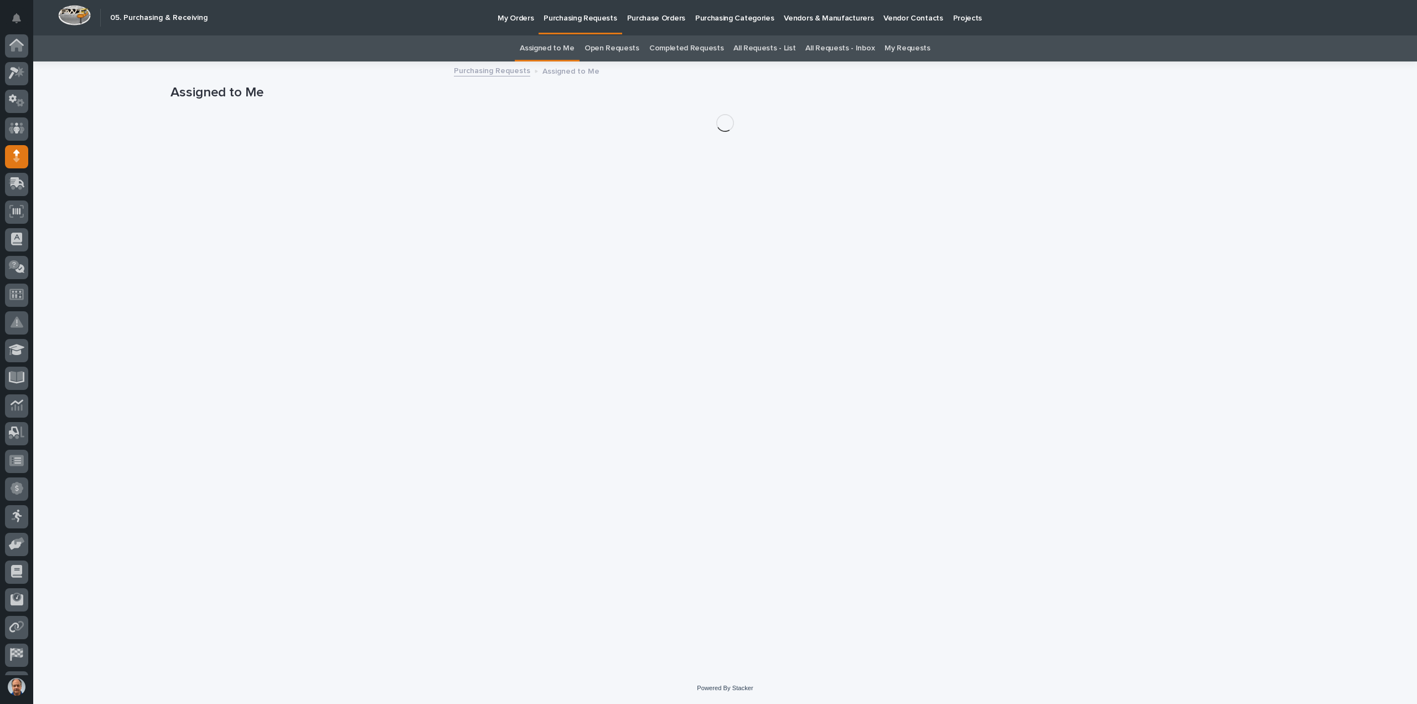
scroll to position [51, 0]
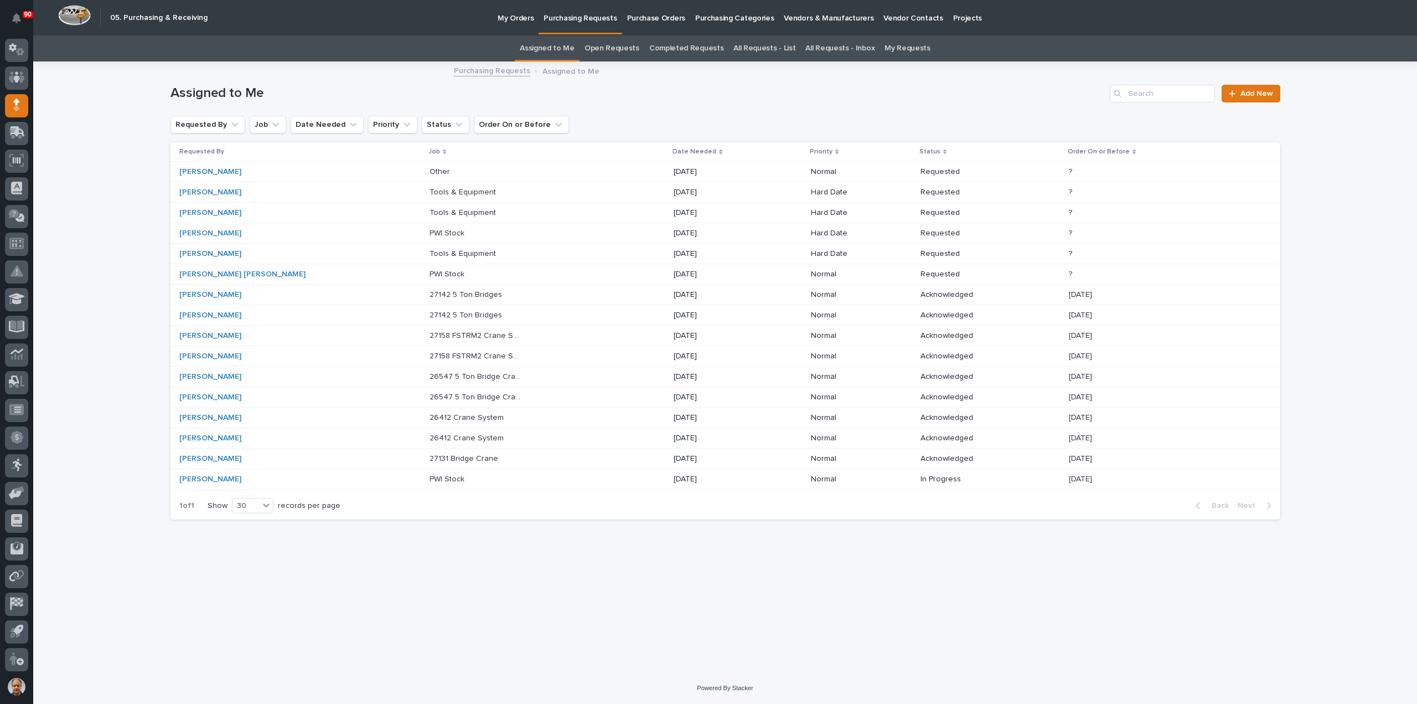
click at [430, 236] on p at bounding box center [476, 233] width 92 height 9
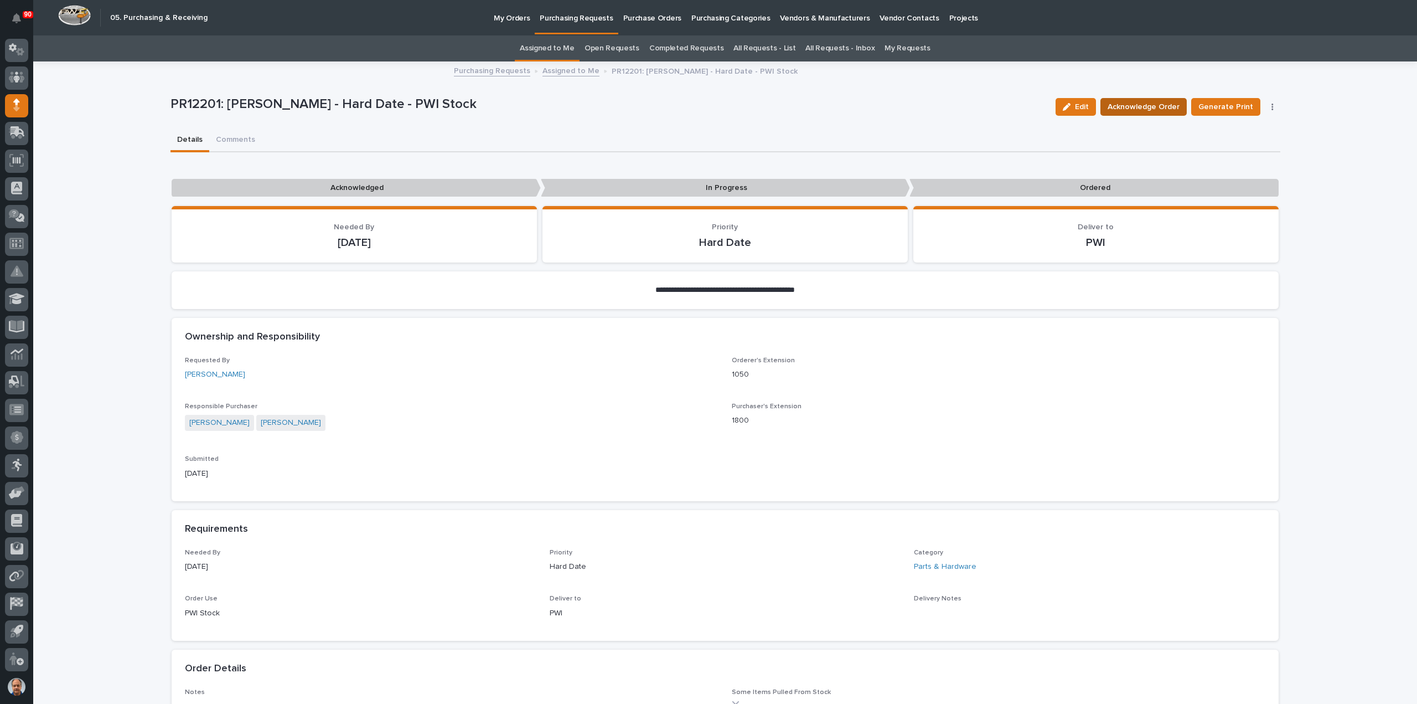
click at [1148, 102] on span "Acknowledge Order" at bounding box center [1144, 106] width 72 height 13
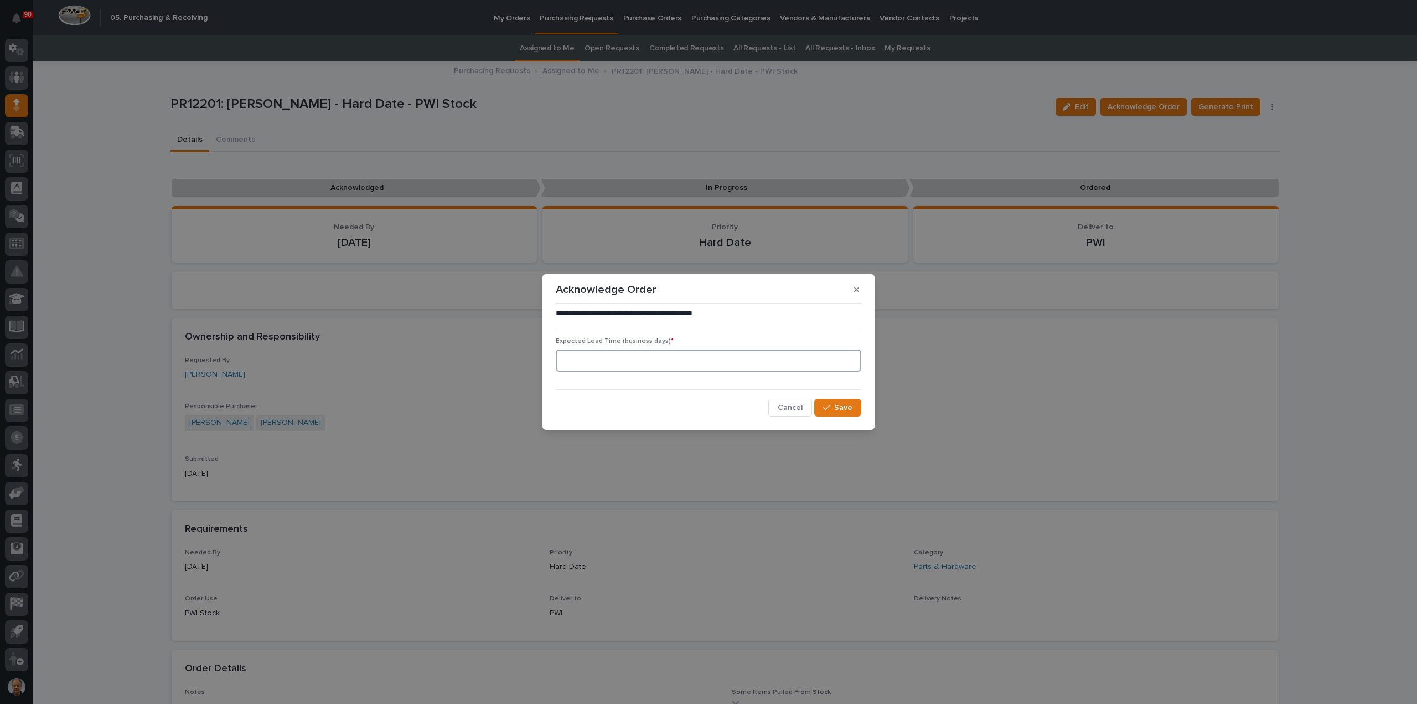
click at [757, 359] on input at bounding box center [709, 360] width 306 height 22
type input "10"
click at [838, 409] on span "Save" at bounding box center [843, 407] width 18 height 10
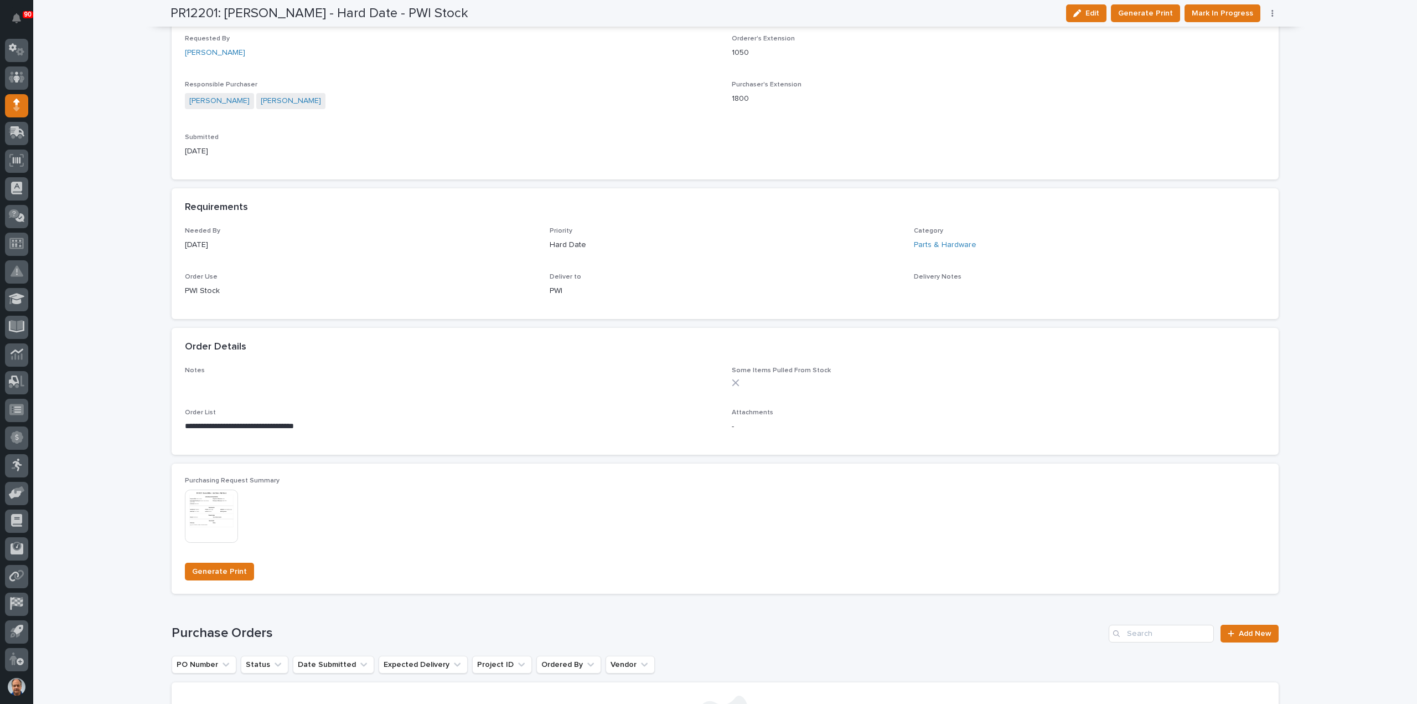
scroll to position [554, 0]
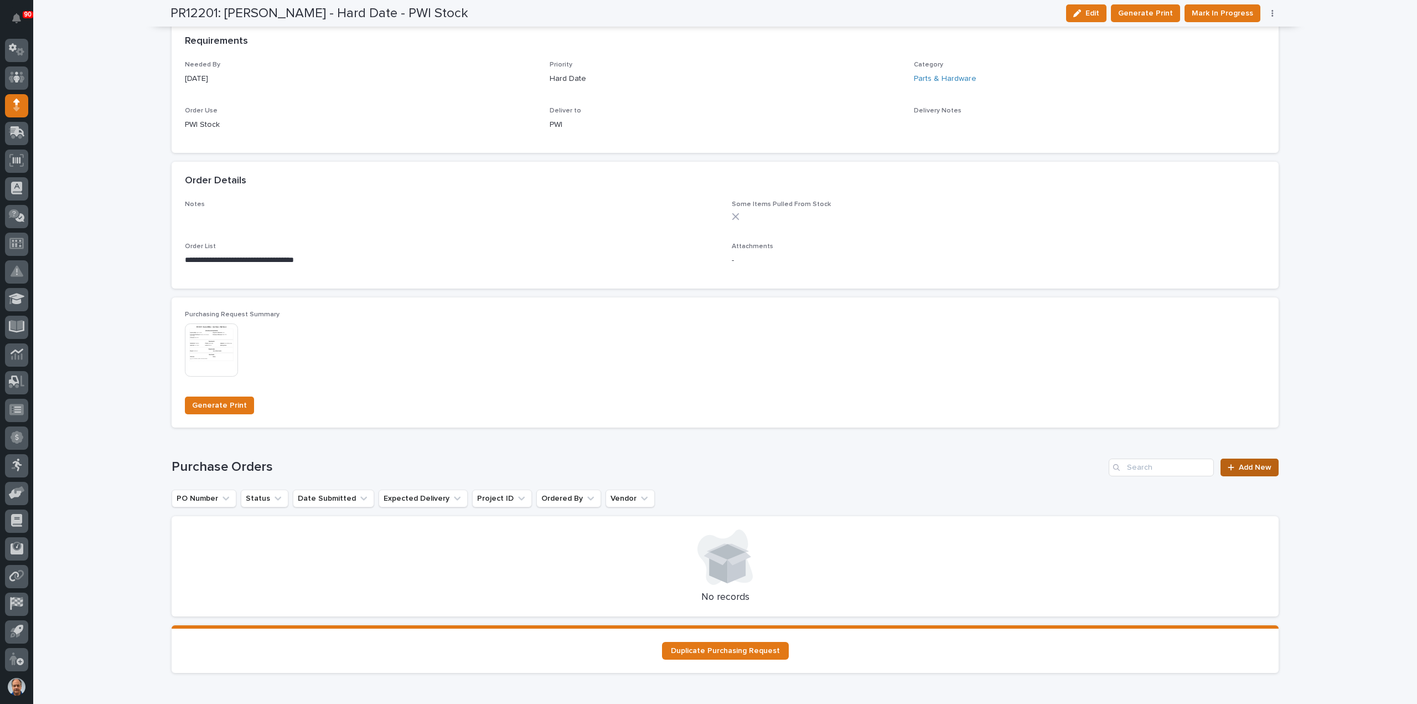
click at [1256, 467] on span "Add New" at bounding box center [1255, 467] width 33 height 8
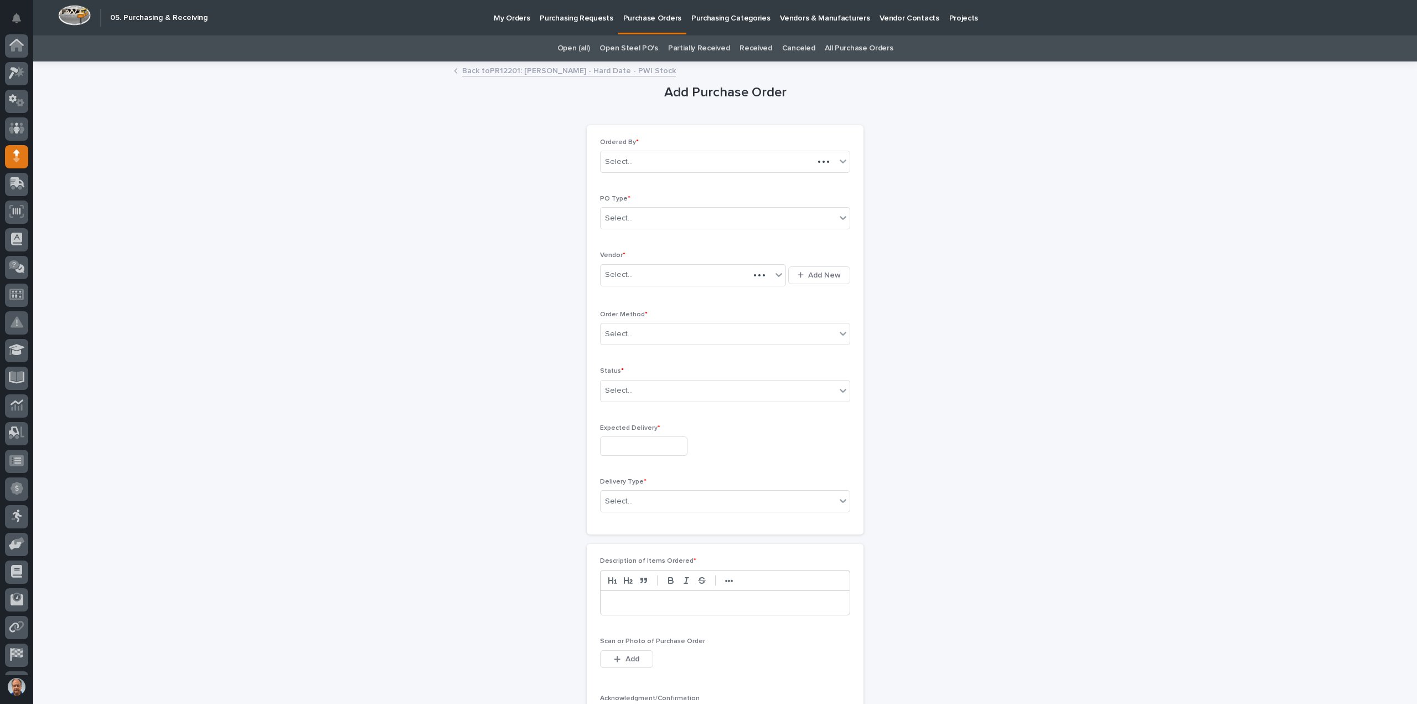
scroll to position [51, 0]
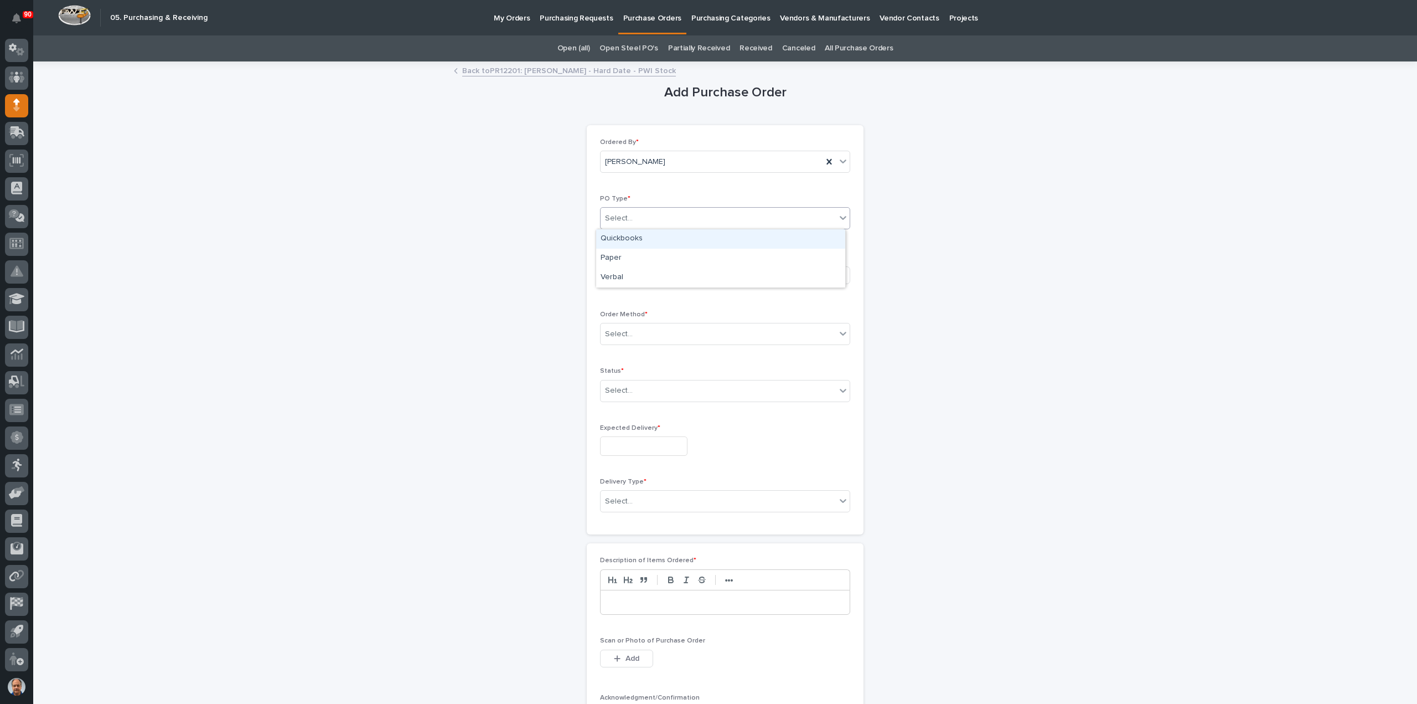
click at [669, 214] on div "Select..." at bounding box center [718, 218] width 235 height 18
drag, startPoint x: 657, startPoint y: 246, endPoint x: 646, endPoint y: 255, distance: 13.8
click at [646, 255] on div "Paper" at bounding box center [720, 258] width 249 height 19
drag, startPoint x: 634, startPoint y: 272, endPoint x: 646, endPoint y: 275, distance: 12.0
click at [634, 272] on div "Select..." at bounding box center [686, 275] width 171 height 18
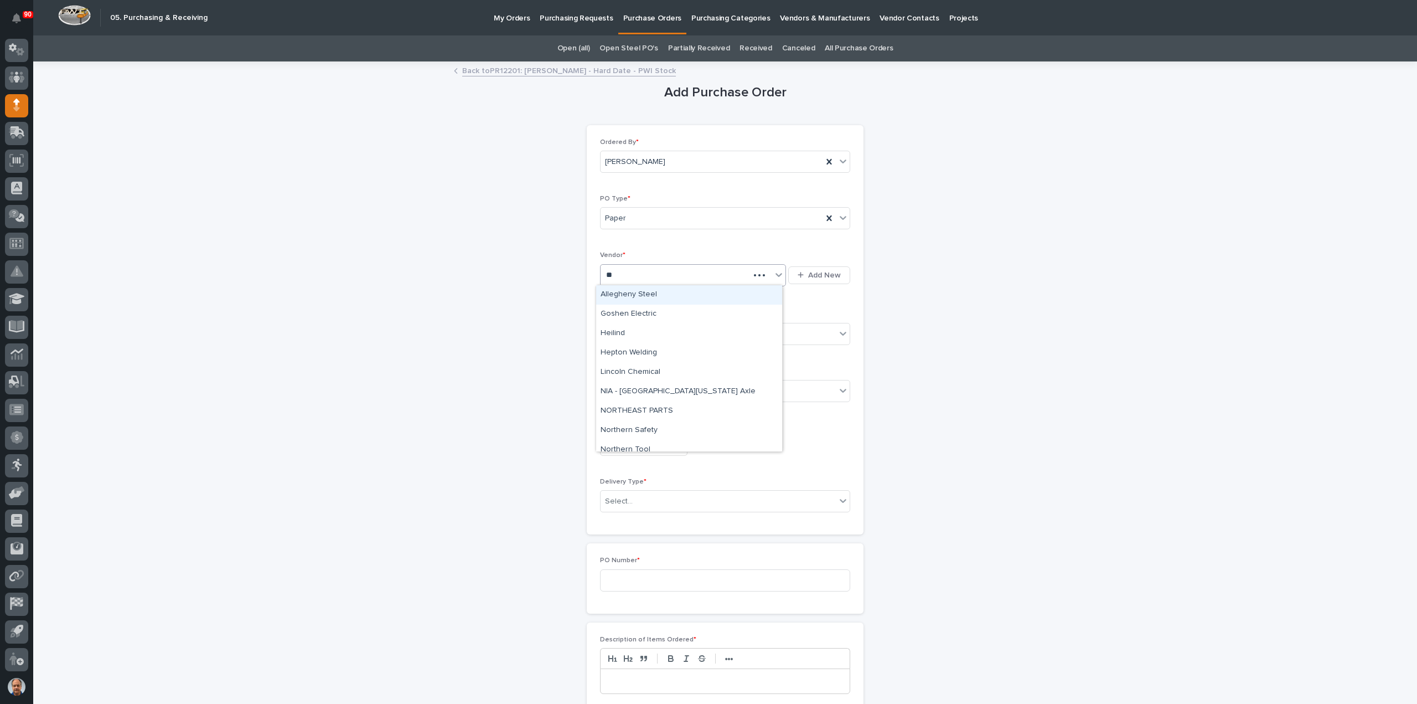
type input "***"
click at [671, 290] on div "Hepton Welding" at bounding box center [689, 294] width 186 height 19
click at [667, 321] on div "Order Method * Select..." at bounding box center [725, 332] width 250 height 43
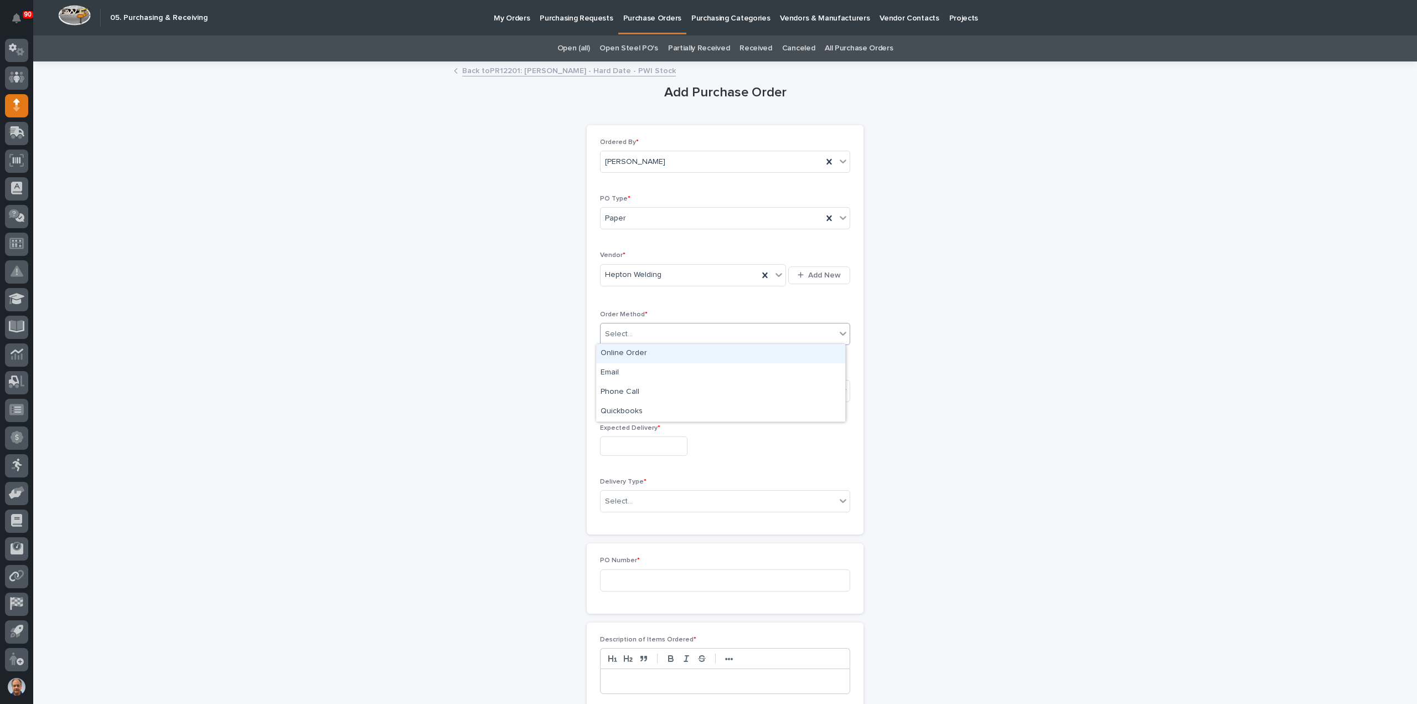
click at [661, 326] on div "Select..." at bounding box center [718, 334] width 235 height 18
drag, startPoint x: 627, startPoint y: 380, endPoint x: 626, endPoint y: 386, distance: 5.6
click at [626, 386] on div "Phone Call" at bounding box center [720, 392] width 249 height 19
click at [642, 384] on div "Select..." at bounding box center [718, 390] width 235 height 18
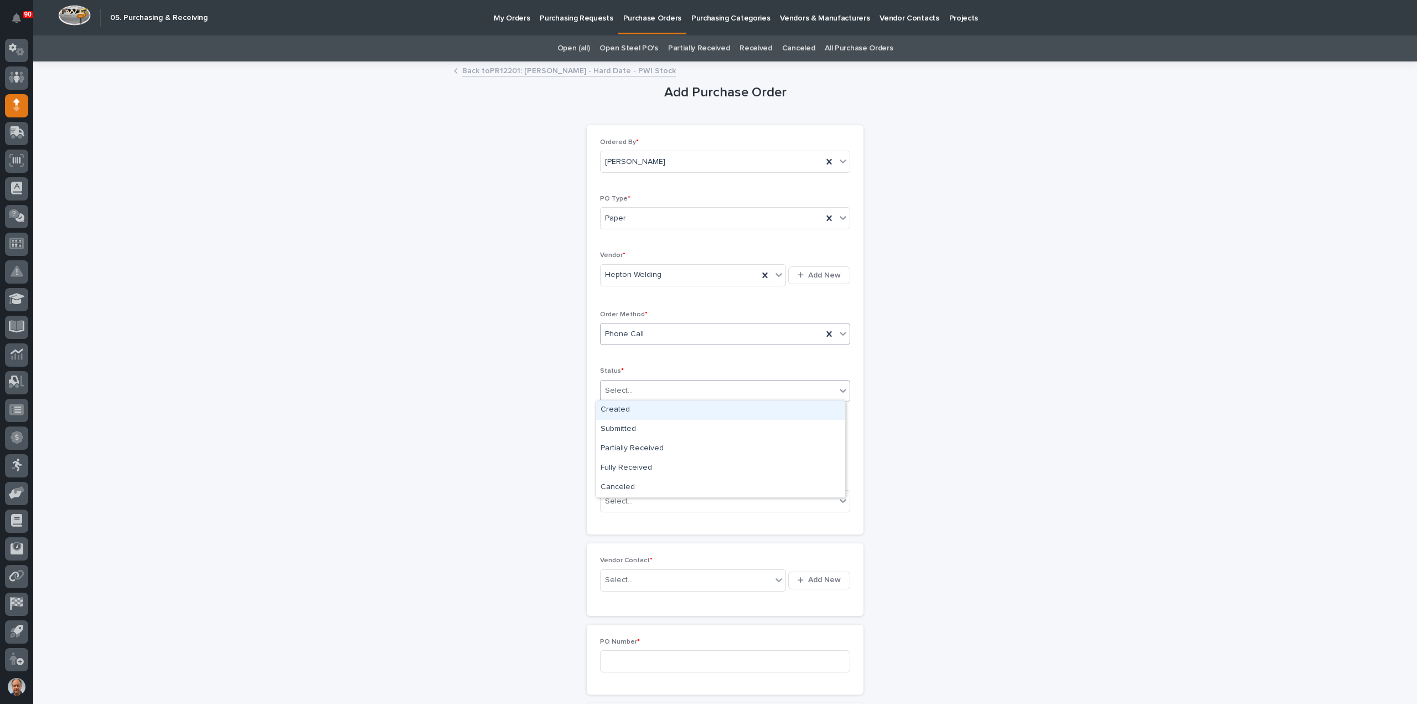
click at [656, 329] on div "Phone Call" at bounding box center [712, 334] width 222 height 18
click at [645, 352] on div "Online Order" at bounding box center [720, 353] width 249 height 19
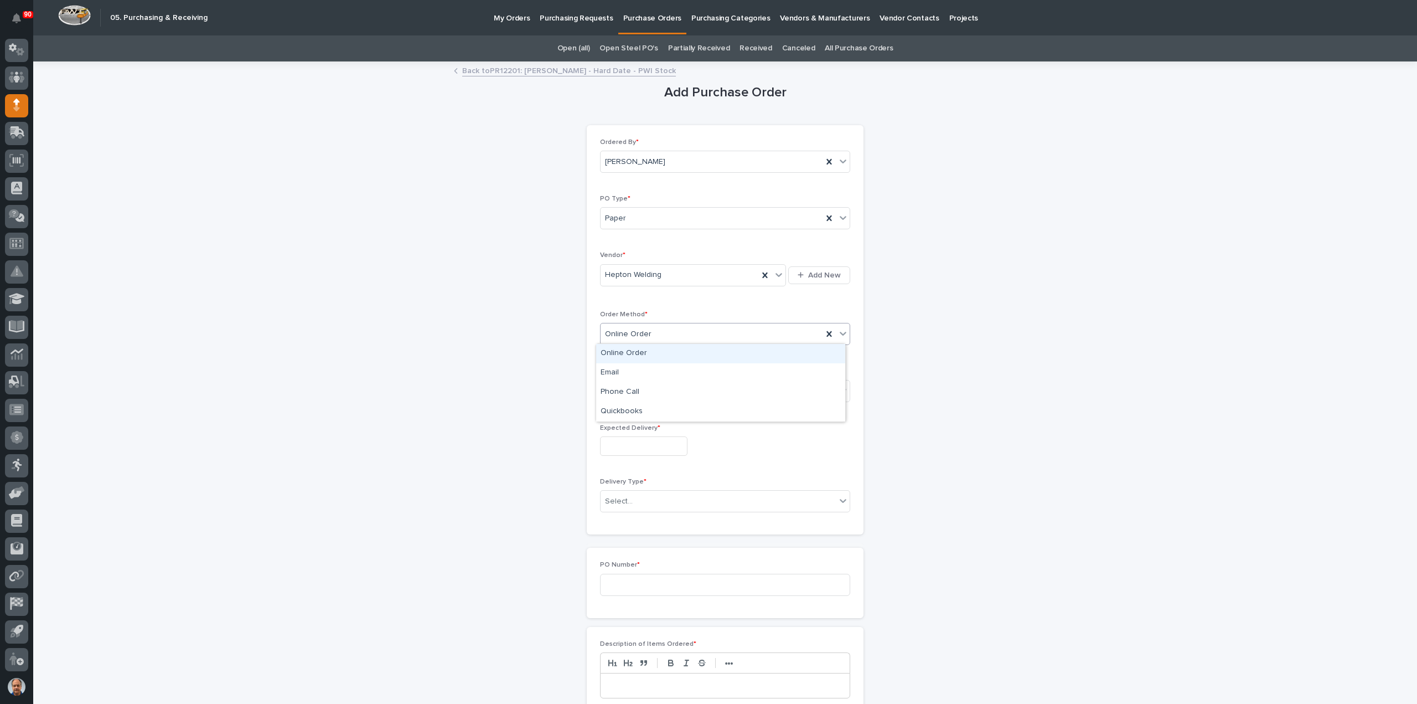
click at [662, 330] on div "Online Order" at bounding box center [712, 334] width 222 height 18
drag, startPoint x: 630, startPoint y: 380, endPoint x: 628, endPoint y: 391, distance: 10.7
click at [628, 391] on div "Phone Call" at bounding box center [720, 392] width 249 height 19
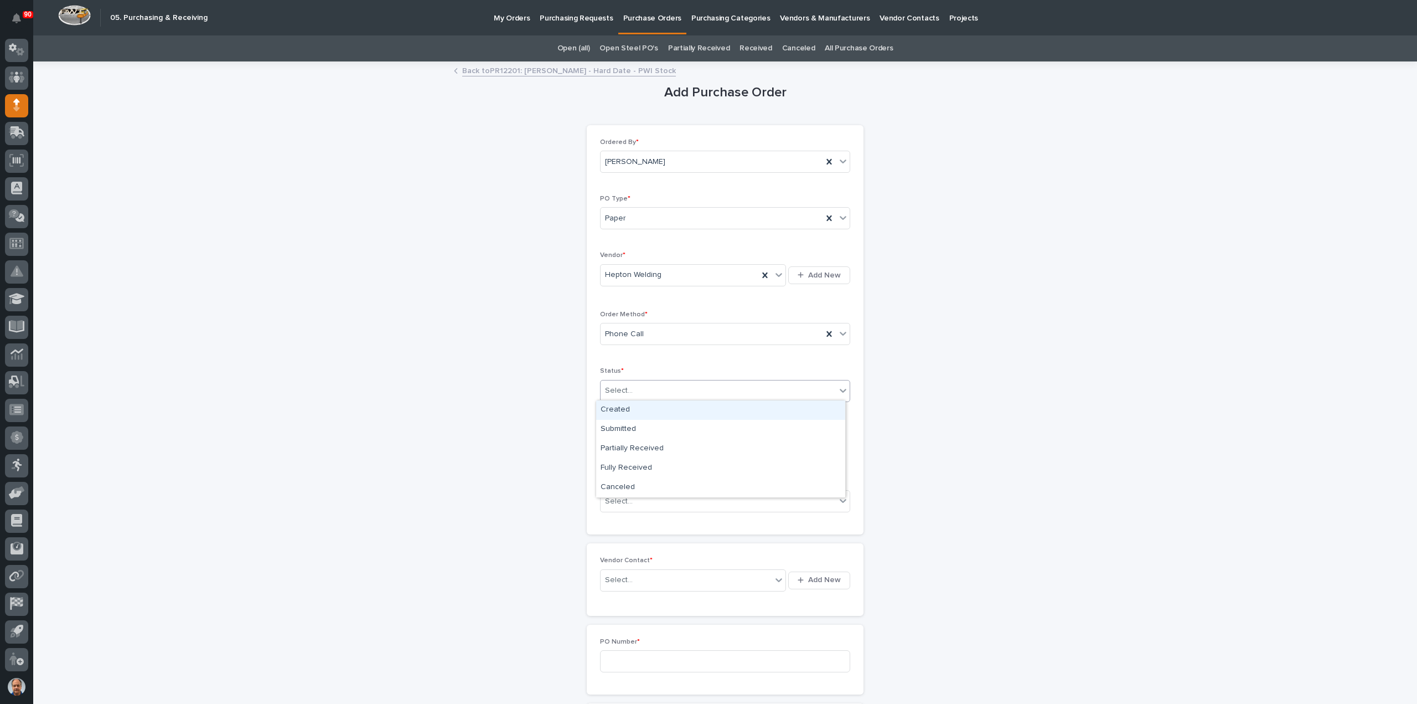
click at [646, 389] on div "Select..." at bounding box center [718, 390] width 235 height 18
type input "**"
click at [628, 408] on div "Submitted" at bounding box center [720, 409] width 249 height 19
click at [641, 447] on input "text" at bounding box center [643, 445] width 87 height 19
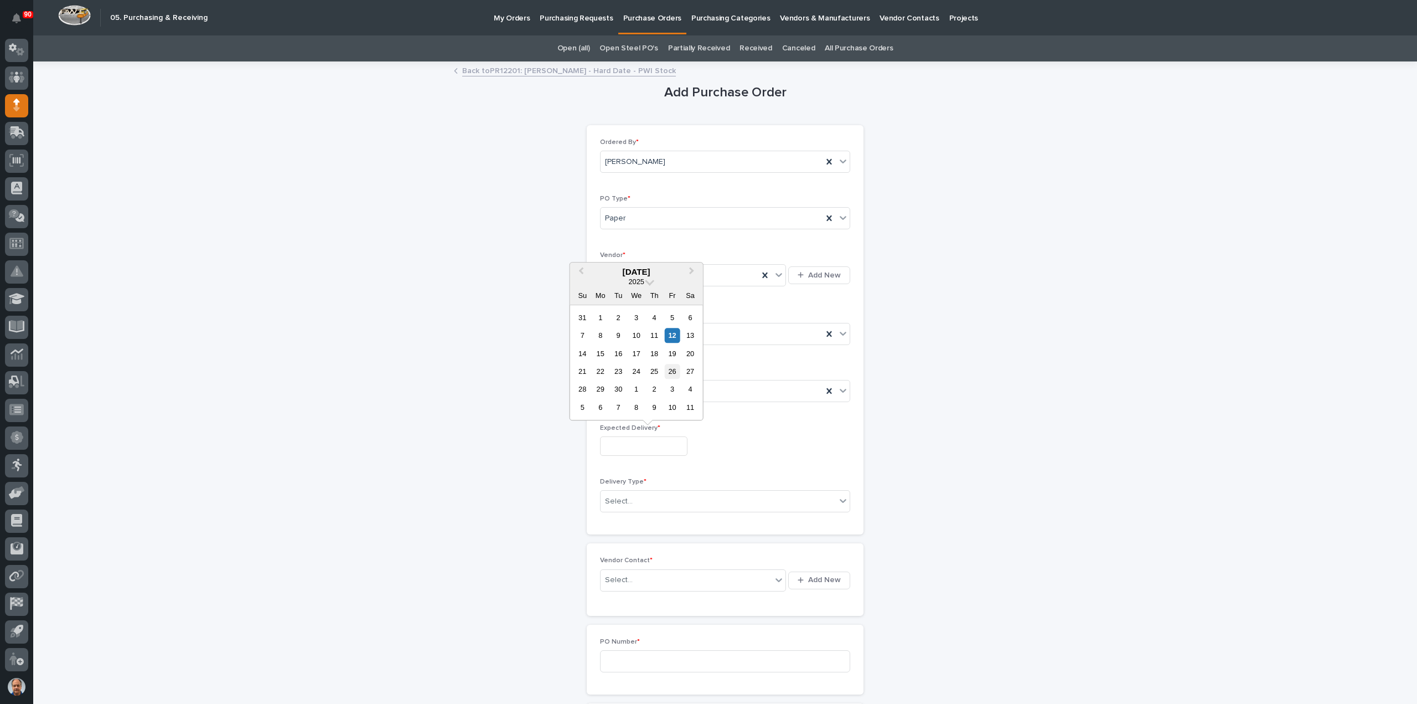
click at [669, 369] on div "26" at bounding box center [672, 371] width 15 height 15
type input "**********"
click at [640, 499] on div "Select..." at bounding box center [718, 501] width 235 height 18
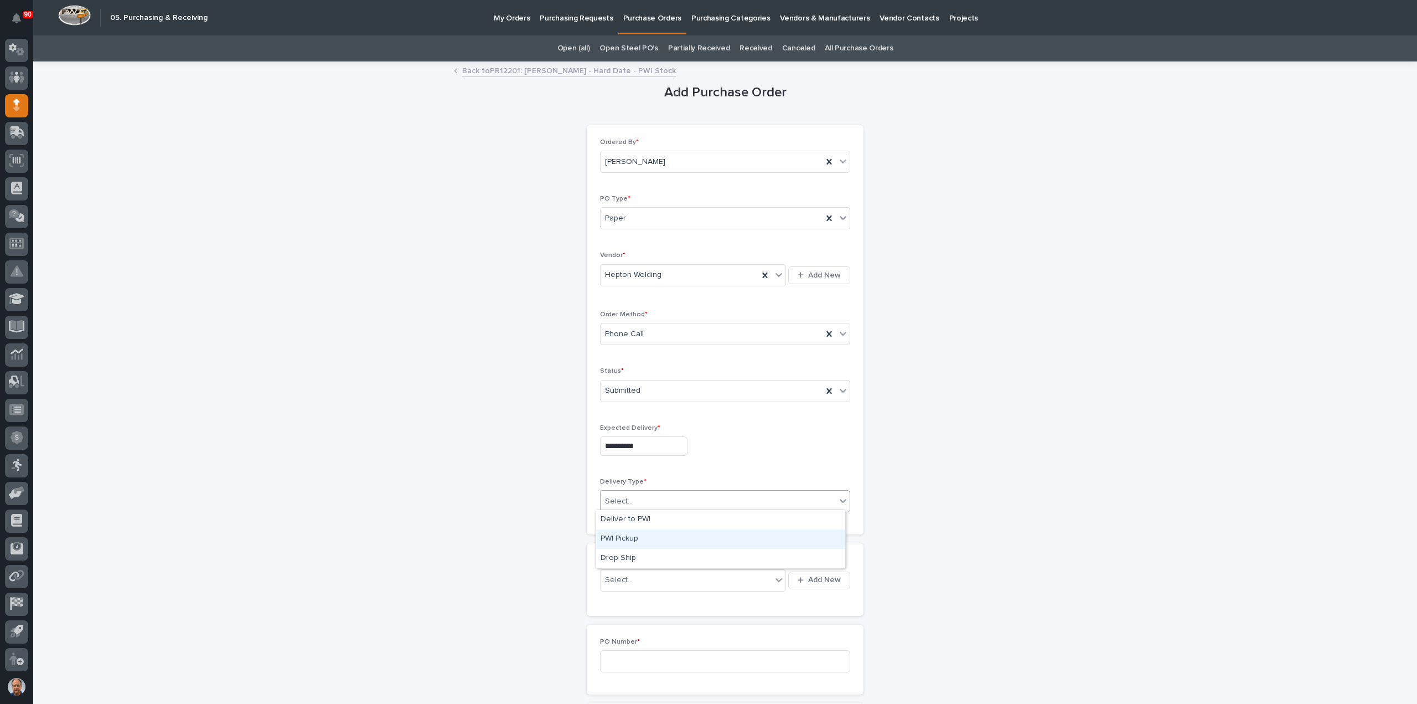
click at [636, 538] on div "PWI Pickup" at bounding box center [720, 538] width 249 height 19
drag, startPoint x: 630, startPoint y: 576, endPoint x: 667, endPoint y: 575, distance: 37.1
click at [634, 577] on div "Select..." at bounding box center [686, 580] width 171 height 18
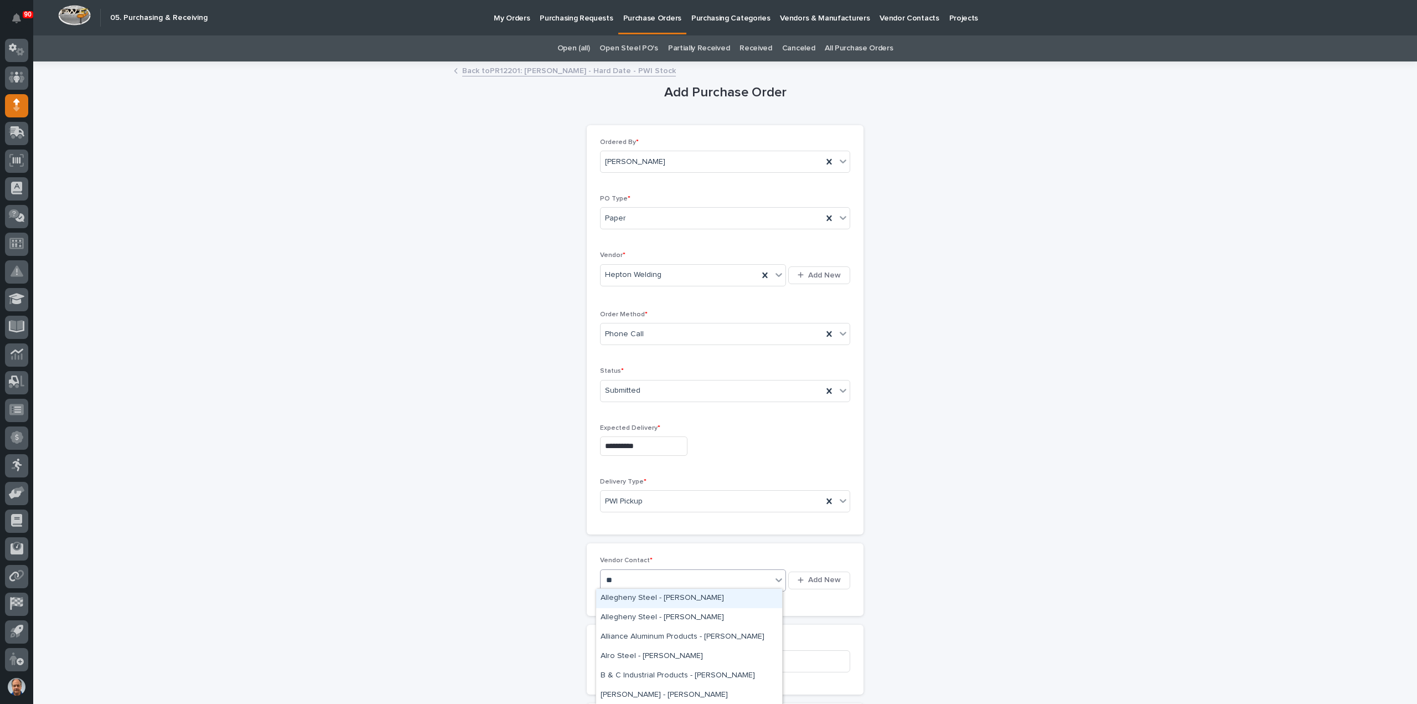
type input "***"
click at [638, 597] on div "Hepton Welding - Sales" at bounding box center [689, 598] width 186 height 19
drag, startPoint x: 645, startPoint y: 652, endPoint x: 719, endPoint y: 654, distance: 73.7
click at [644, 653] on input at bounding box center [725, 661] width 250 height 22
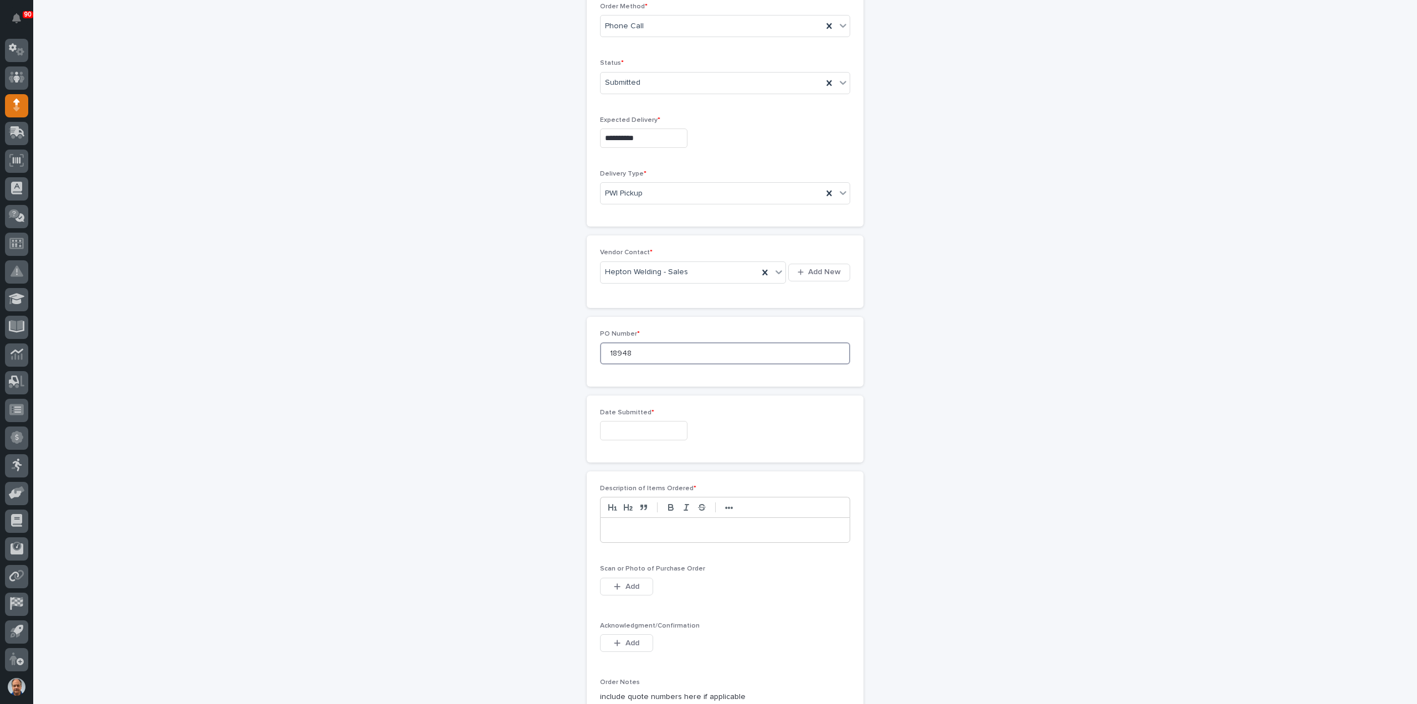
scroll to position [388, 0]
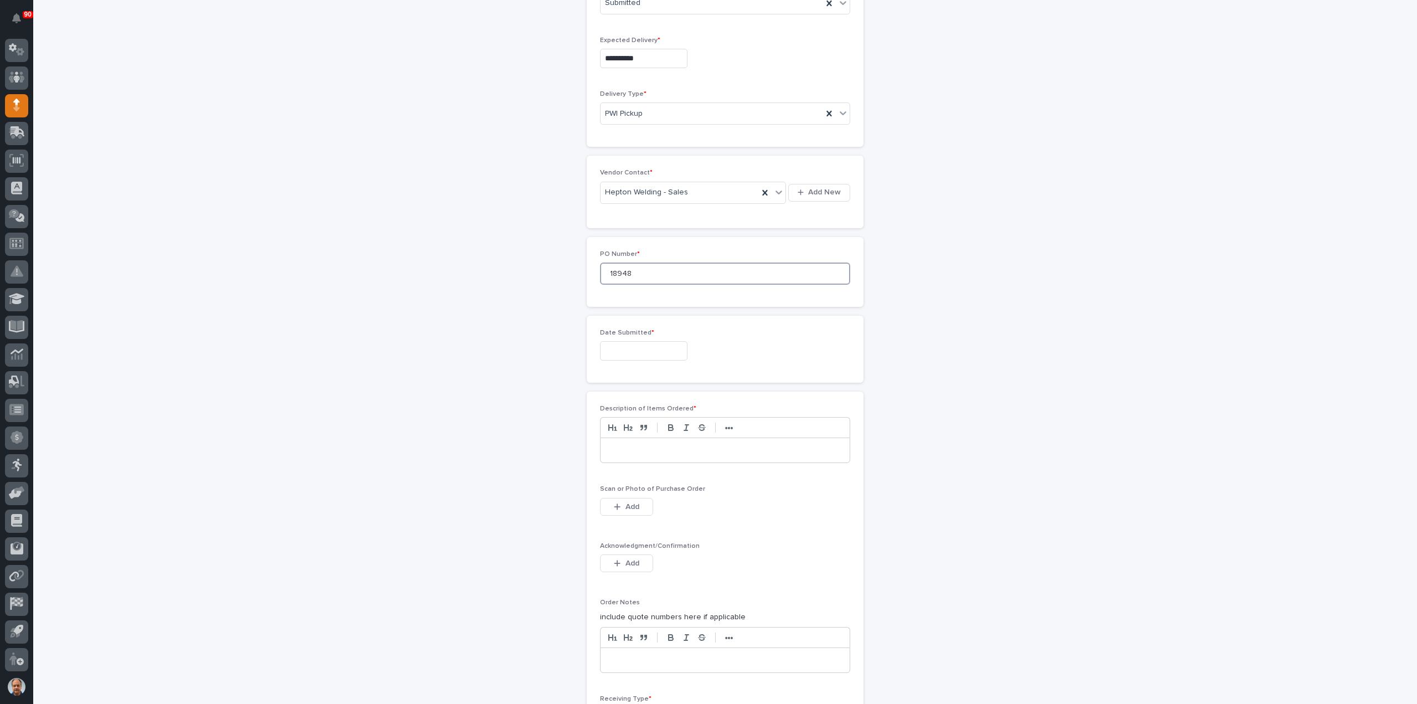
type input "18948"
click at [639, 350] on input "text" at bounding box center [643, 350] width 87 height 19
click at [670, 236] on div "12" at bounding box center [672, 239] width 15 height 15
type input "**********"
click at [627, 445] on p at bounding box center [725, 450] width 233 height 11
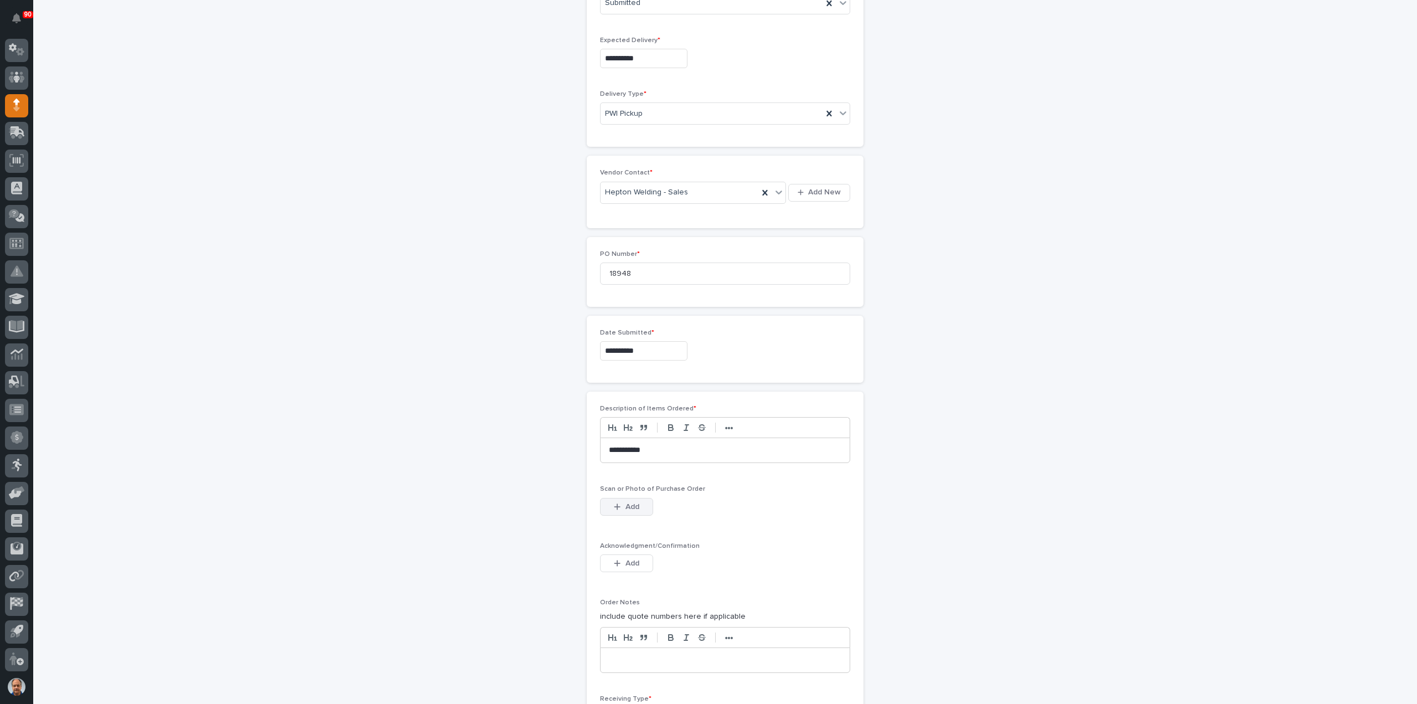
click at [620, 503] on div "button" at bounding box center [619, 507] width 11 height 8
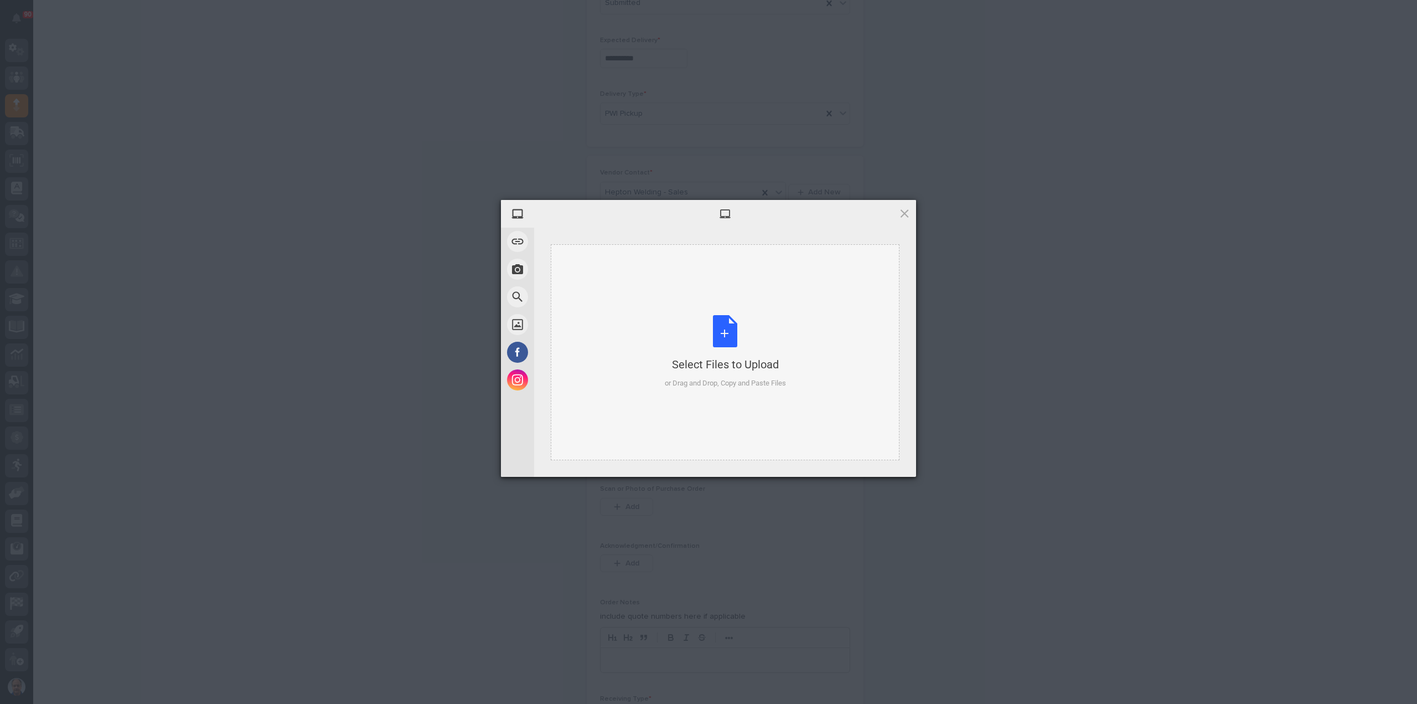
click at [719, 335] on div "Select Files to Upload or Drag and Drop, Copy and Paste Files" at bounding box center [725, 352] width 121 height 74
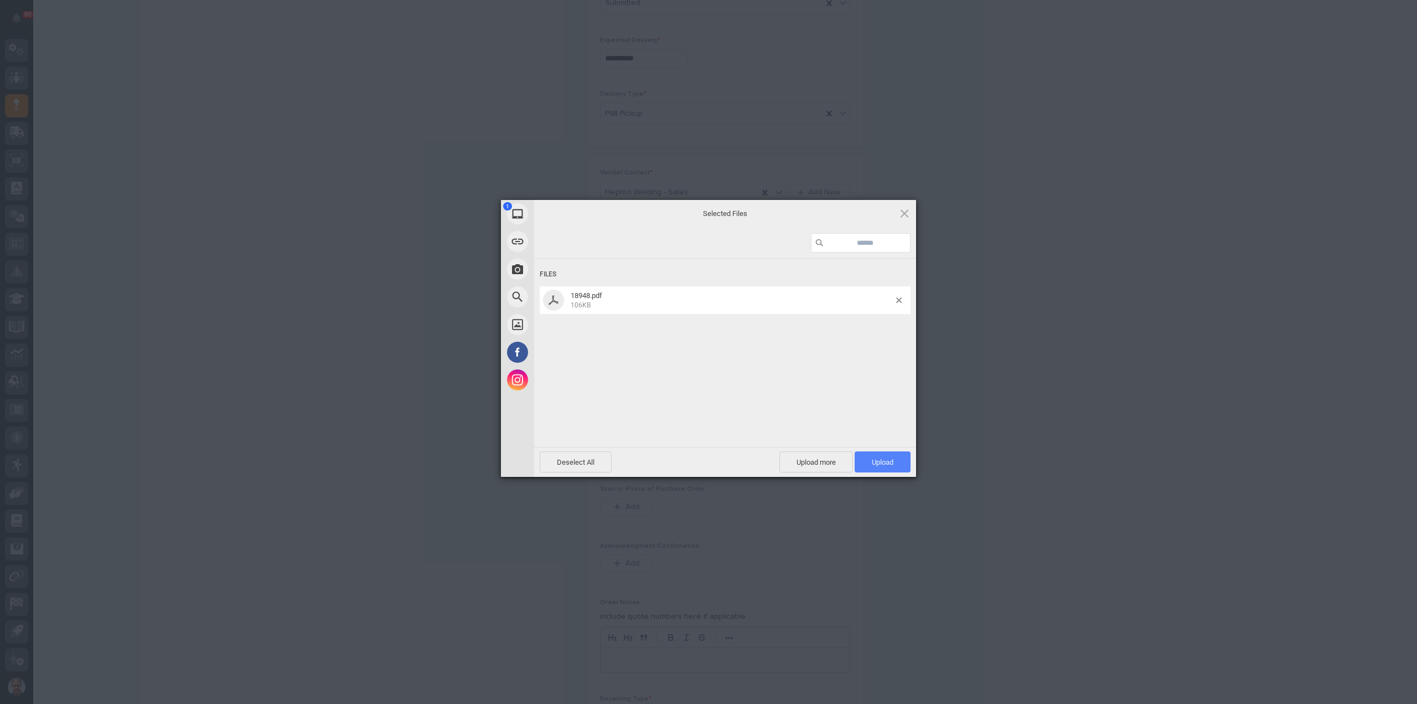
click at [873, 463] on span "Upload 1" at bounding box center [883, 462] width 22 height 8
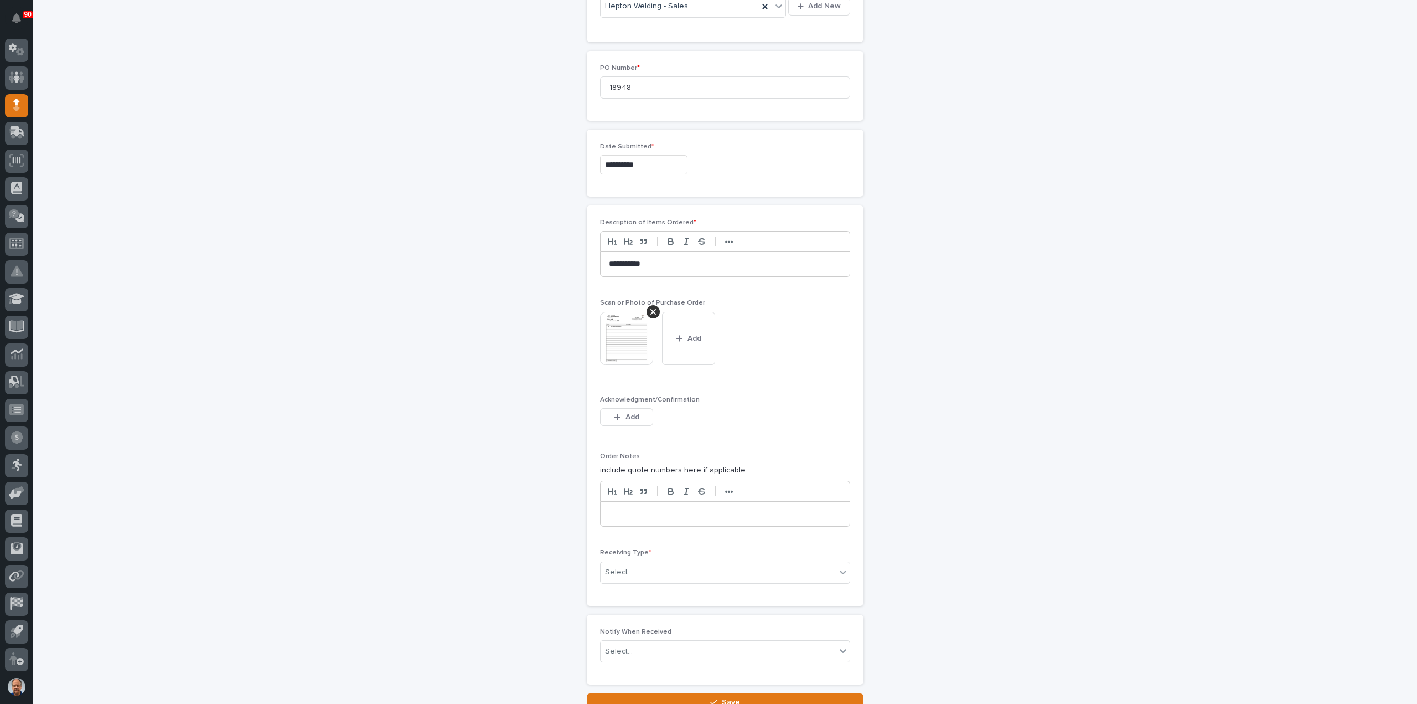
scroll to position [662, 0]
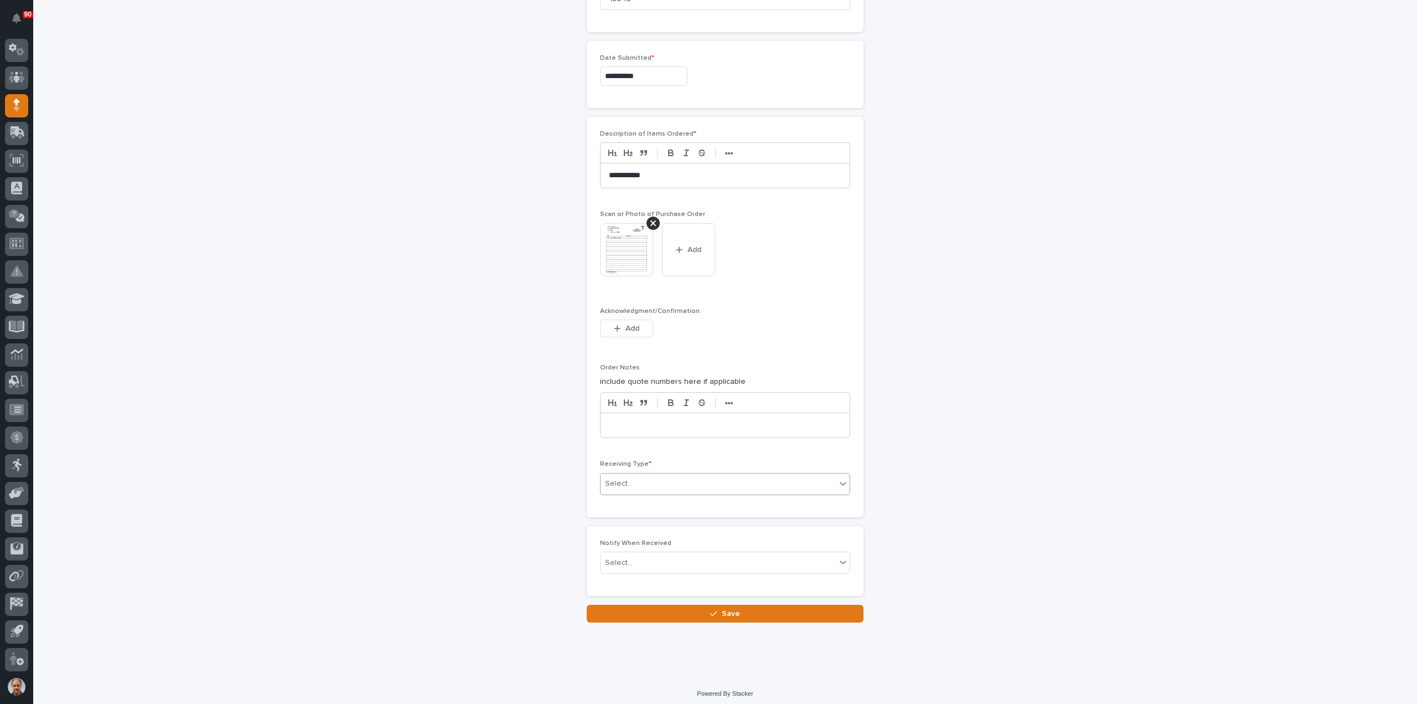
click at [665, 482] on div "Select..." at bounding box center [718, 483] width 235 height 18
click at [641, 559] on div "Deliver to" at bounding box center [720, 558] width 249 height 19
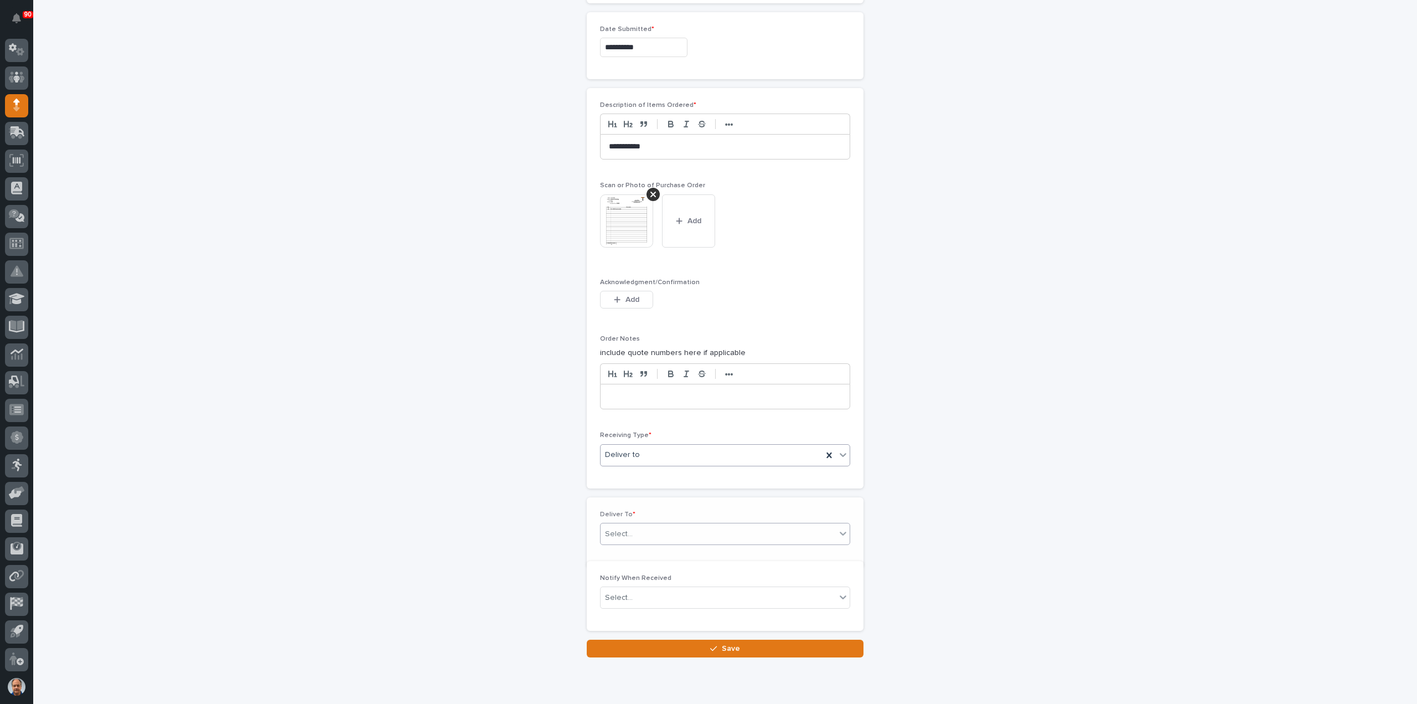
scroll to position [701, 0]
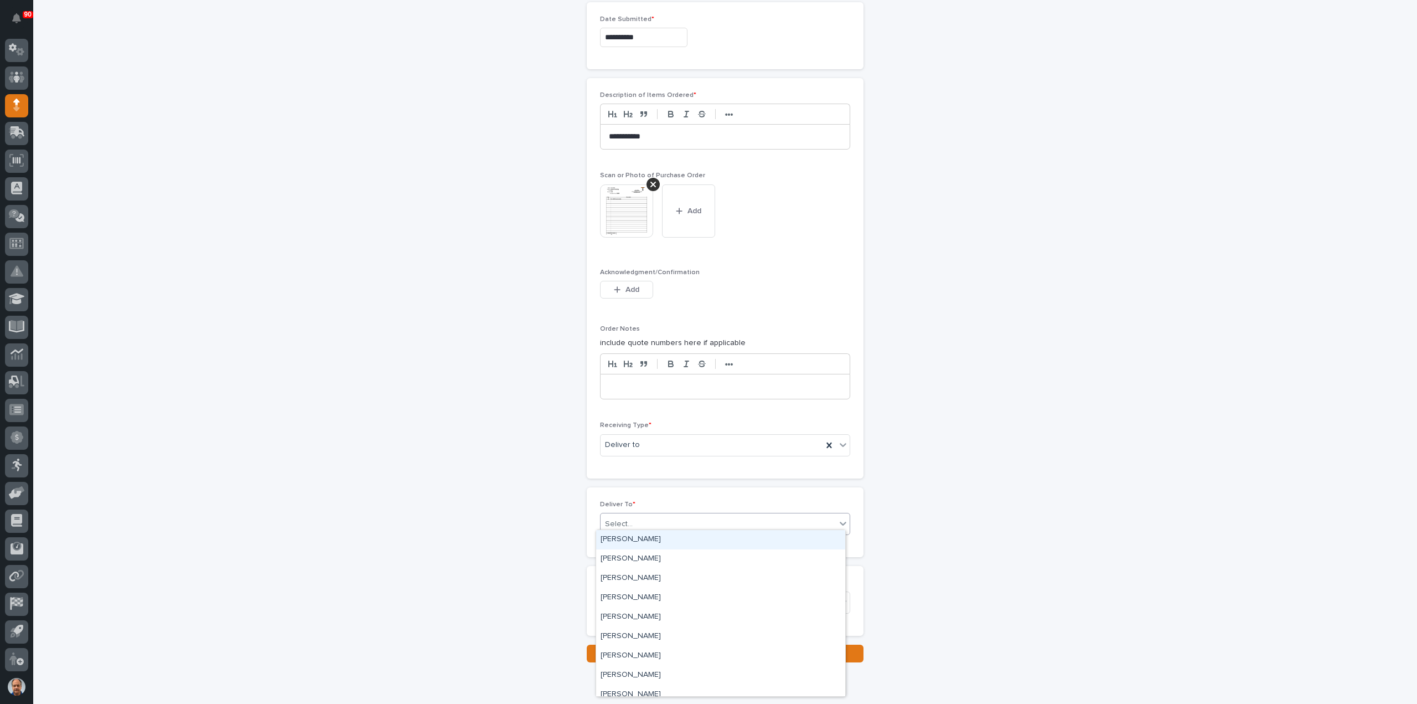
click at [652, 515] on div "Select..." at bounding box center [718, 524] width 235 height 18
type input "***"
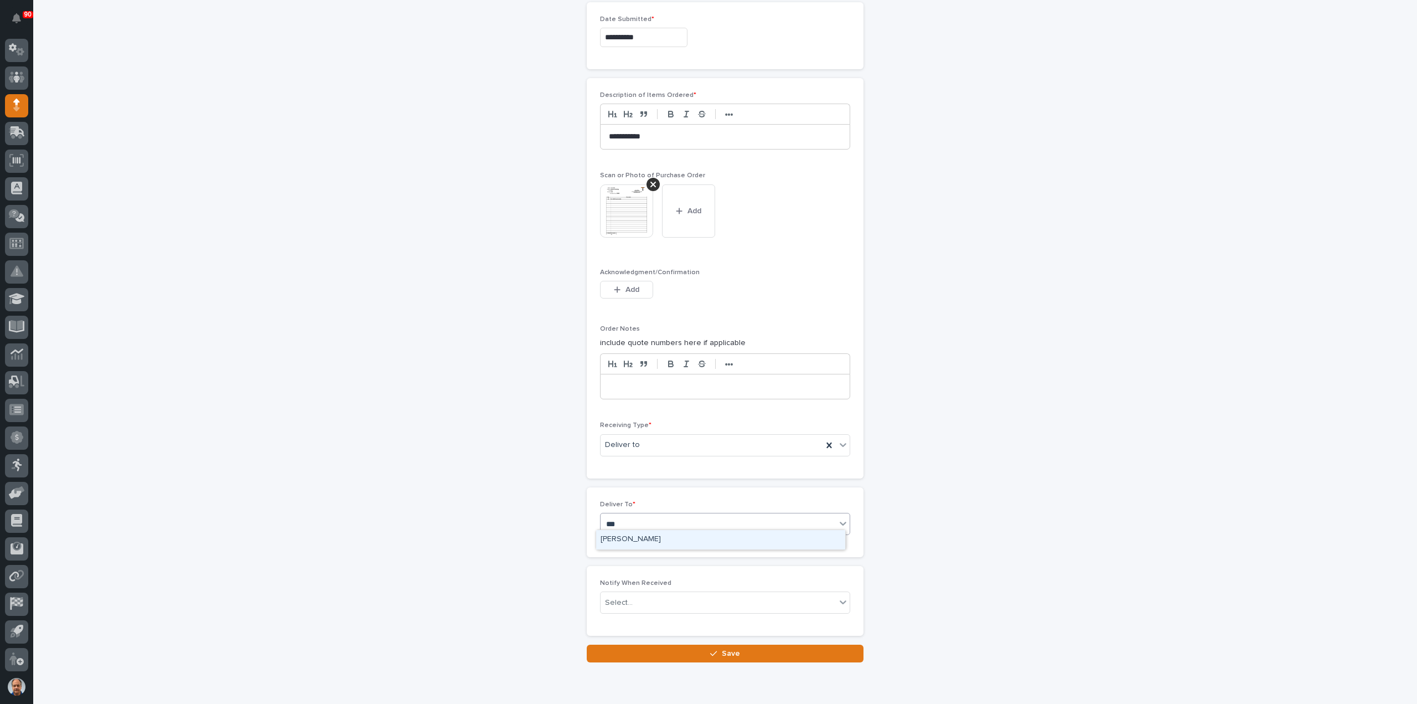
click at [635, 539] on div "[PERSON_NAME]" at bounding box center [720, 539] width 249 height 19
click at [710, 649] on icon "button" at bounding box center [713, 653] width 7 height 8
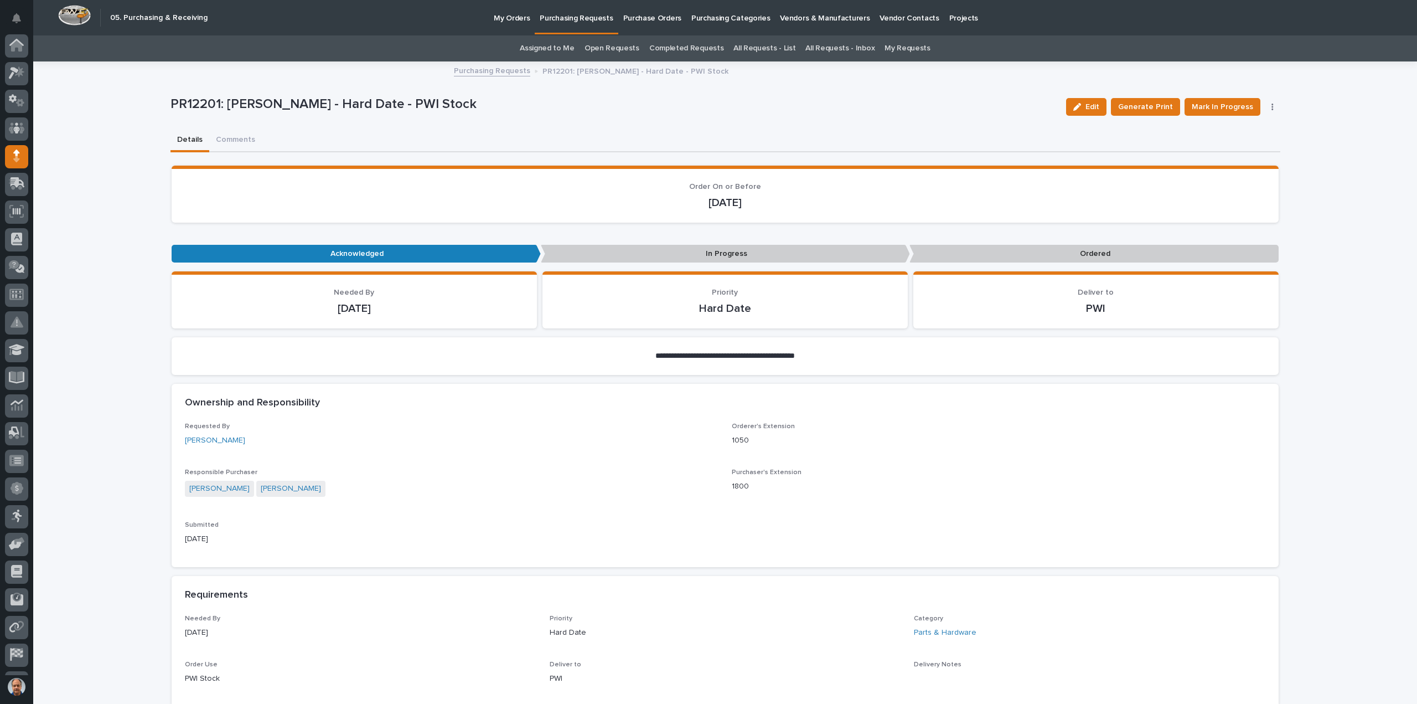
scroll to position [51, 0]
click at [1230, 99] on button "Mark In Progress" at bounding box center [1223, 107] width 76 height 18
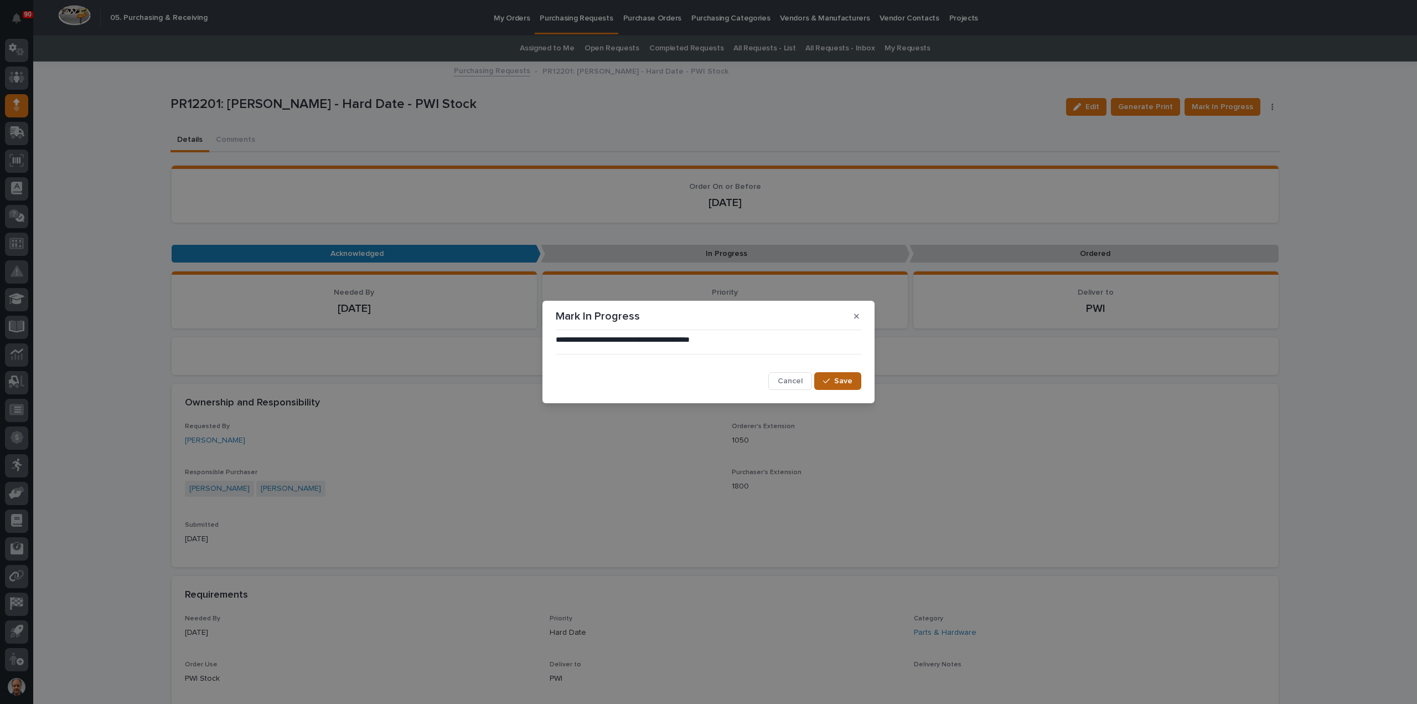
click at [838, 384] on button "Save" at bounding box center [837, 381] width 47 height 18
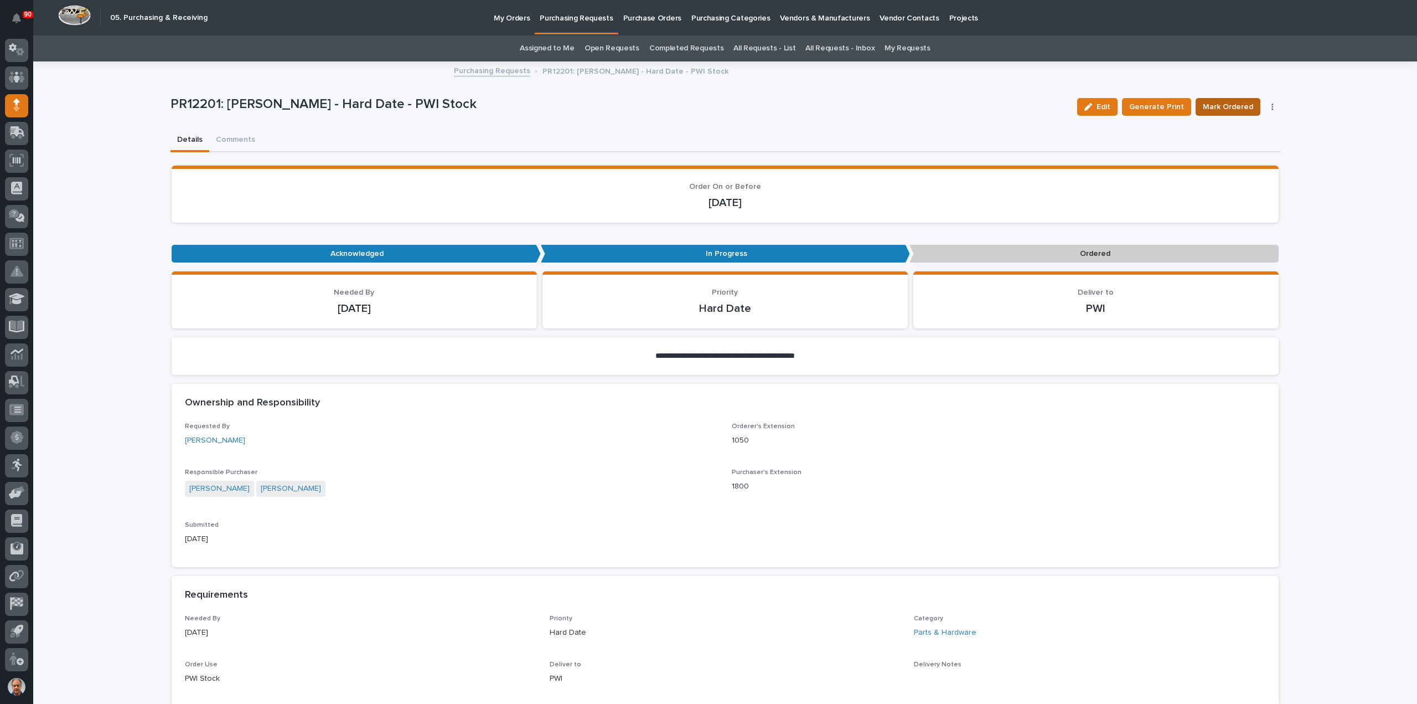
click at [1226, 102] on span "Mark Ordered" at bounding box center [1228, 106] width 50 height 13
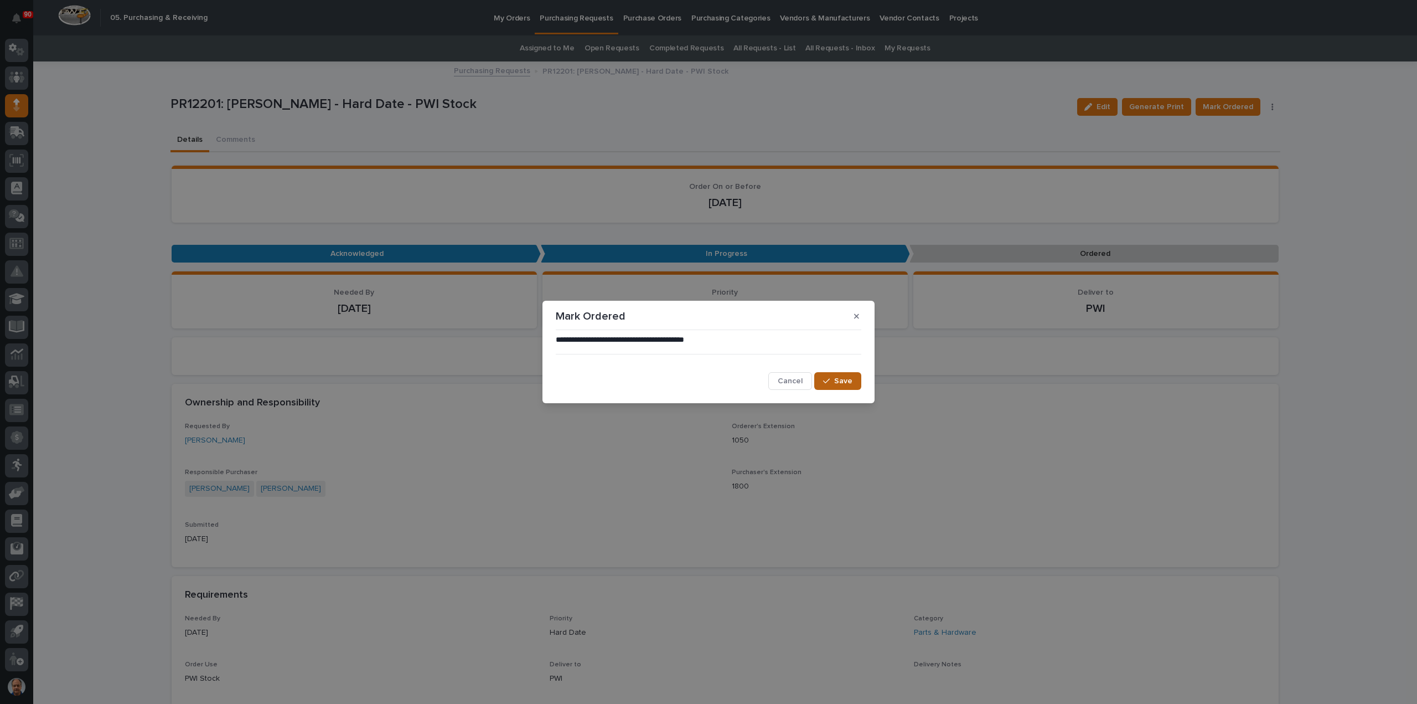
click at [843, 381] on span "Save" at bounding box center [843, 381] width 18 height 10
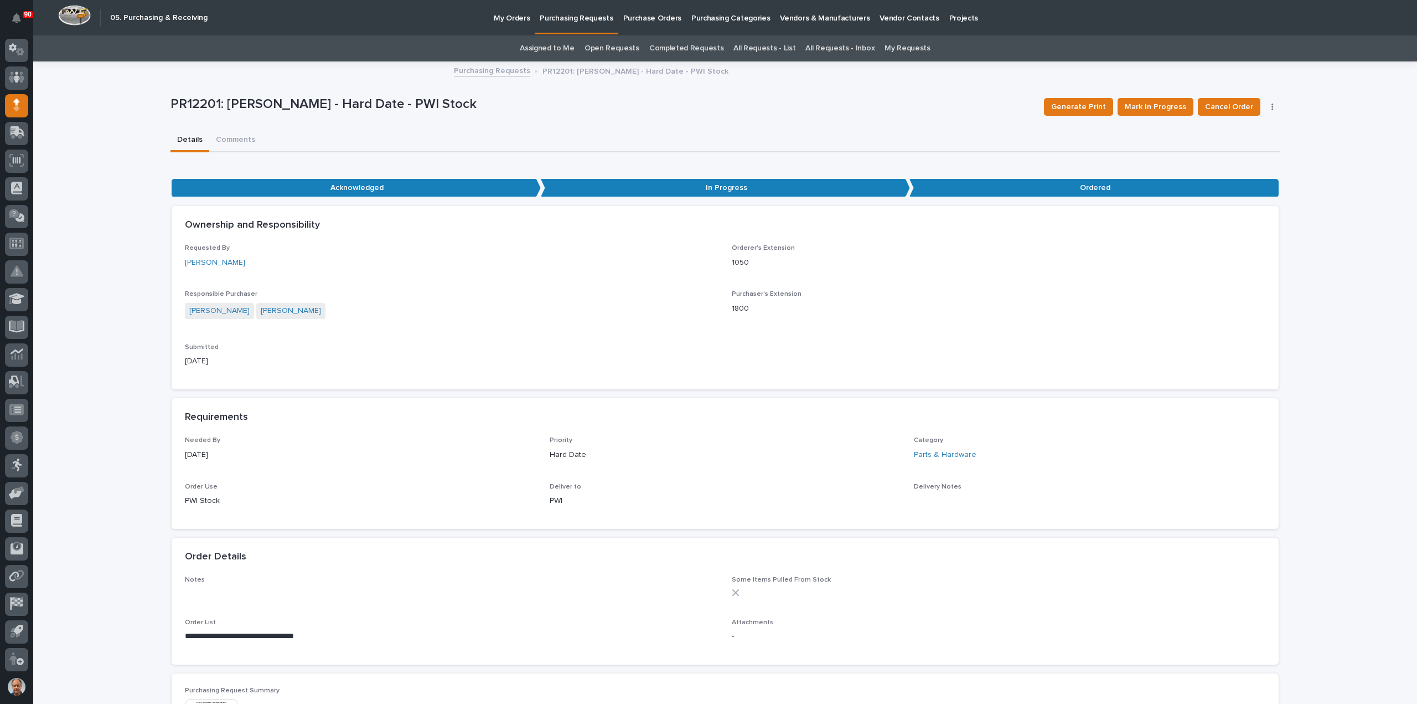
click at [571, 18] on p "Purchasing Requests" at bounding box center [576, 11] width 73 height 23
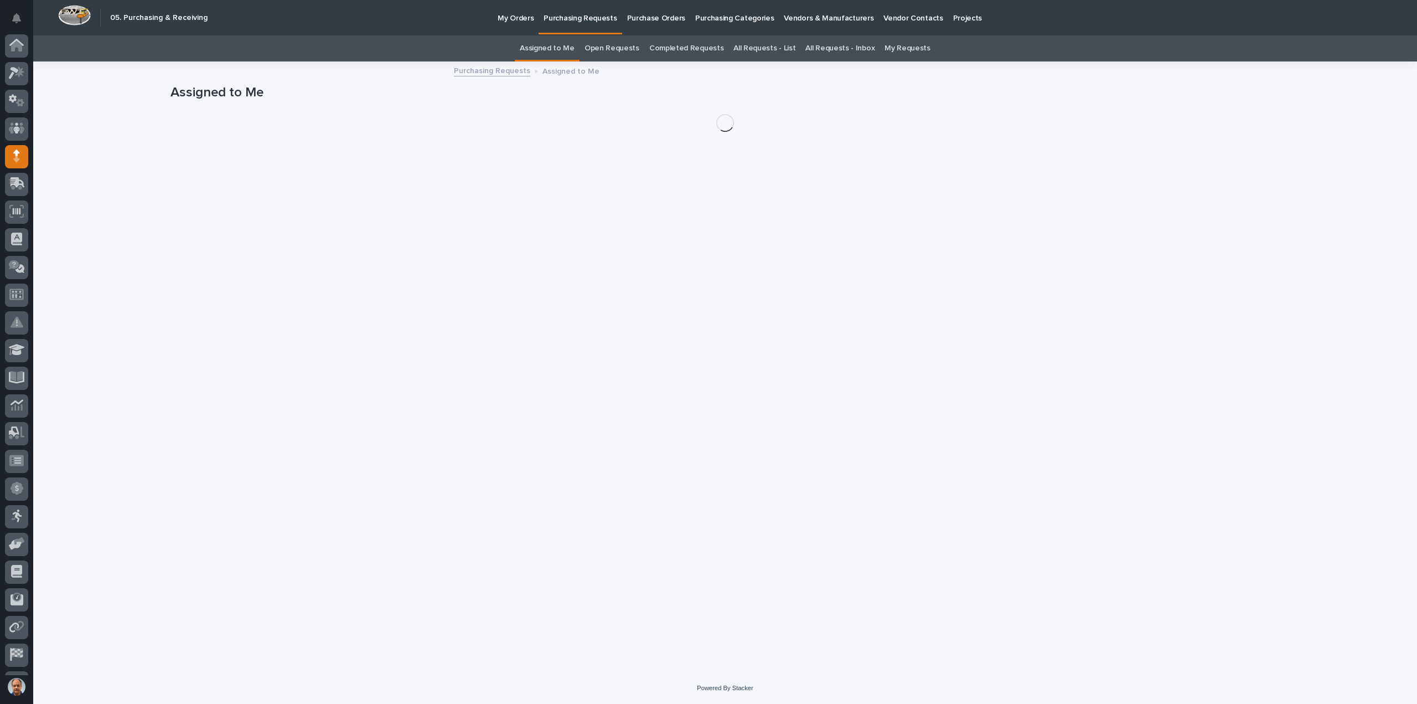
scroll to position [51, 0]
